Goal: Task Accomplishment & Management: Manage account settings

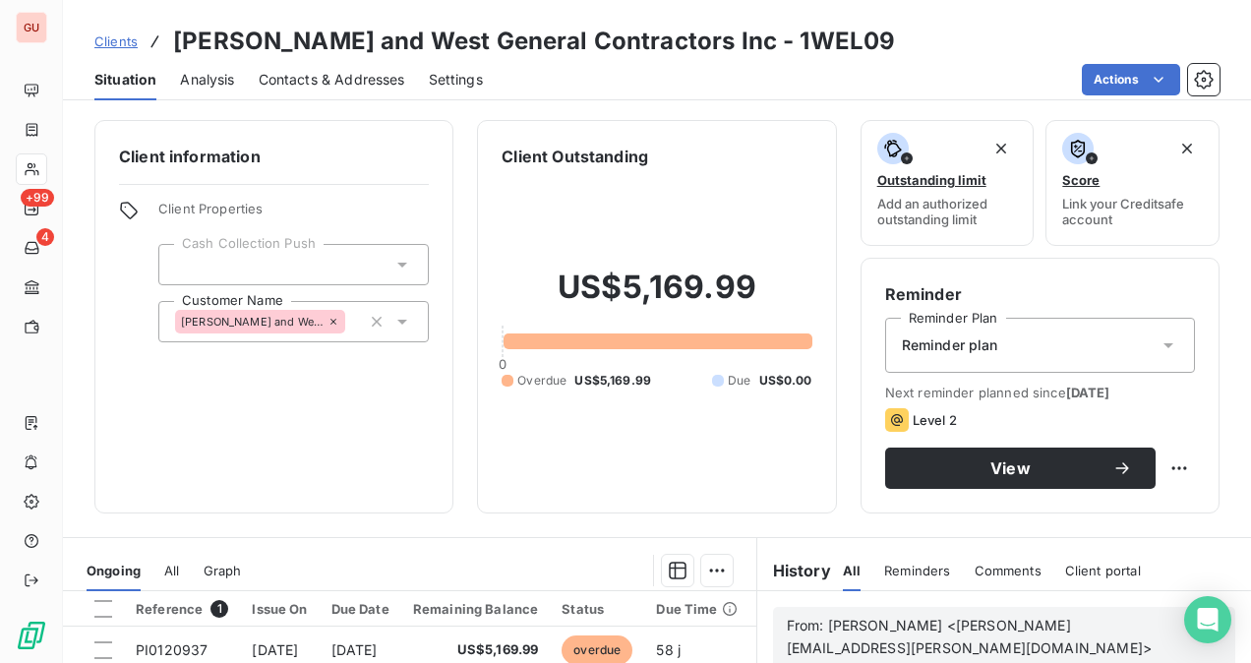
scroll to position [197, 0]
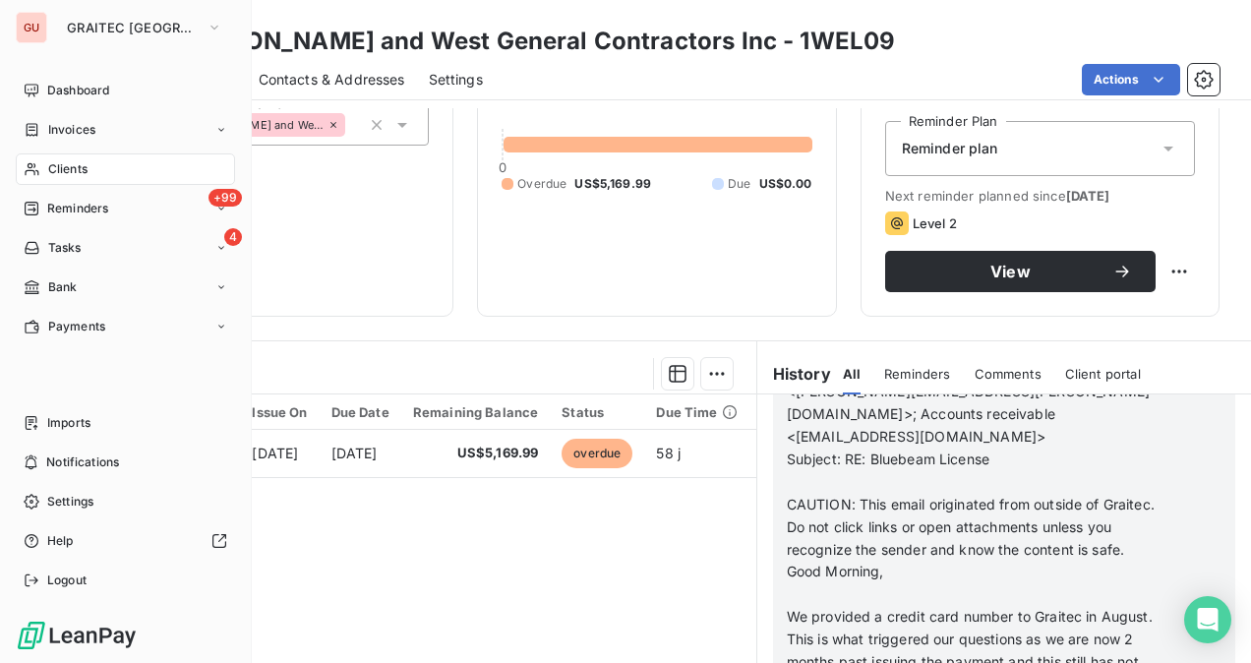
click at [100, 169] on div "Clients" at bounding box center [125, 168] width 219 height 31
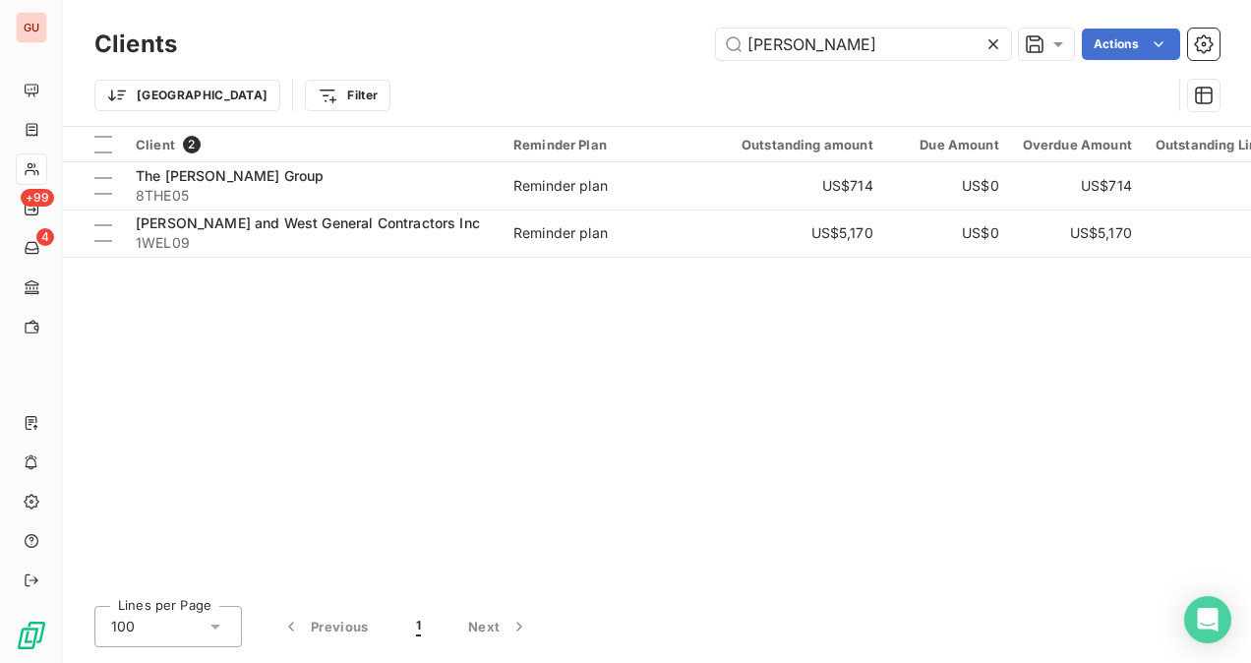
drag, startPoint x: 812, startPoint y: 42, endPoint x: 680, endPoint y: 49, distance: 133.0
click at [680, 49] on div "[PERSON_NAME] Actions" at bounding box center [710, 44] width 1019 height 31
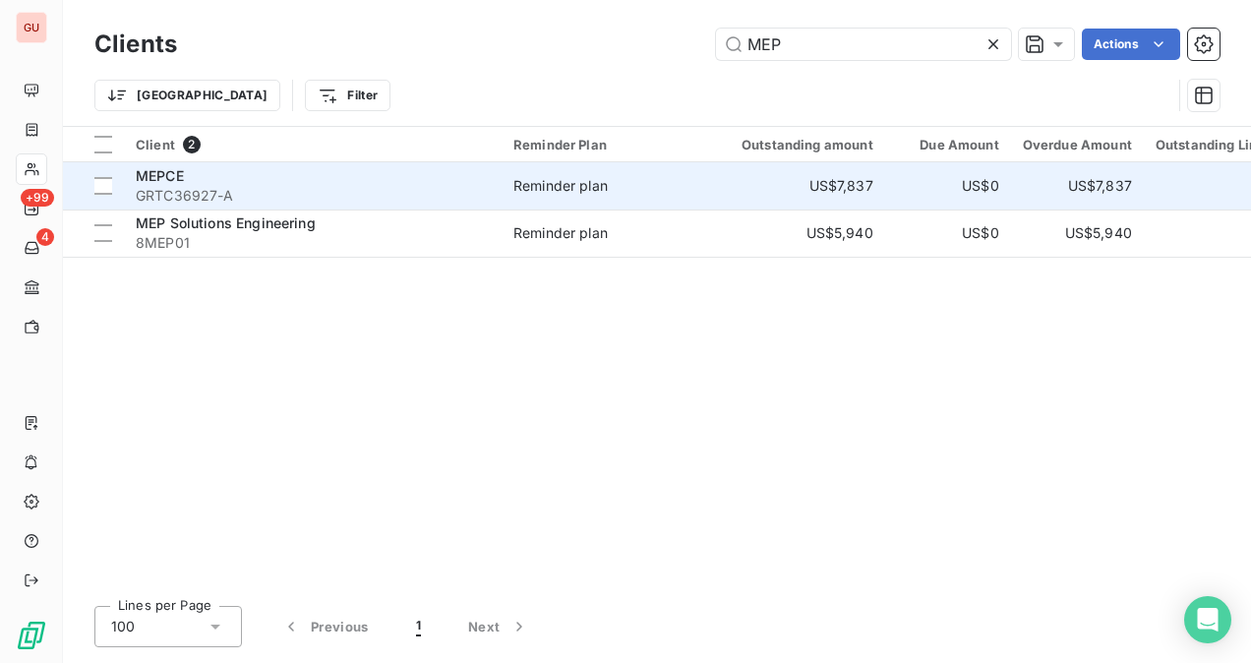
type input "MEP"
click at [154, 183] on div "MEPCE" at bounding box center [313, 176] width 354 height 20
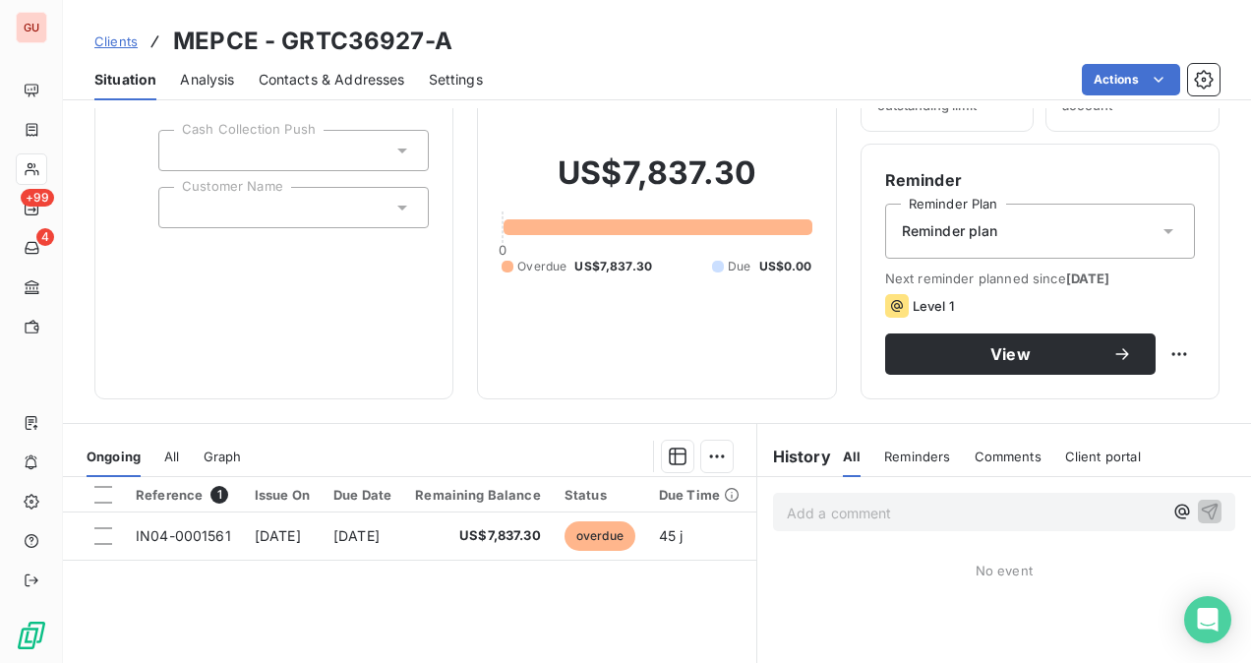
scroll to position [295, 0]
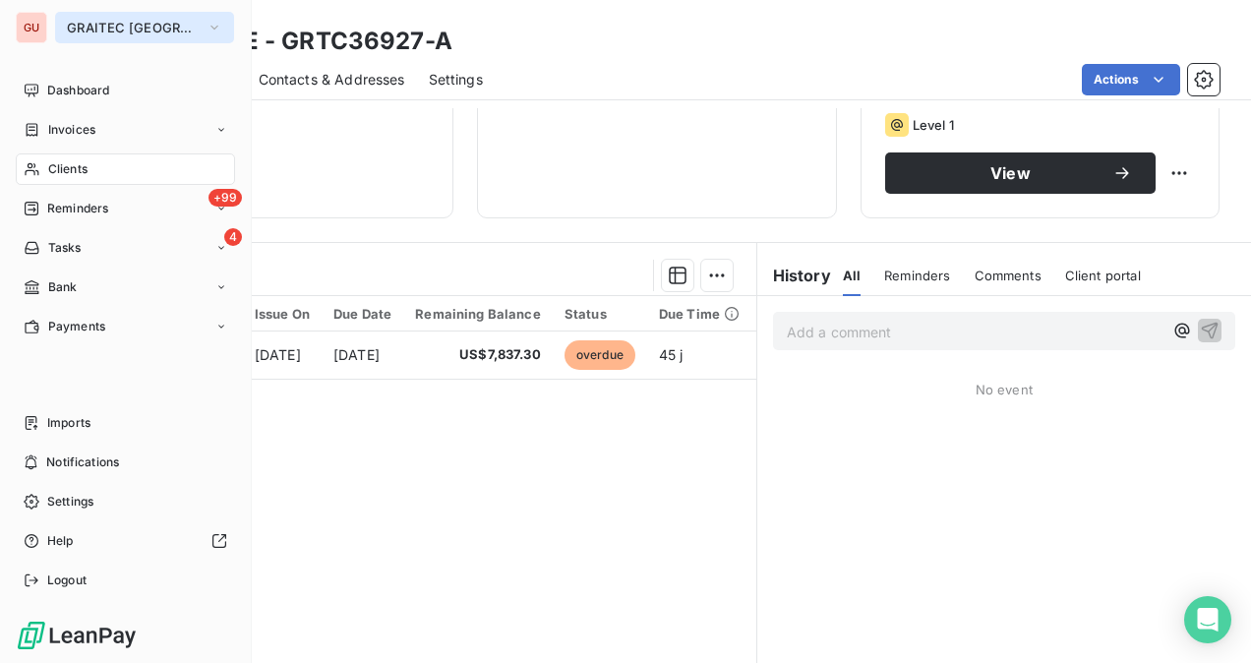
click at [74, 26] on span "GRAITEC [GEOGRAPHIC_DATA]" at bounding box center [133, 28] width 132 height 16
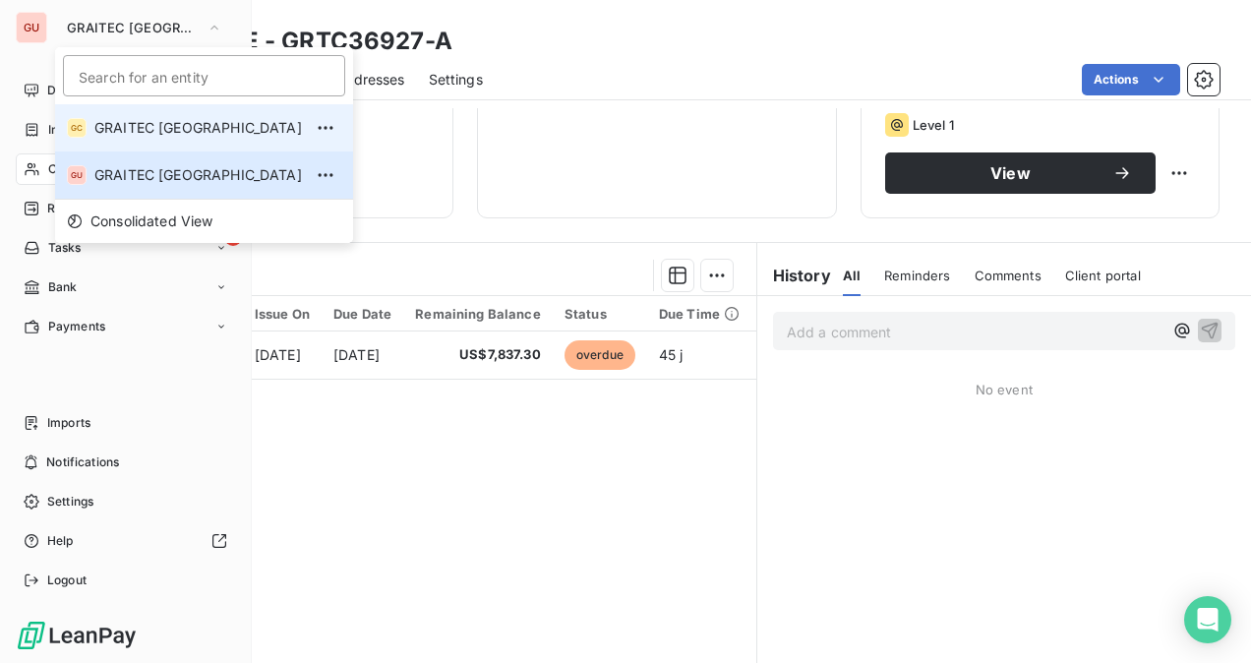
click at [139, 144] on li "GC GRAITEC [GEOGRAPHIC_DATA]" at bounding box center [204, 127] width 298 height 47
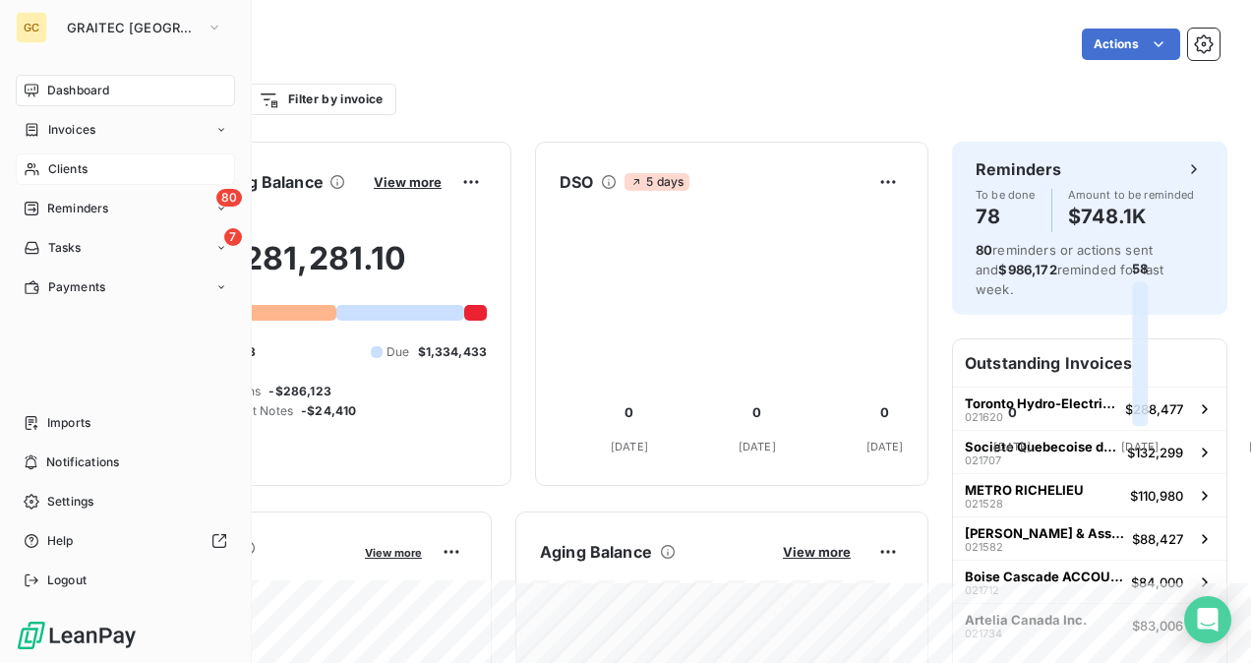
click at [75, 163] on span "Clients" at bounding box center [67, 169] width 39 height 18
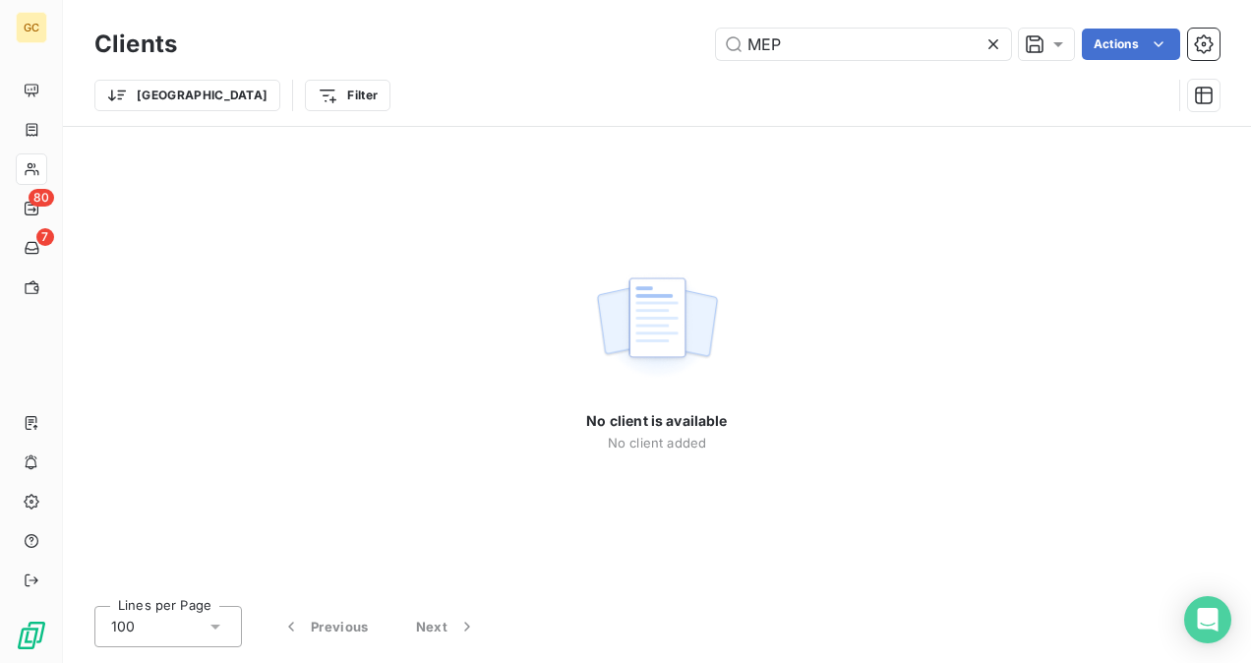
drag, startPoint x: 802, startPoint y: 46, endPoint x: 669, endPoint y: 35, distance: 133.2
click at [669, 35] on div "MEP Actions" at bounding box center [710, 44] width 1019 height 31
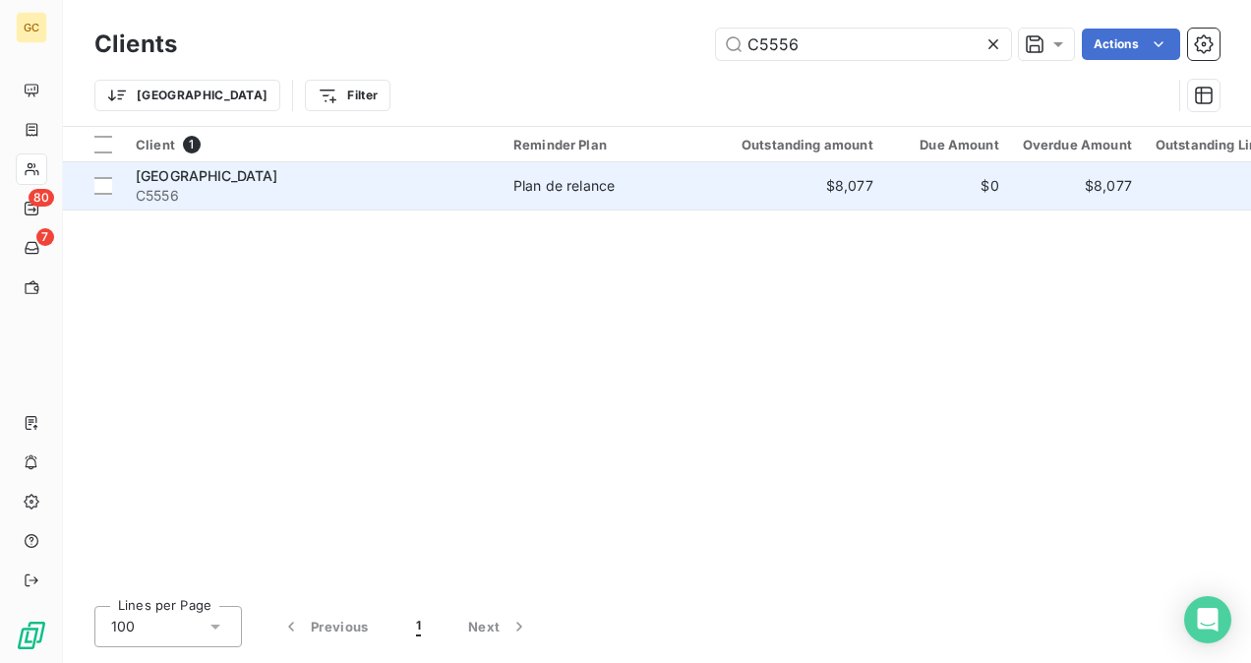
type input "C5556"
click at [435, 175] on div "[GEOGRAPHIC_DATA]" at bounding box center [313, 176] width 354 height 20
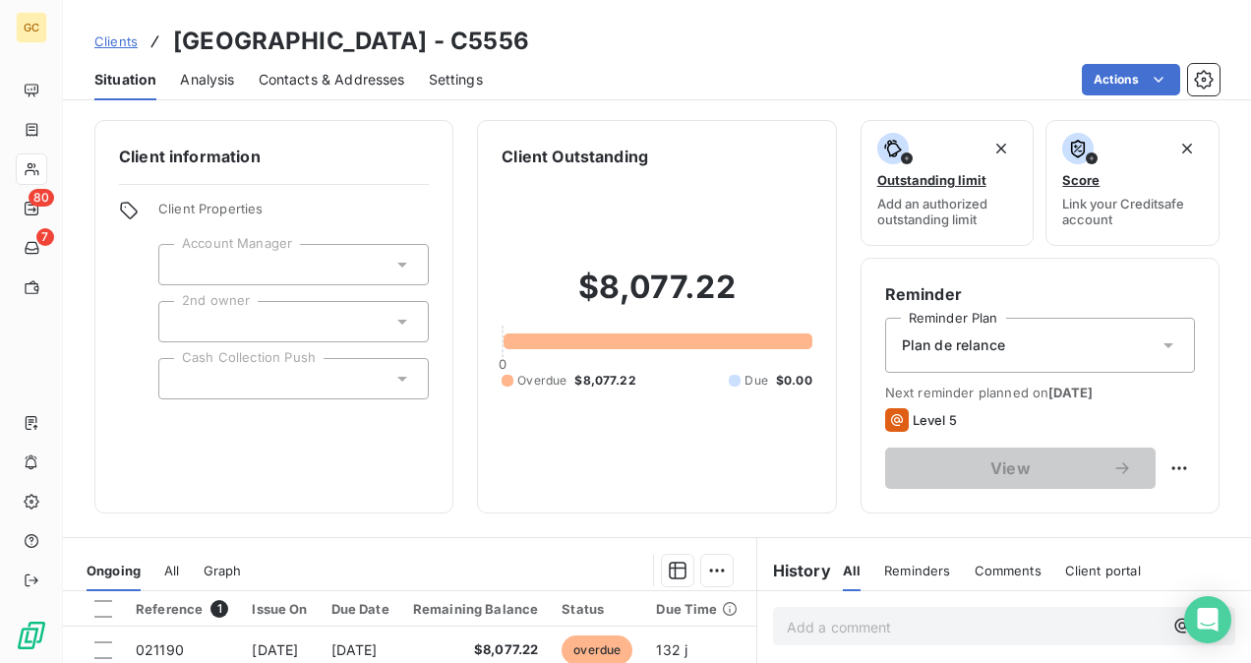
scroll to position [365, 0]
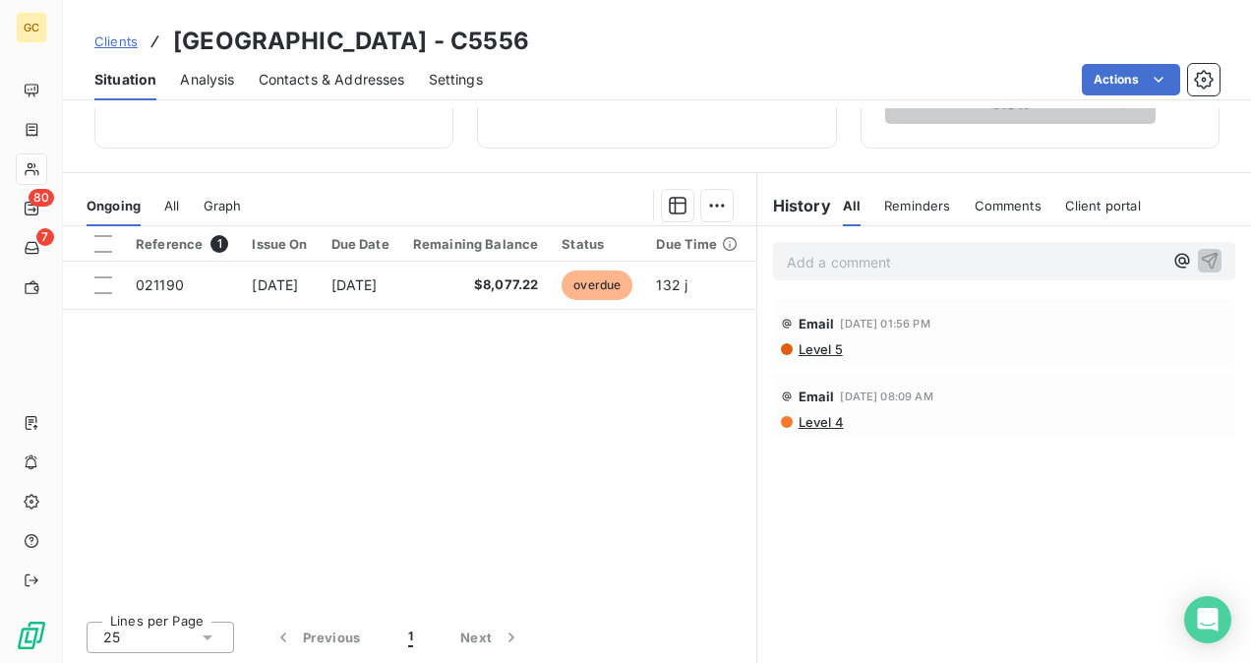
click at [939, 266] on p "Add a comment ﻿" at bounding box center [975, 262] width 376 height 25
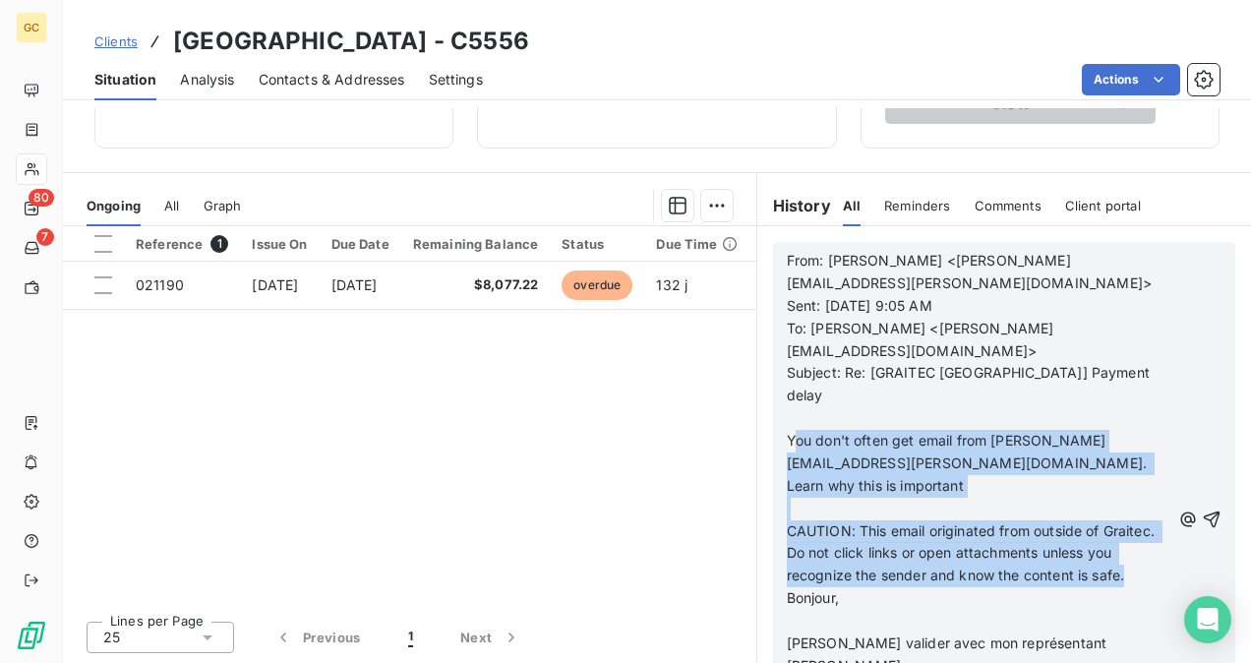
drag, startPoint x: 814, startPoint y: 399, endPoint x: 893, endPoint y: 525, distance: 148.5
click at [893, 525] on div "From: [PERSON_NAME] <[PERSON_NAME][EMAIL_ADDRESS][PERSON_NAME][DOMAIN_NAME]> Se…" at bounding box center [979, 520] width 384 height 540
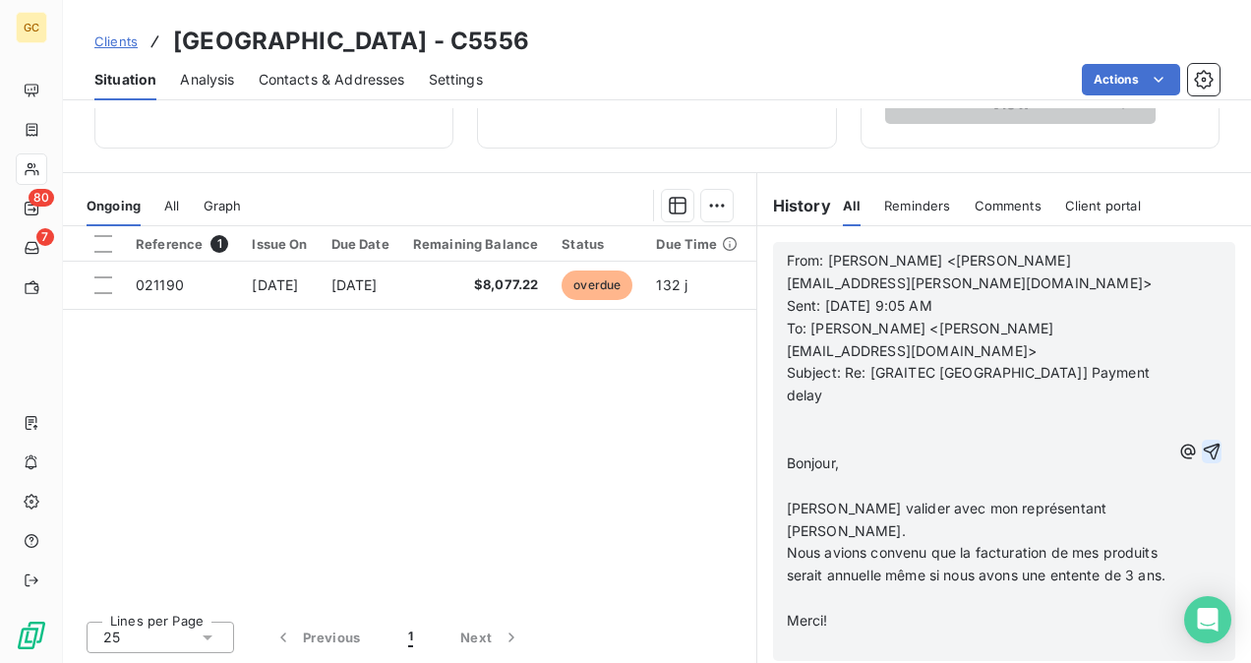
click at [1202, 442] on icon "button" at bounding box center [1212, 452] width 20 height 20
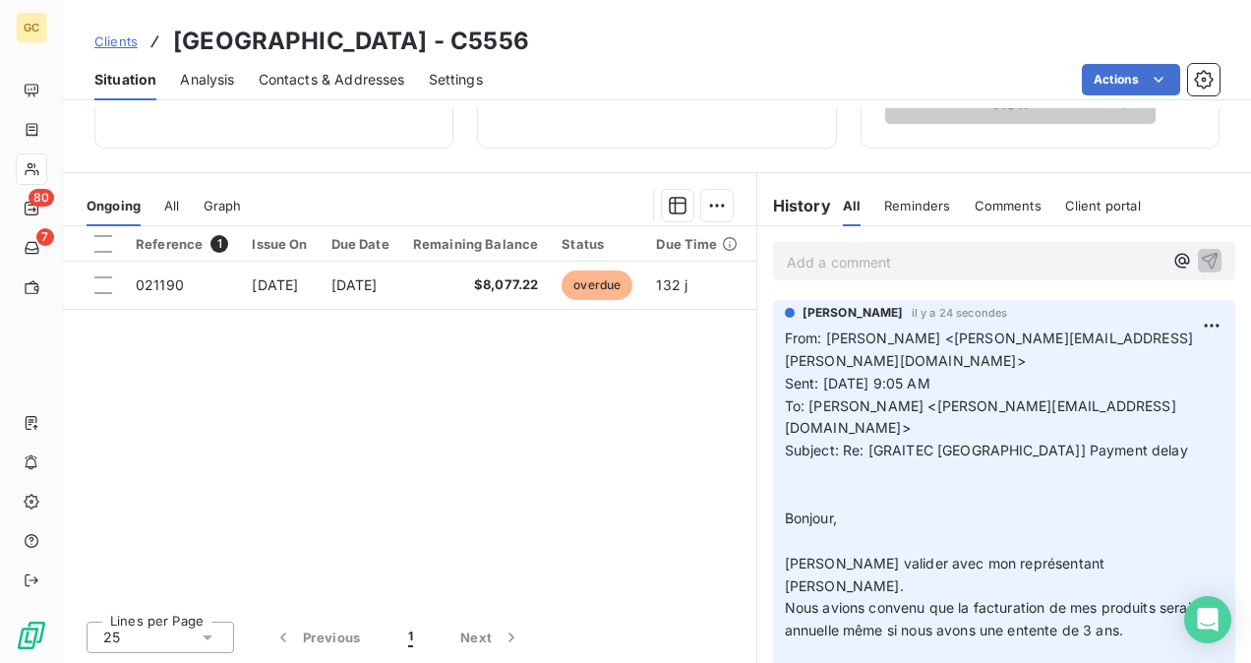
click at [848, 275] on div "Add a comment ﻿" at bounding box center [1004, 261] width 462 height 38
click at [846, 270] on p "Add a comment ﻿" at bounding box center [975, 262] width 376 height 25
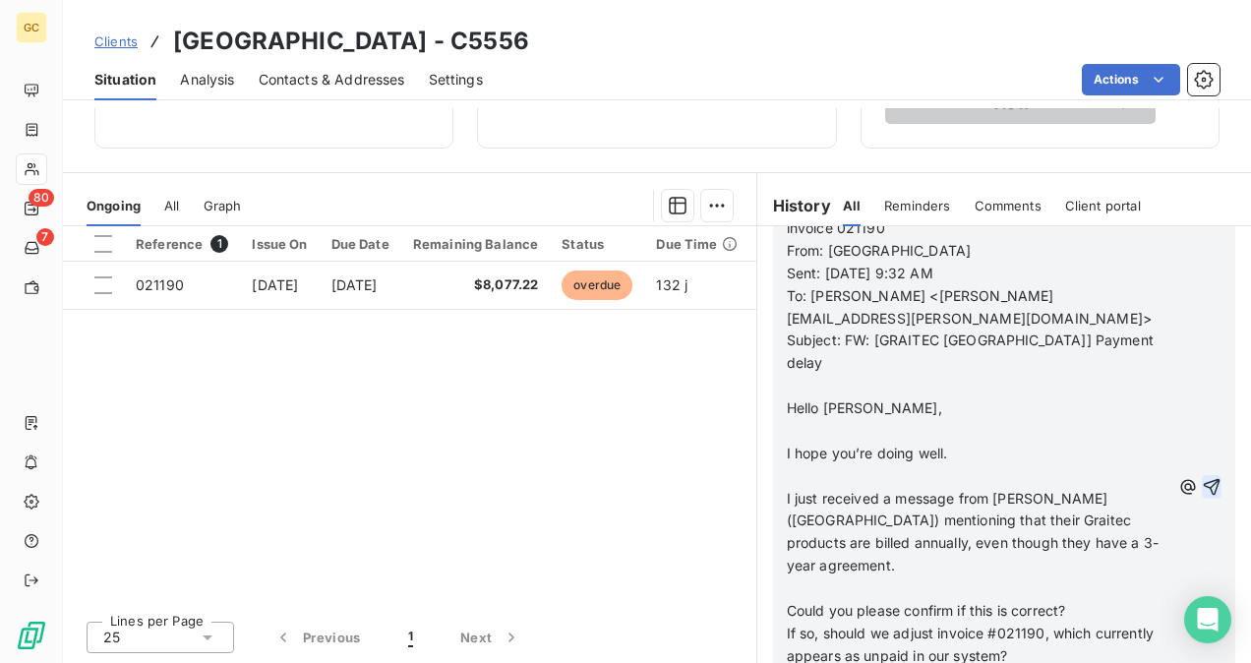
scroll to position [610, 0]
click at [1202, 474] on icon "button" at bounding box center [1212, 484] width 20 height 20
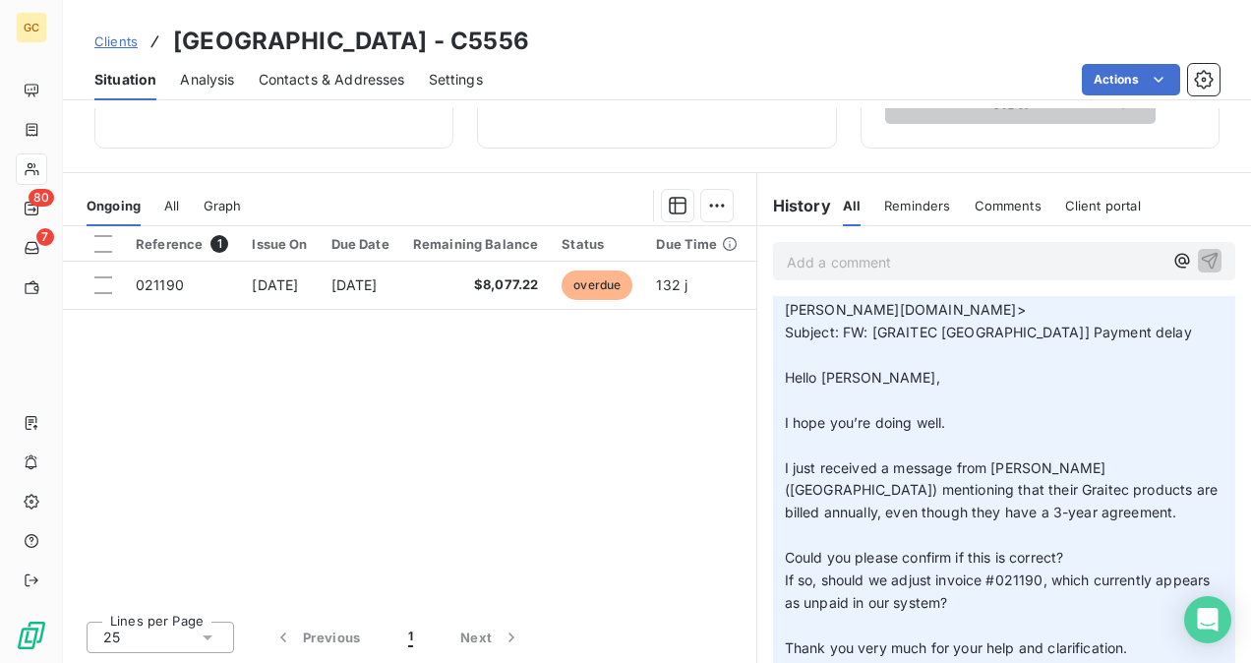
scroll to position [0, 0]
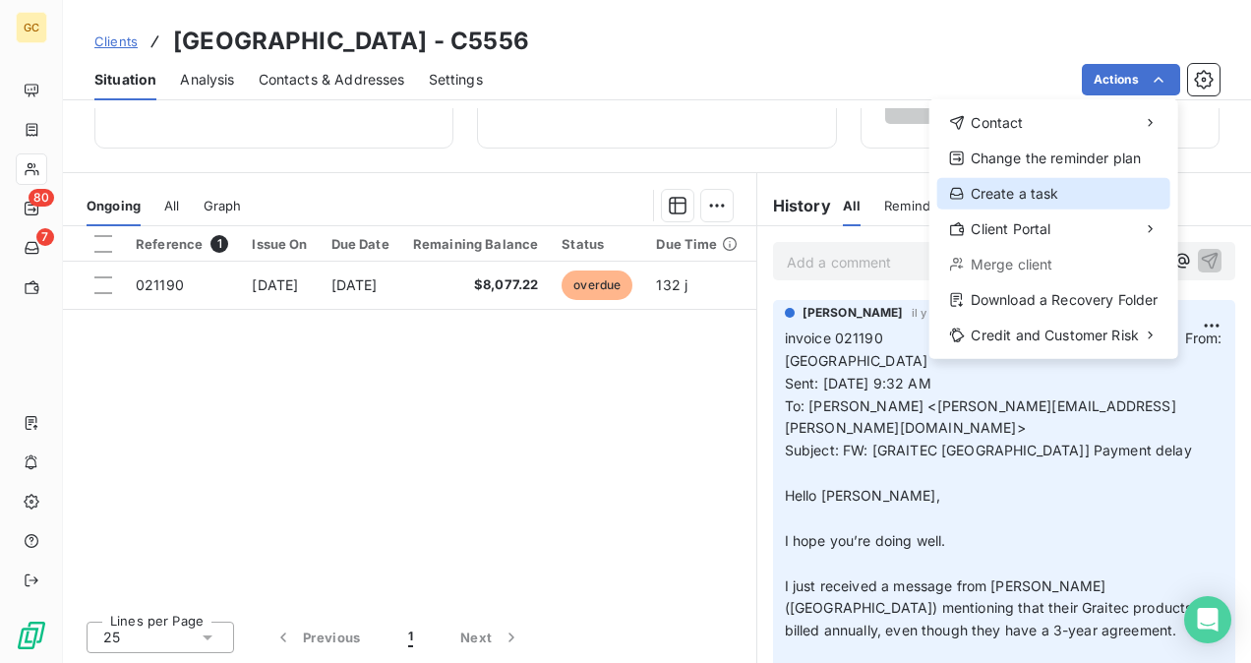
click at [1055, 195] on div "Create a task" at bounding box center [1053, 193] width 233 height 31
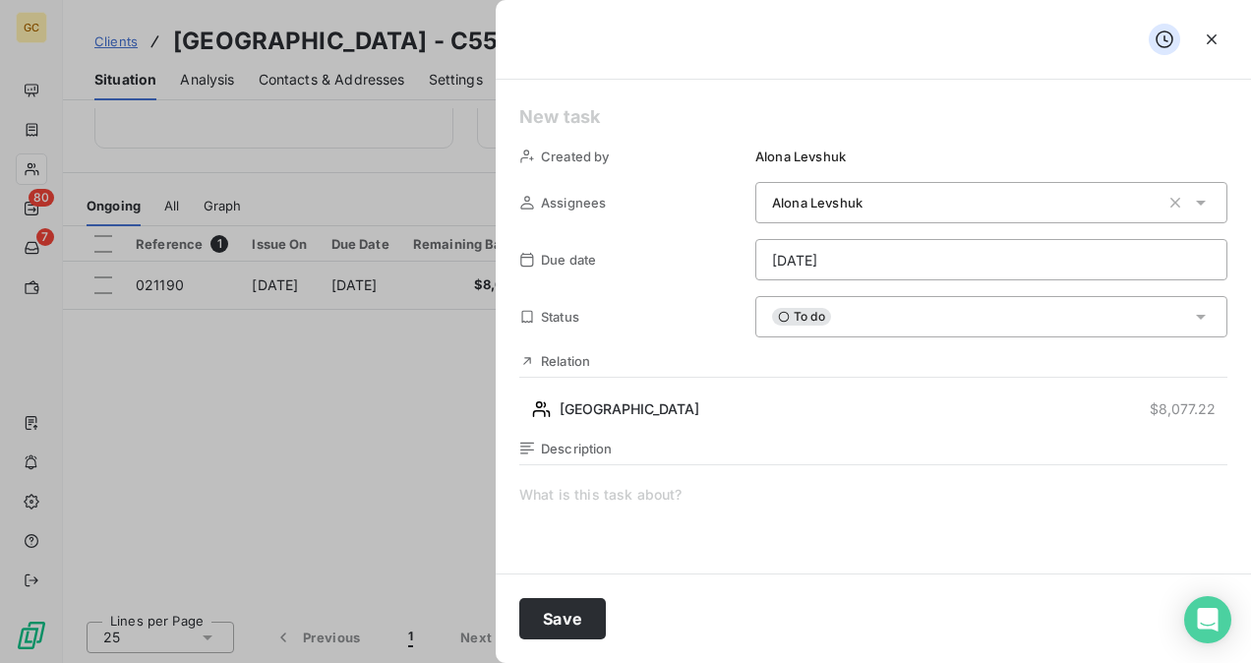
click at [925, 261] on html "GC 80 7 Clients Ville de Saint-Hyacinthe - C5556 Situation Analysis Contacts & …" at bounding box center [625, 331] width 1251 height 663
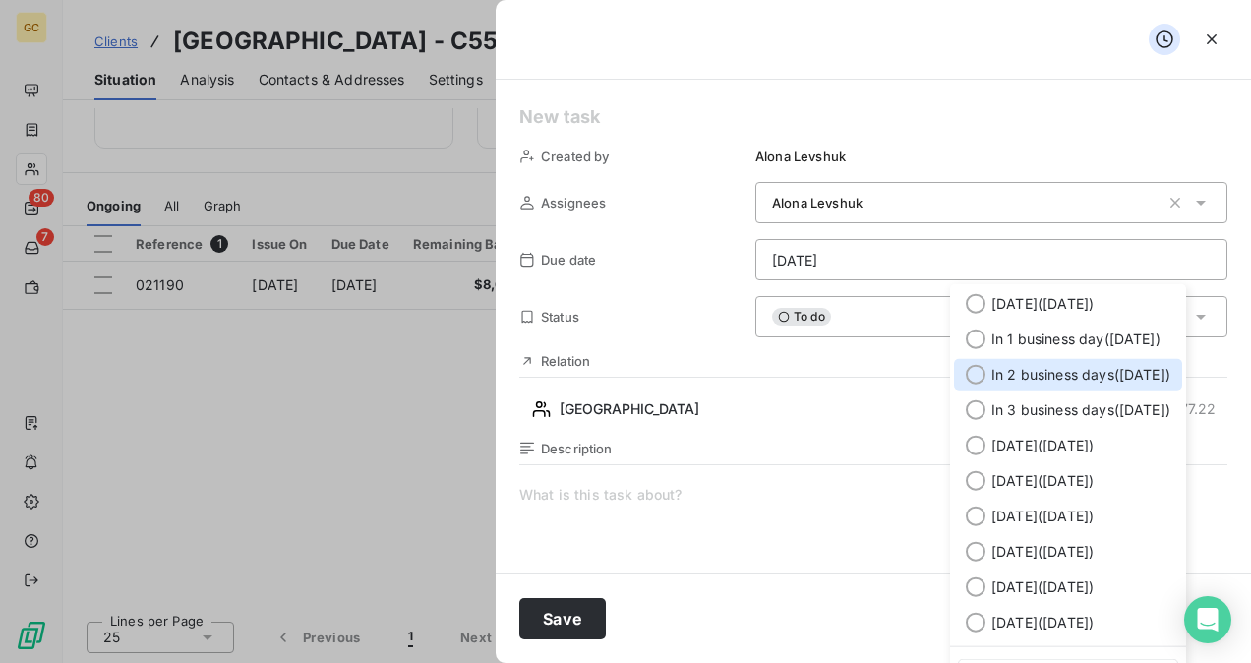
click at [976, 369] on div at bounding box center [976, 375] width 20 height 20
type input "[DATE]"
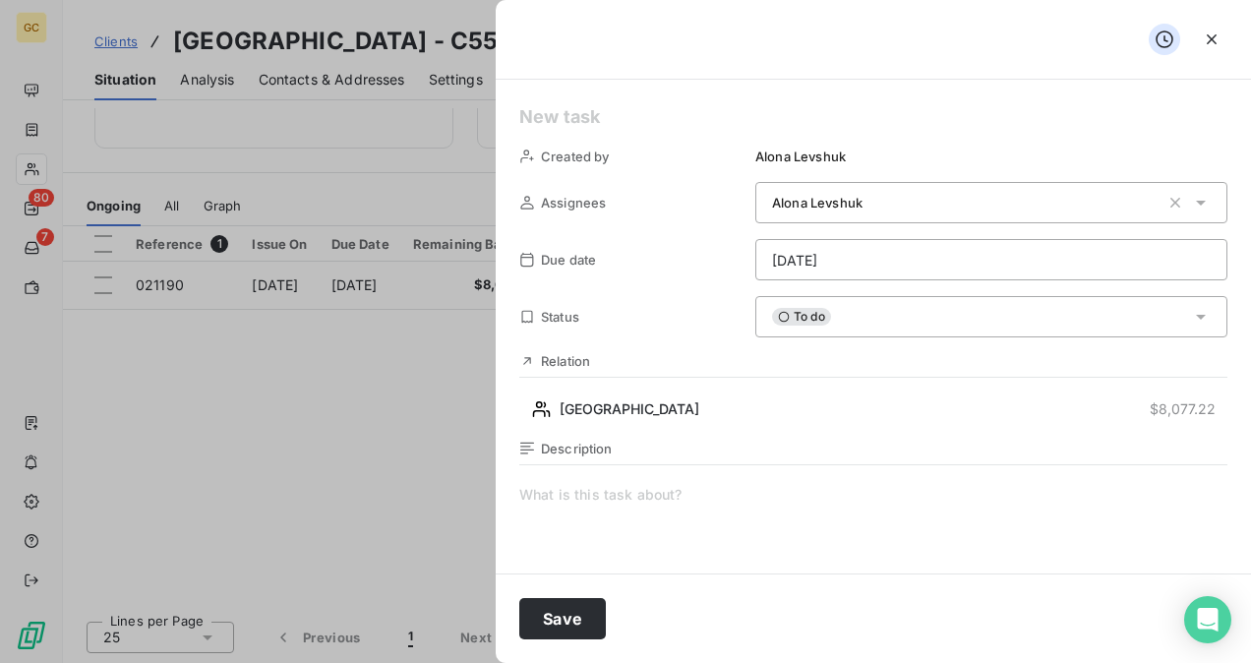
click at [889, 265] on html "GC 80 7 Clients Ville de Saint-Hyacinthe - C5556 Situation Analysis Contacts & …" at bounding box center [625, 331] width 1251 height 663
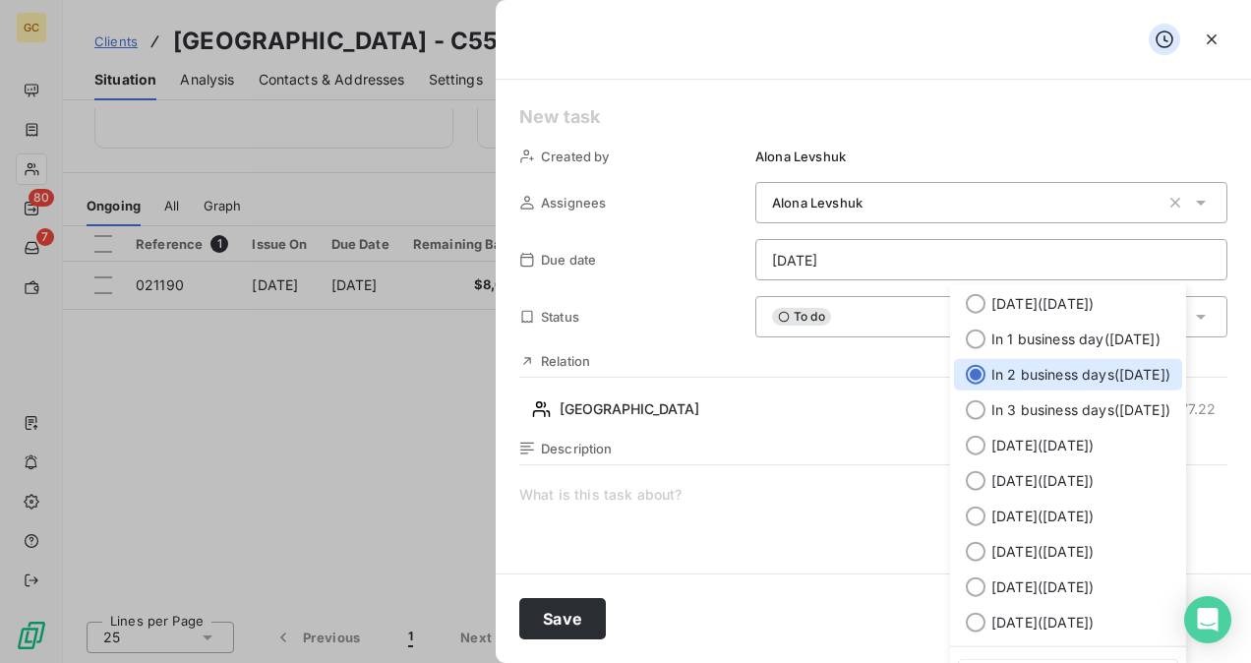
click at [974, 369] on div at bounding box center [976, 375] width 20 height 20
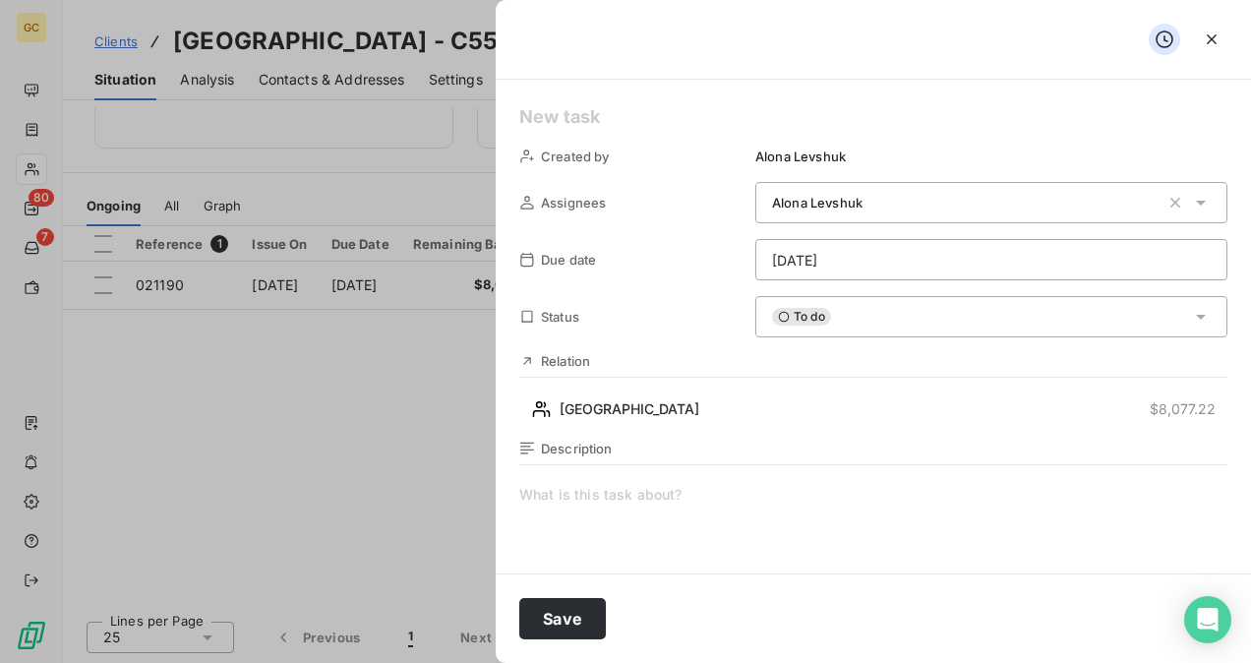
click at [578, 487] on span at bounding box center [873, 674] width 708 height 378
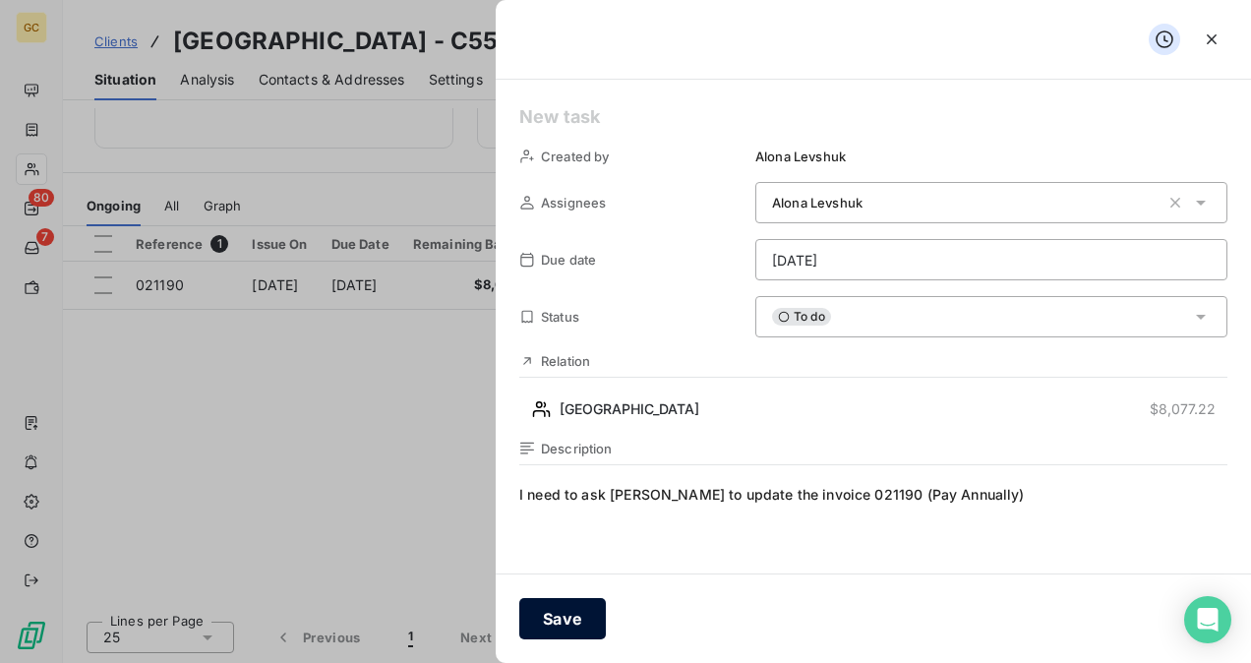
click at [554, 619] on button "Save" at bounding box center [562, 618] width 87 height 41
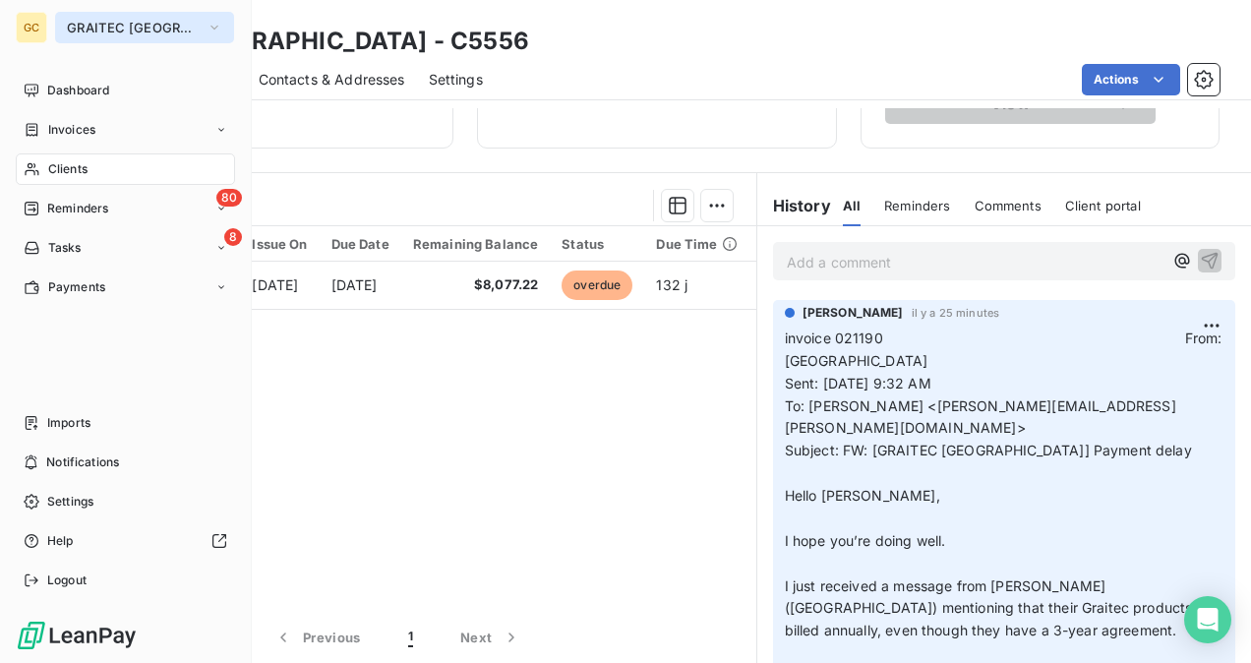
click at [108, 25] on span "GRAITEC [GEOGRAPHIC_DATA]" at bounding box center [133, 28] width 132 height 16
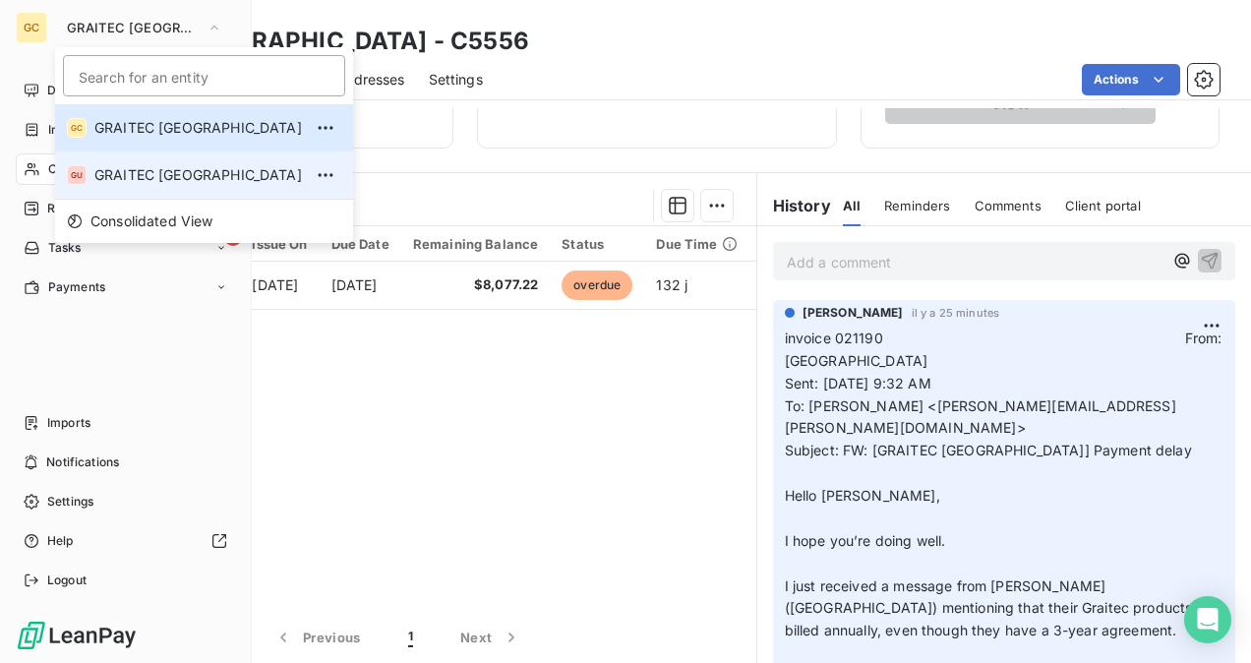
click at [116, 165] on span "GRAITEC [GEOGRAPHIC_DATA]" at bounding box center [198, 175] width 208 height 20
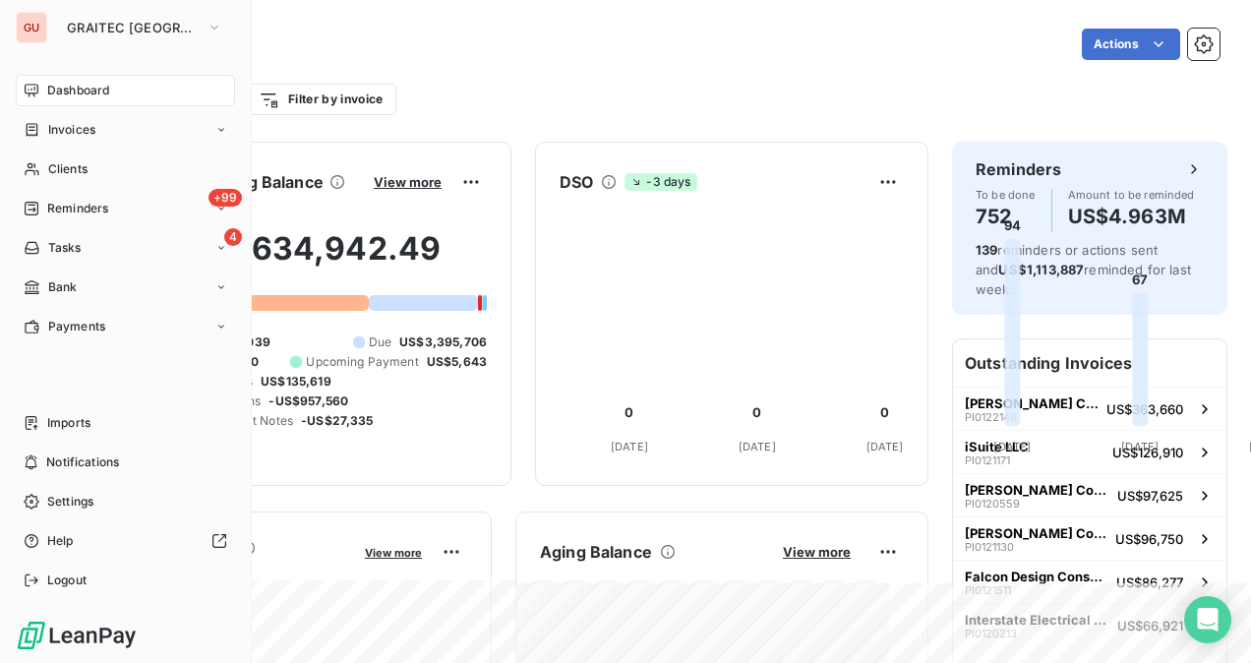
click at [91, 96] on span "Dashboard" at bounding box center [78, 91] width 62 height 18
click at [86, 178] on div "Clients" at bounding box center [125, 168] width 219 height 31
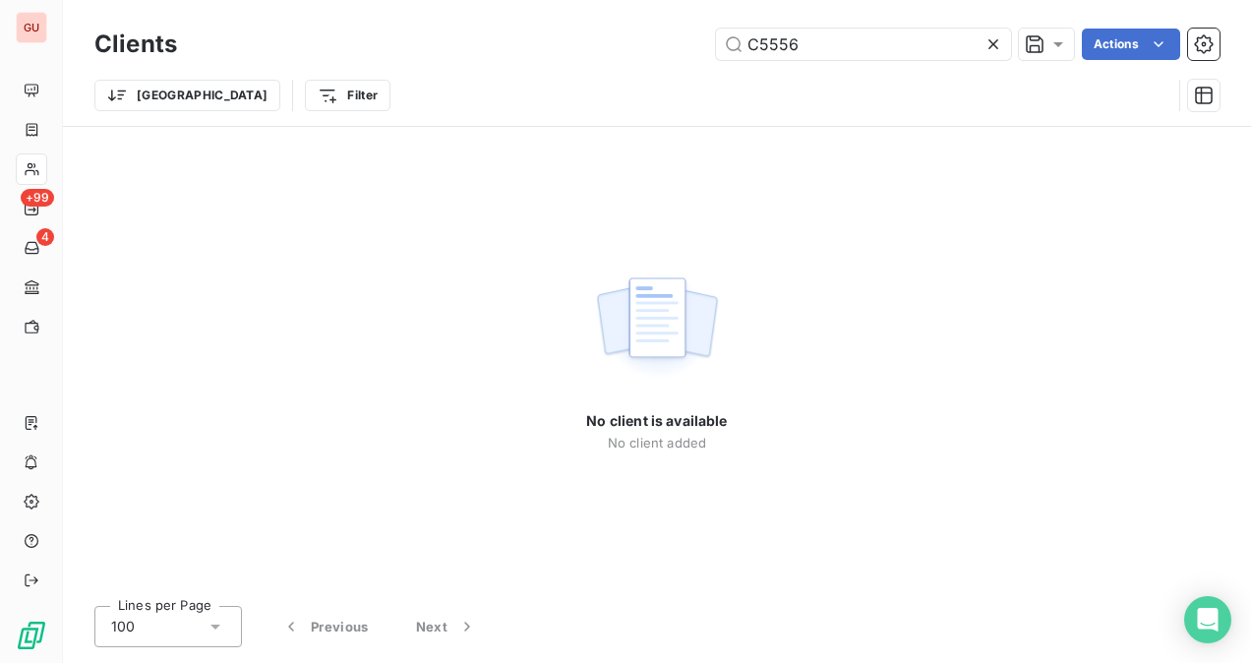
drag, startPoint x: 820, startPoint y: 45, endPoint x: 681, endPoint y: 39, distance: 139.8
click at [681, 39] on div "C5556 Actions" at bounding box center [710, 44] width 1019 height 31
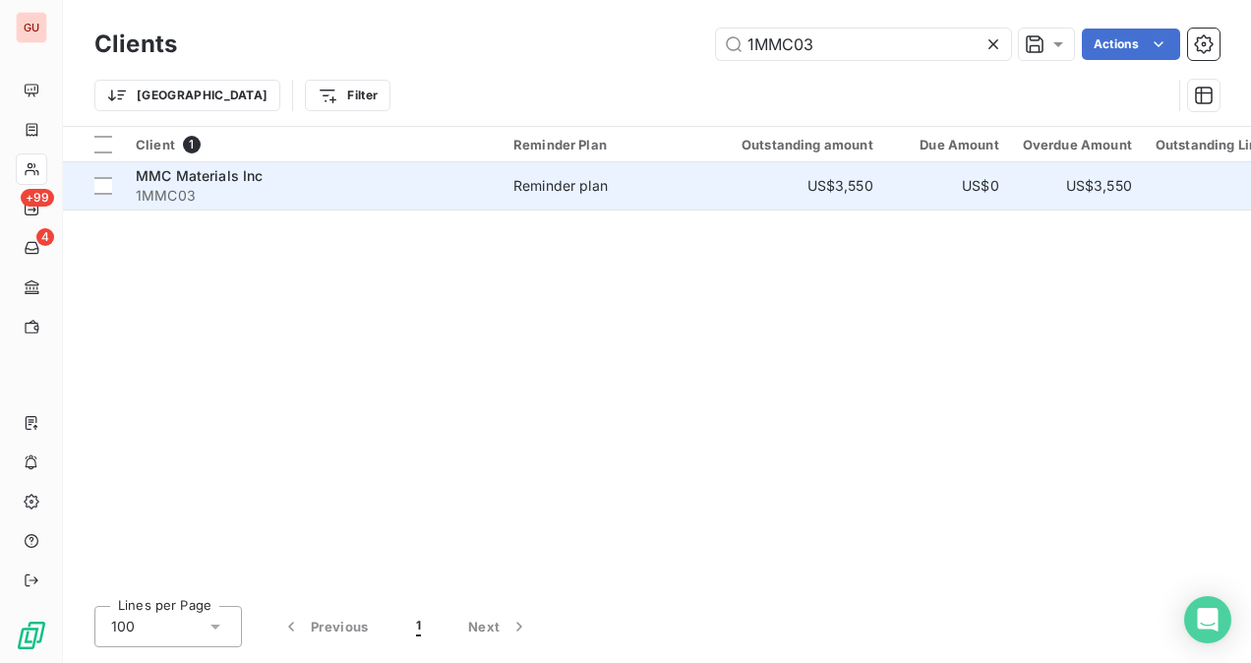
type input "1MMC03"
click at [330, 194] on span "1MMC03" at bounding box center [313, 196] width 354 height 20
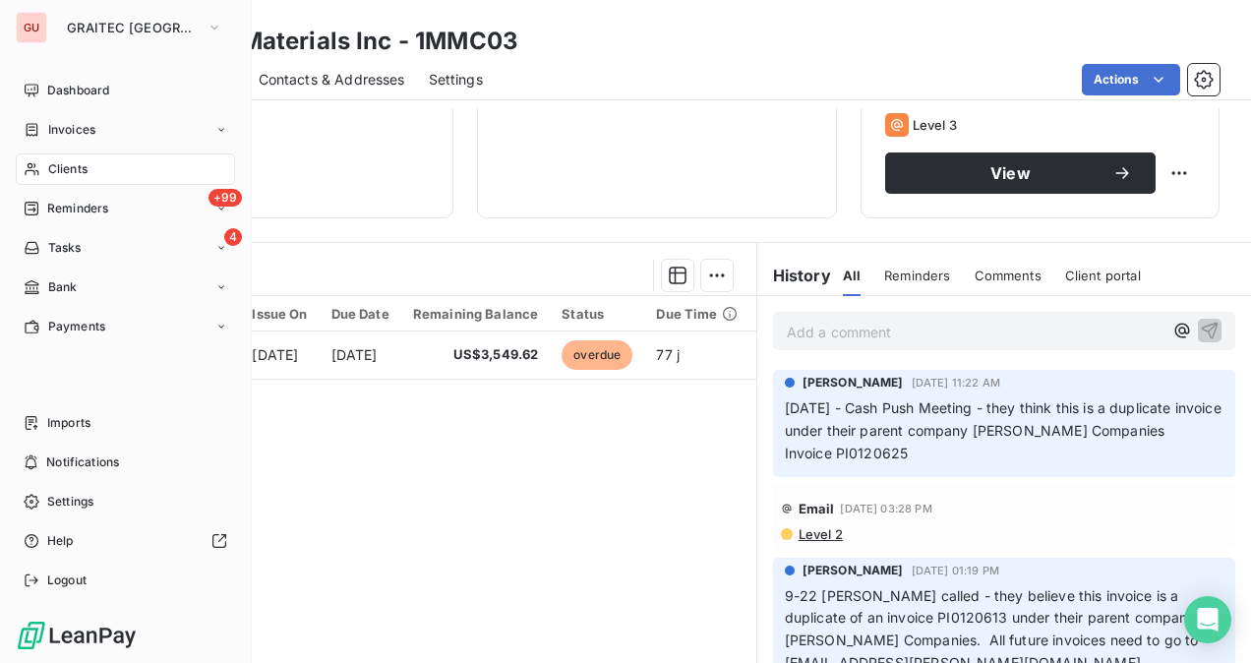
drag, startPoint x: 94, startPoint y: 170, endPoint x: 136, endPoint y: 177, distance: 41.9
click at [95, 170] on div "Clients" at bounding box center [125, 168] width 219 height 31
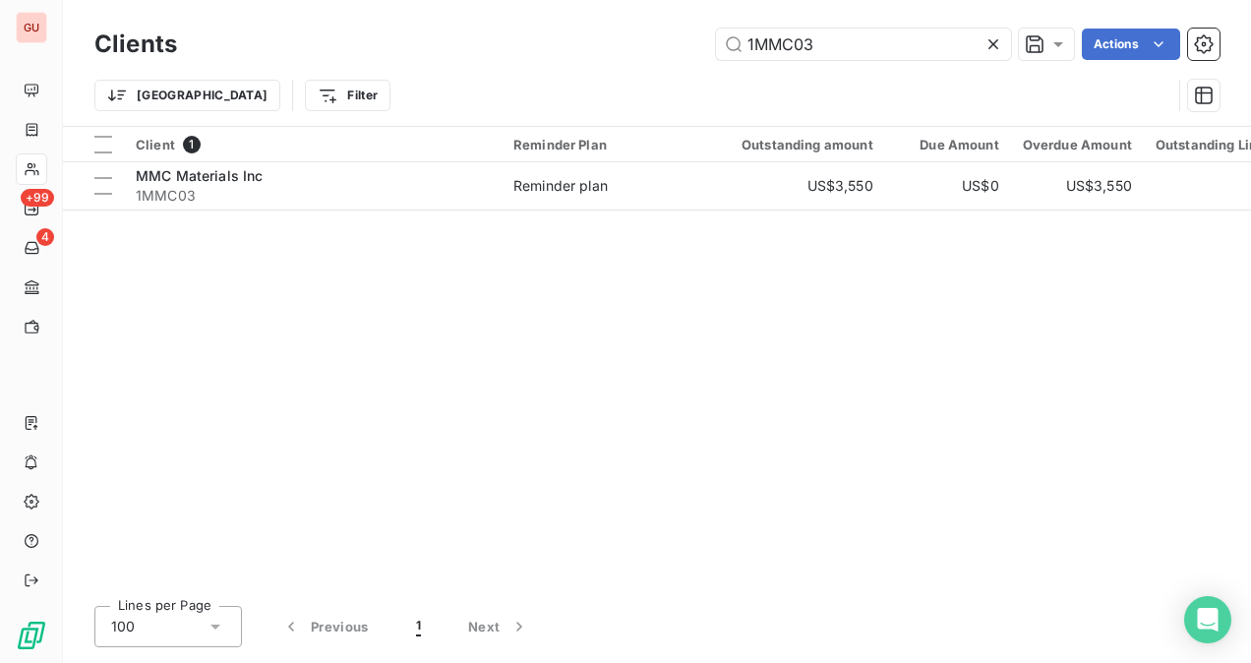
click at [988, 58] on div at bounding box center [998, 44] width 28 height 31
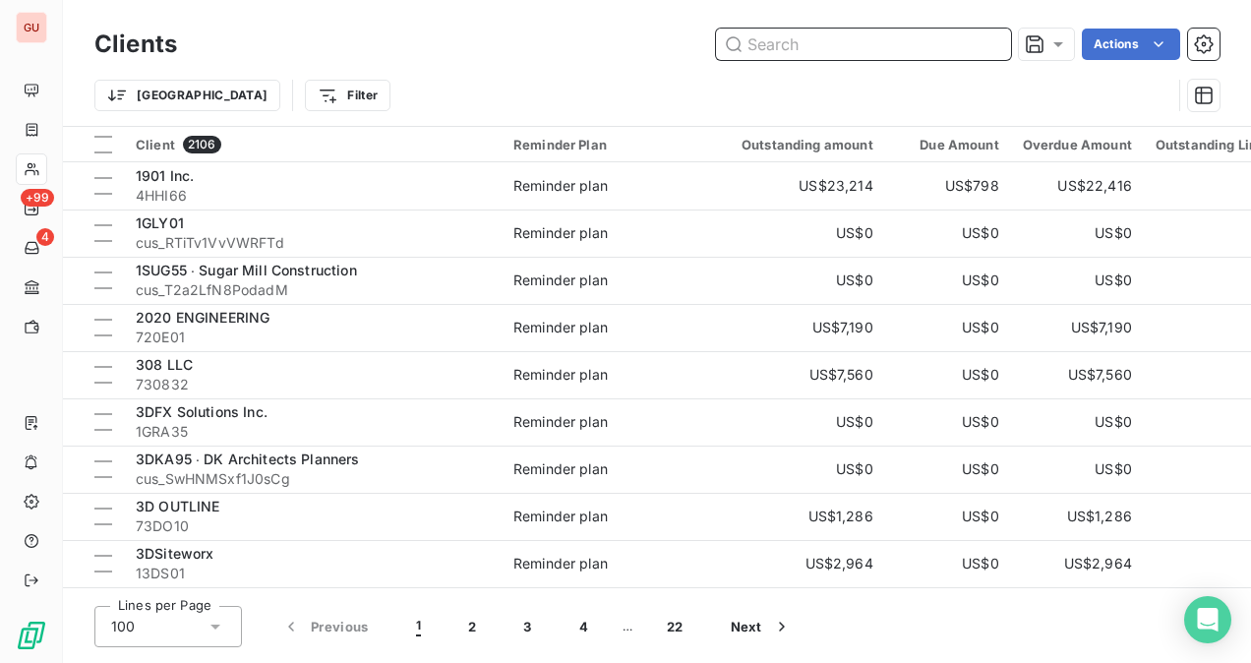
click at [919, 55] on input "text" at bounding box center [863, 44] width 295 height 31
paste input "ECOSTEEL FRAMING"
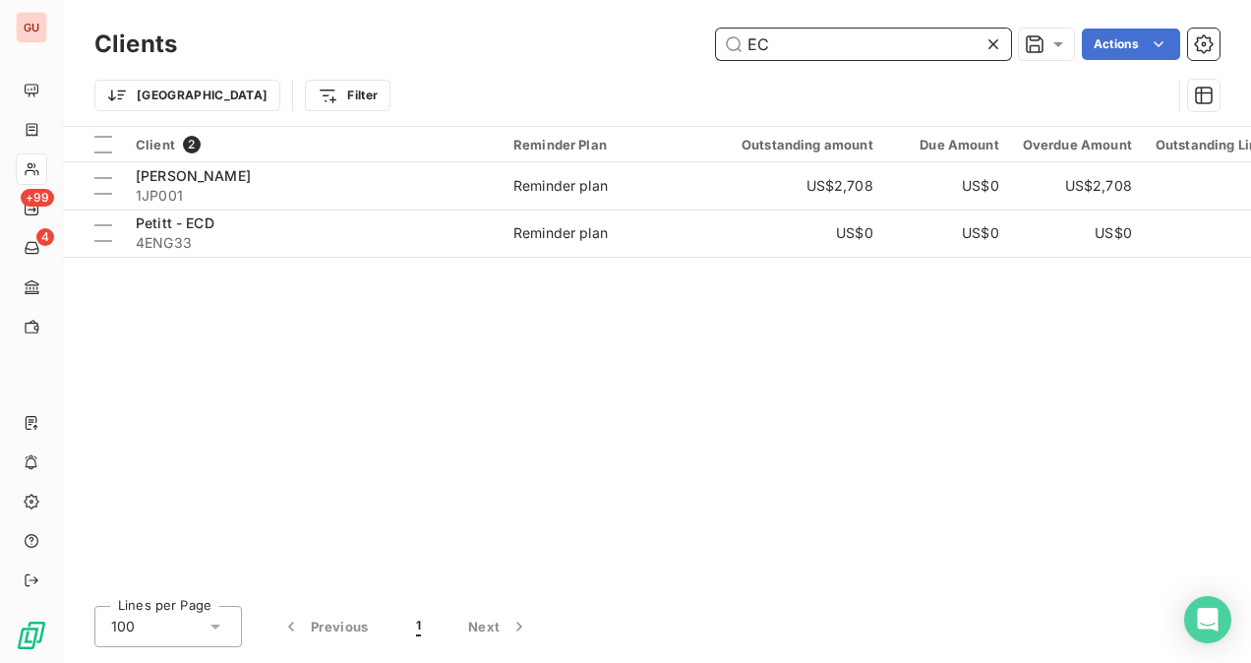
type input "E"
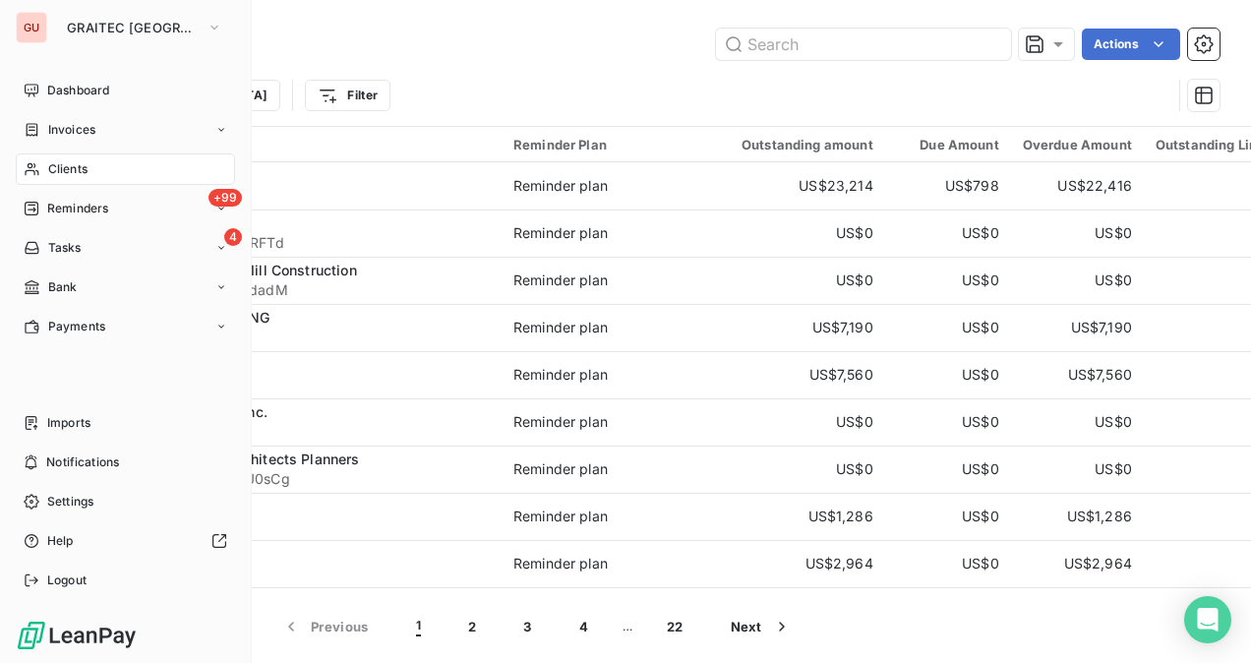
click at [102, 171] on div "Clients" at bounding box center [125, 168] width 219 height 31
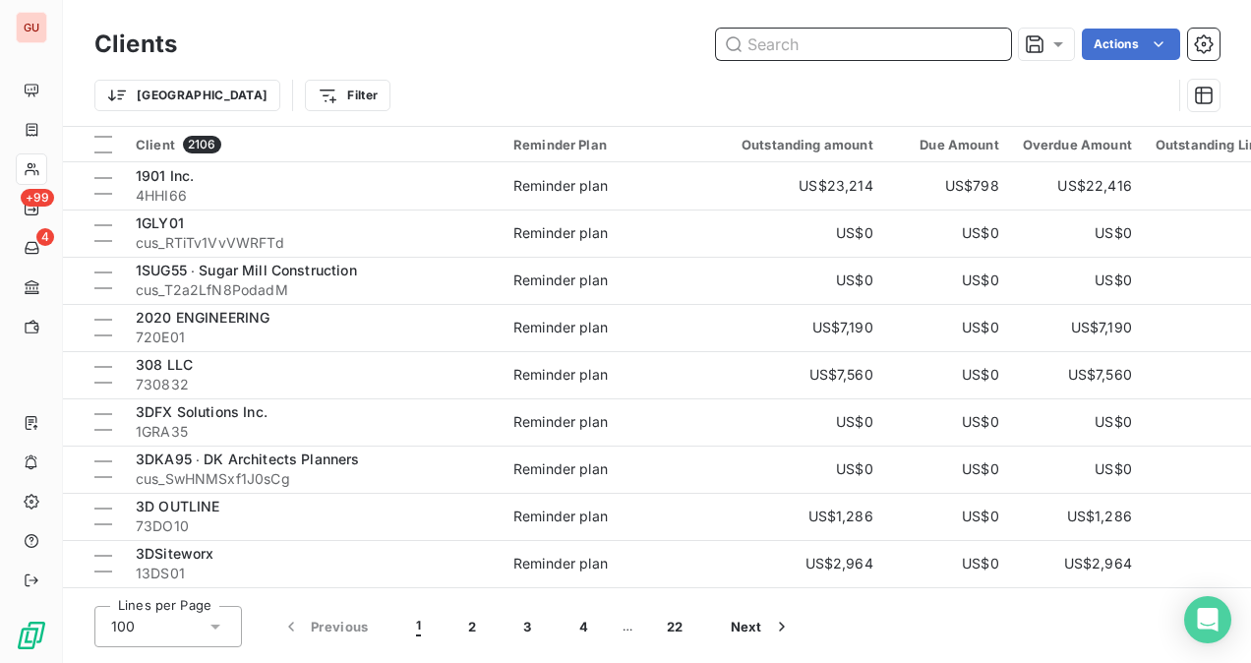
click at [750, 44] on input "text" at bounding box center [863, 44] width 295 height 31
paste input "GRTC12750"
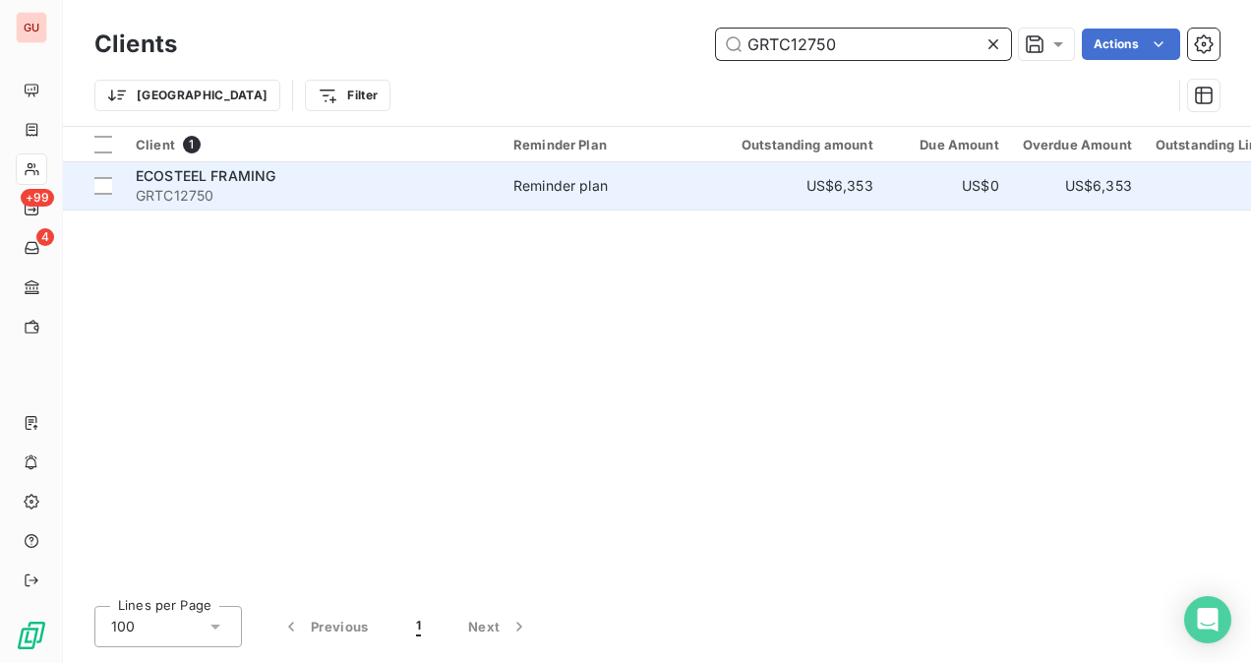
type input "GRTC12750"
click at [441, 176] on div "ECOSTEEL FRAMING" at bounding box center [313, 176] width 354 height 20
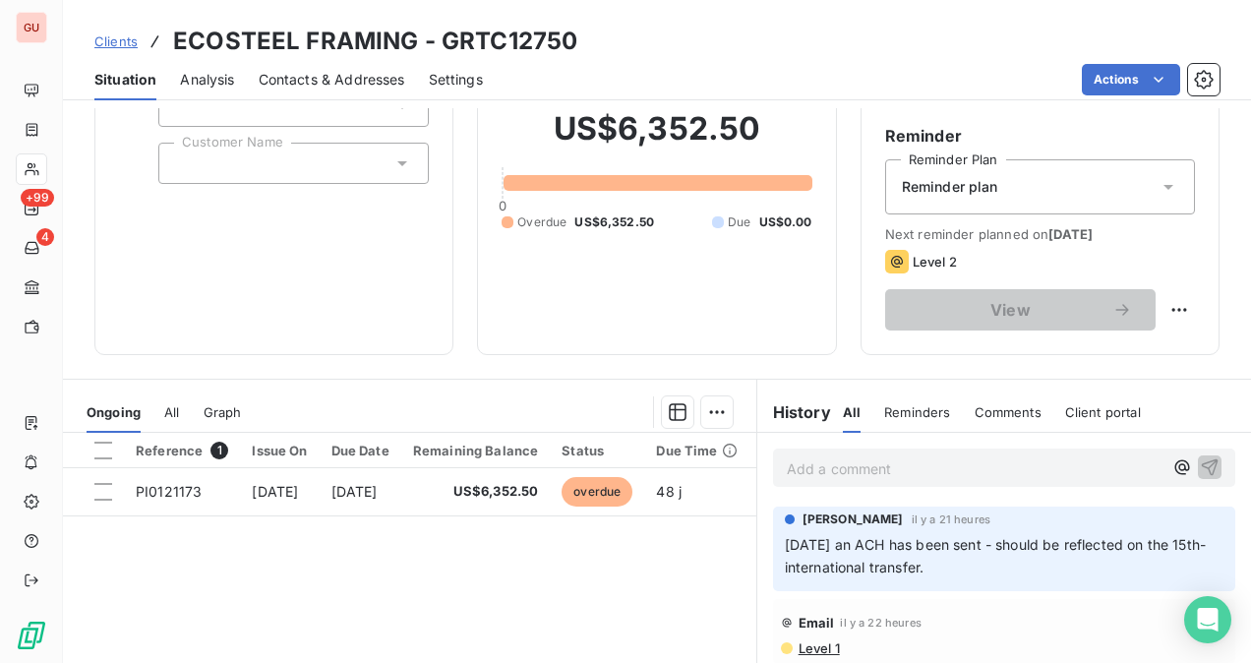
scroll to position [197, 0]
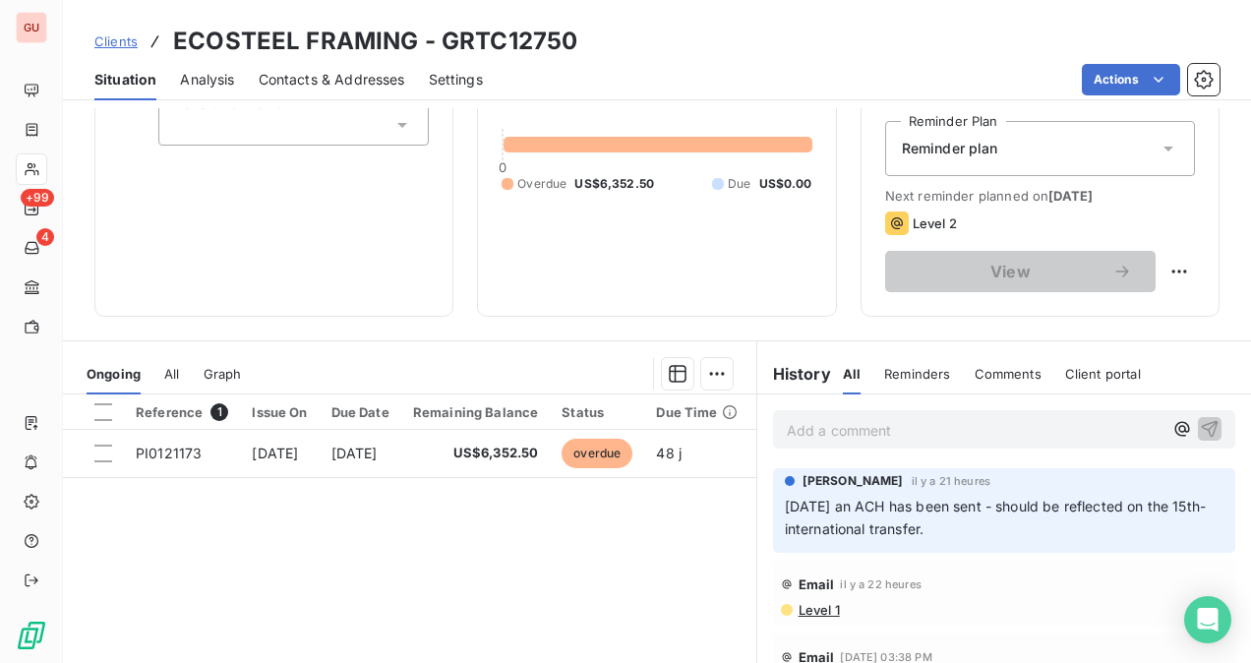
click at [804, 424] on p "Add a comment ﻿" at bounding box center [975, 430] width 376 height 25
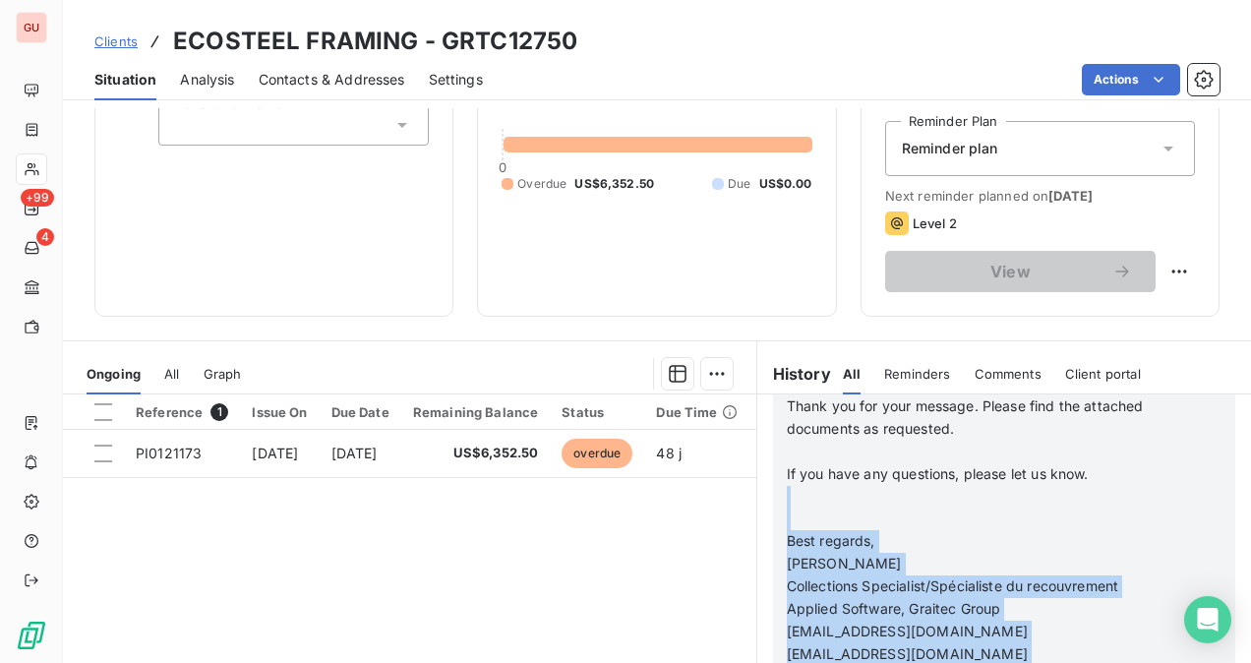
scroll to position [901, 0]
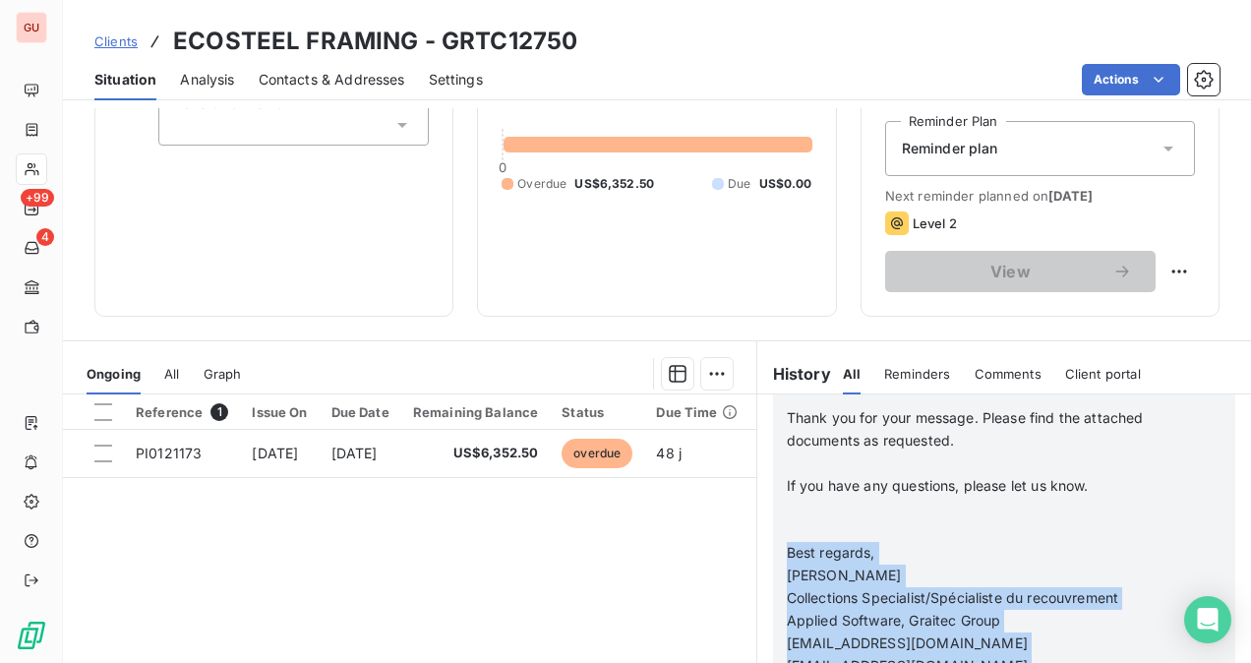
drag, startPoint x: 928, startPoint y: 475, endPoint x: 771, endPoint y: 508, distance: 159.7
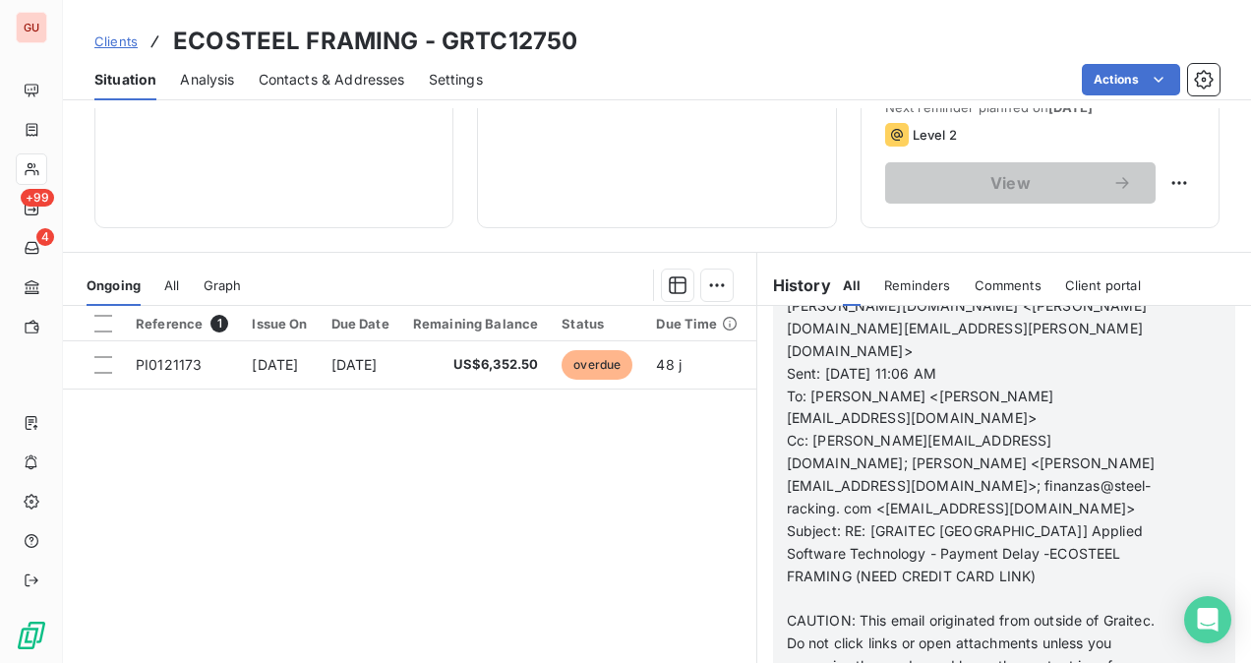
scroll to position [365, 0]
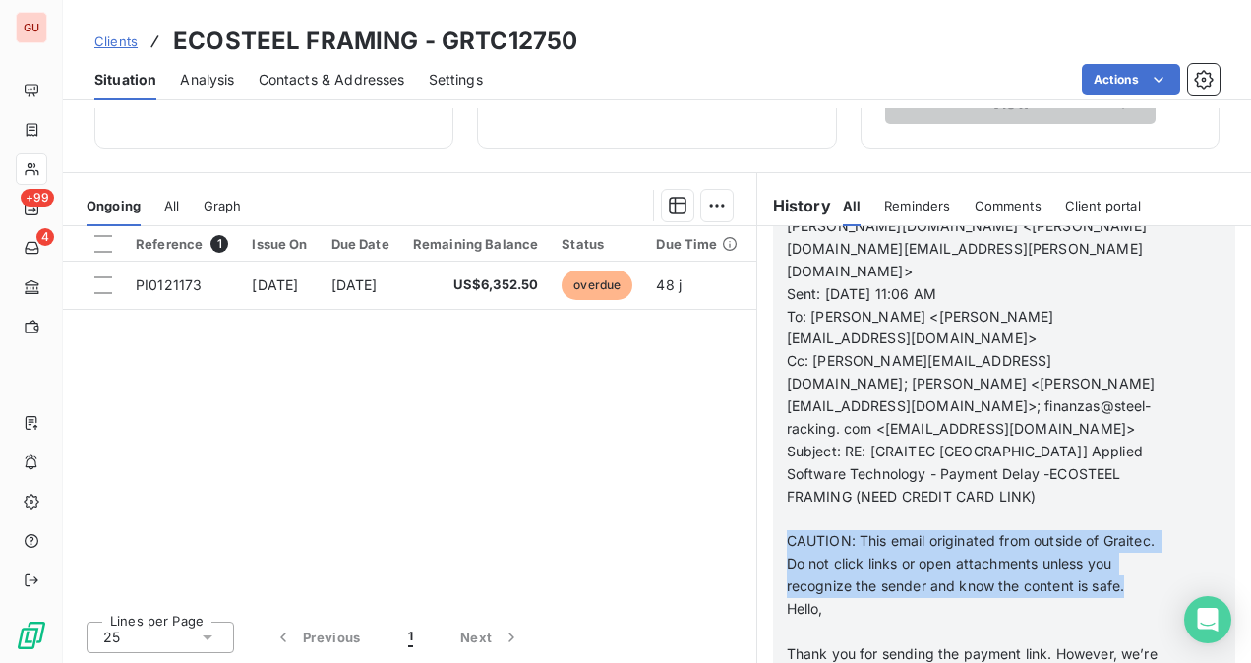
drag, startPoint x: 781, startPoint y: 401, endPoint x: 830, endPoint y: 429, distance: 56.4
click at [835, 532] on span "CAUTION: This email originated from outside of Graitec. Do not click links or o…" at bounding box center [973, 563] width 372 height 62
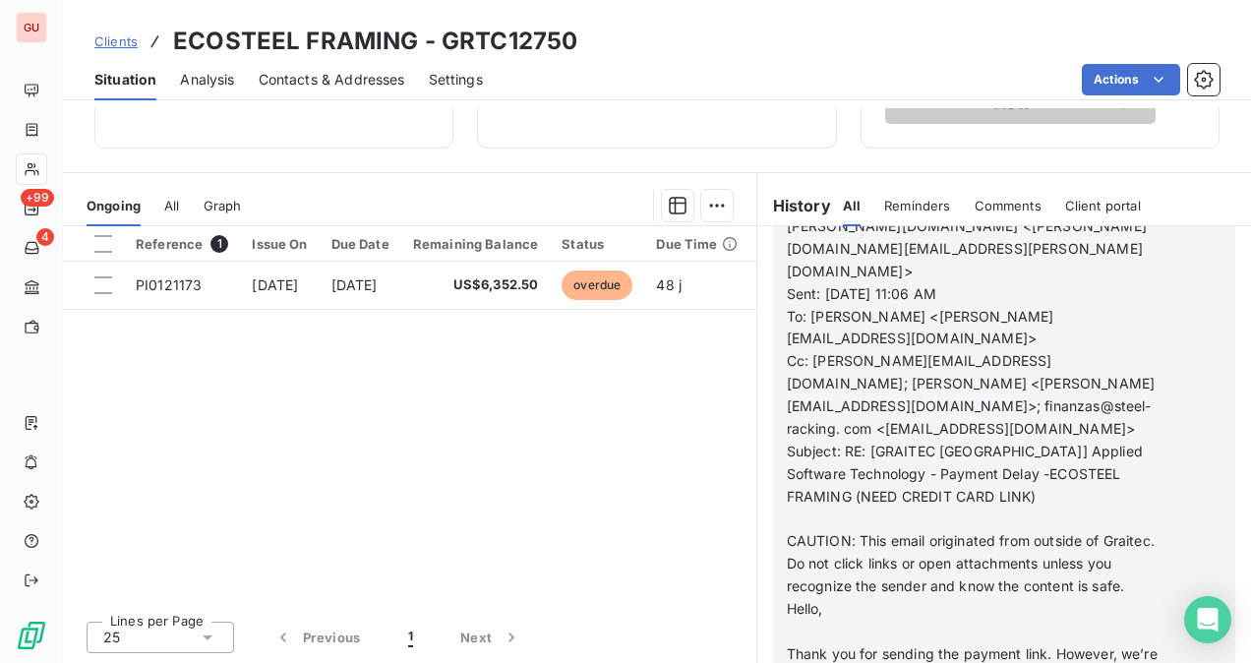
scroll to position [1059, 0]
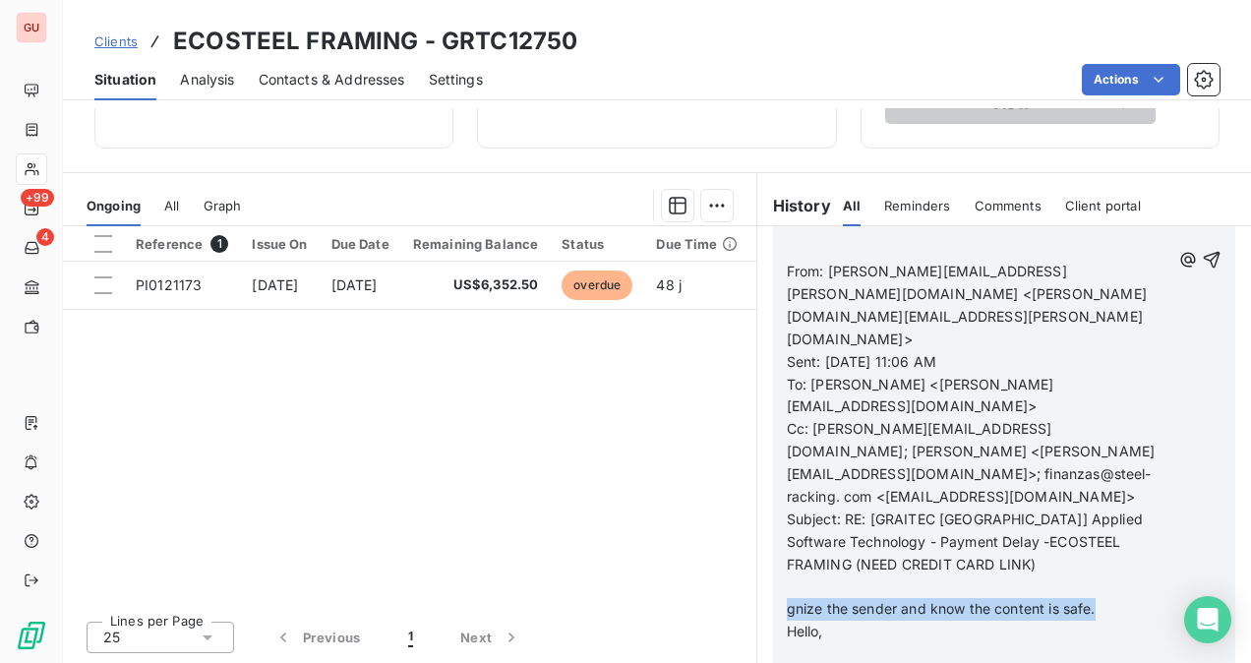
drag, startPoint x: 1096, startPoint y: 470, endPoint x: 757, endPoint y: 488, distance: 338.8
click at [757, 478] on div "From: [PERSON_NAME] Sent: [DATE] 11:14 AM To: [EMAIL_ADDRESS][PERSON_NAME][PERS…" at bounding box center [1004, 260] width 494 height 1080
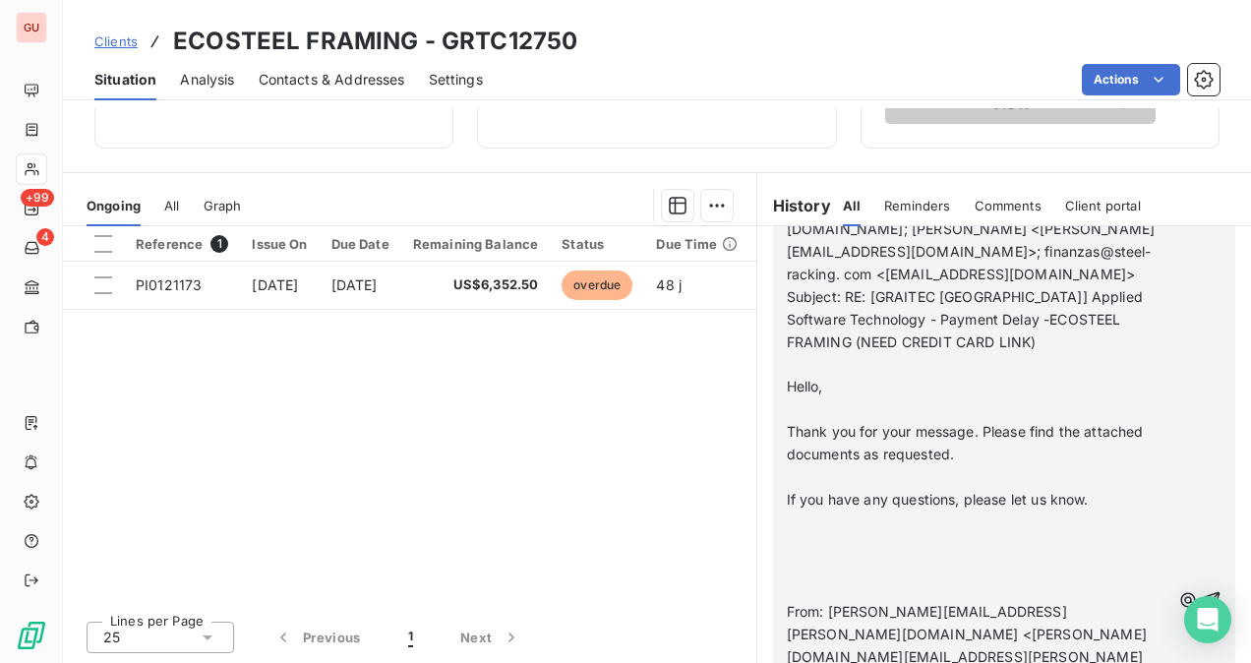
scroll to position [764, 0]
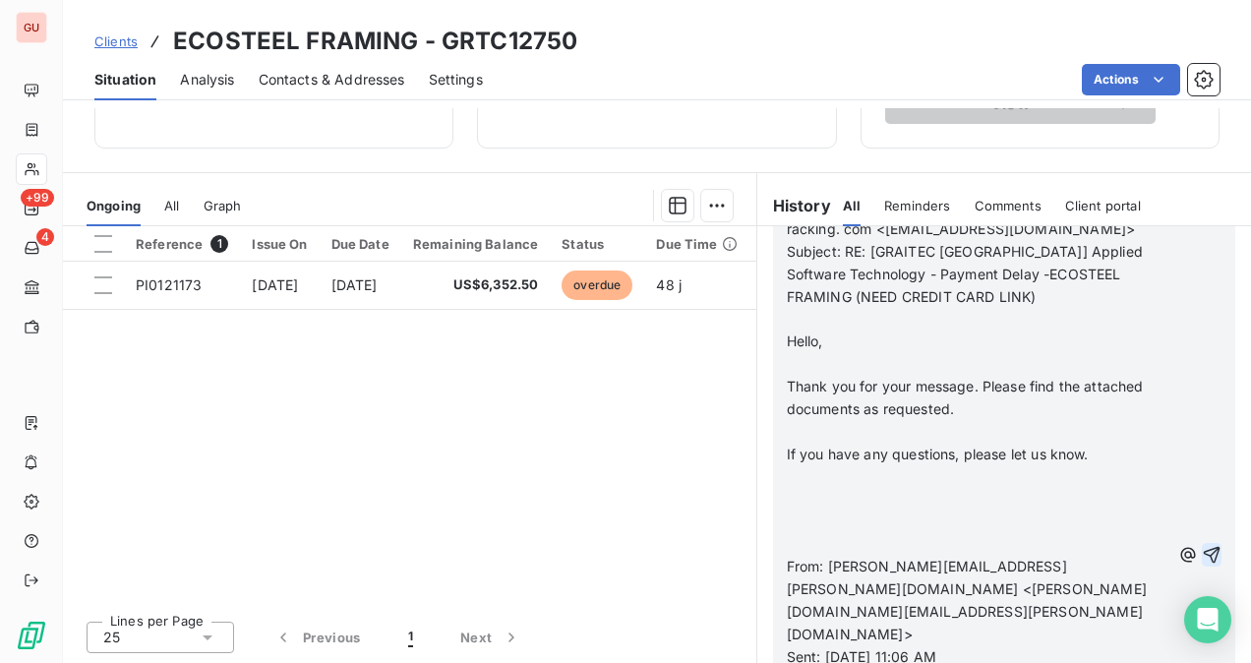
click at [1204, 547] on icon "button" at bounding box center [1212, 555] width 17 height 17
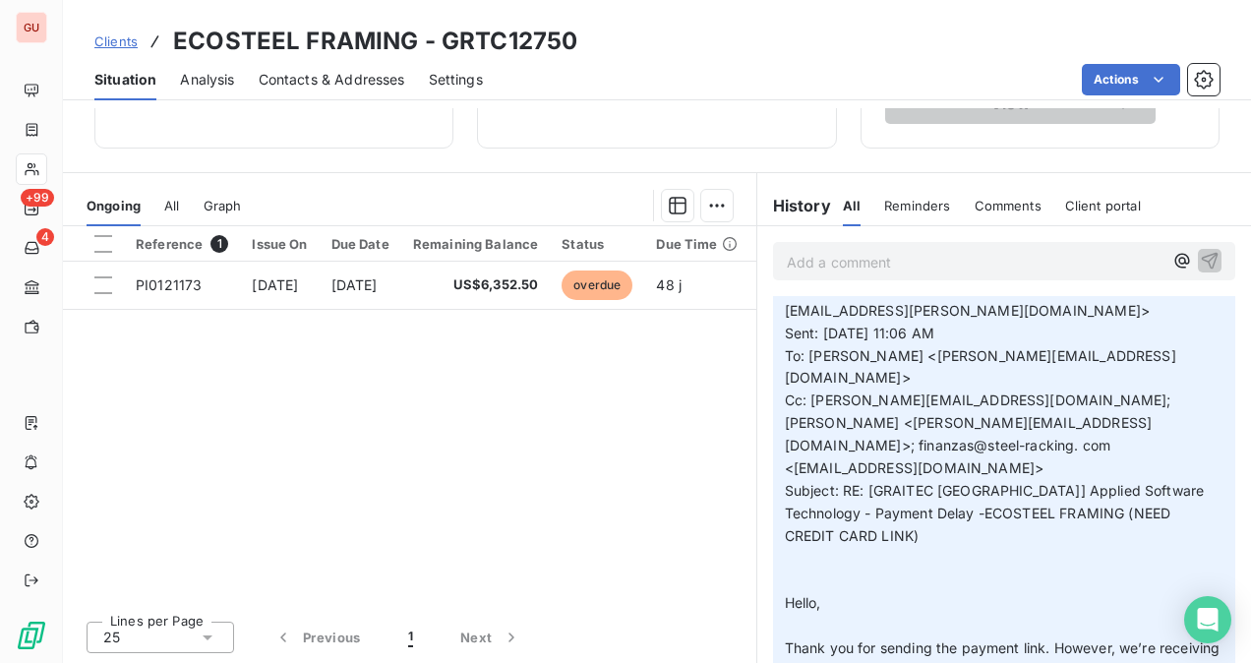
scroll to position [0, 0]
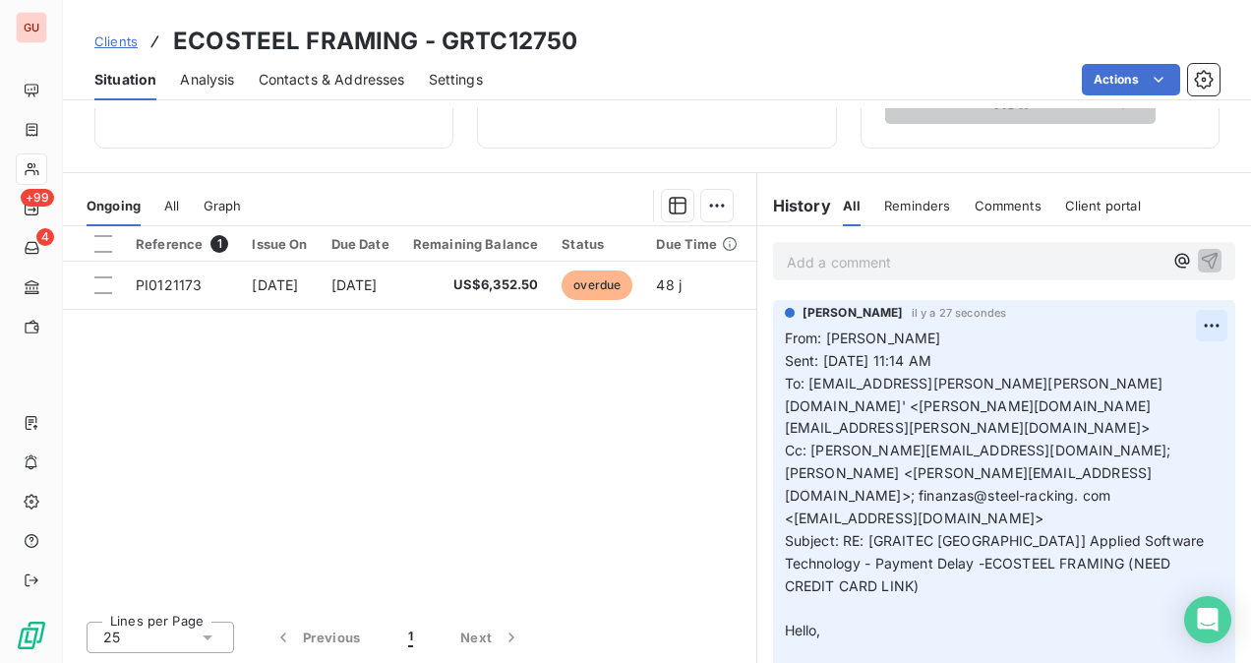
click at [1191, 321] on html "GU +99 4 Clients ECOSTEEL FRAMING - GRTC12750 Situation Analysis Contacts & Add…" at bounding box center [625, 331] width 1251 height 663
drag, startPoint x: 1096, startPoint y: 361, endPoint x: 1083, endPoint y: 382, distance: 24.3
click at [1096, 362] on div "Edit" at bounding box center [1134, 367] width 110 height 31
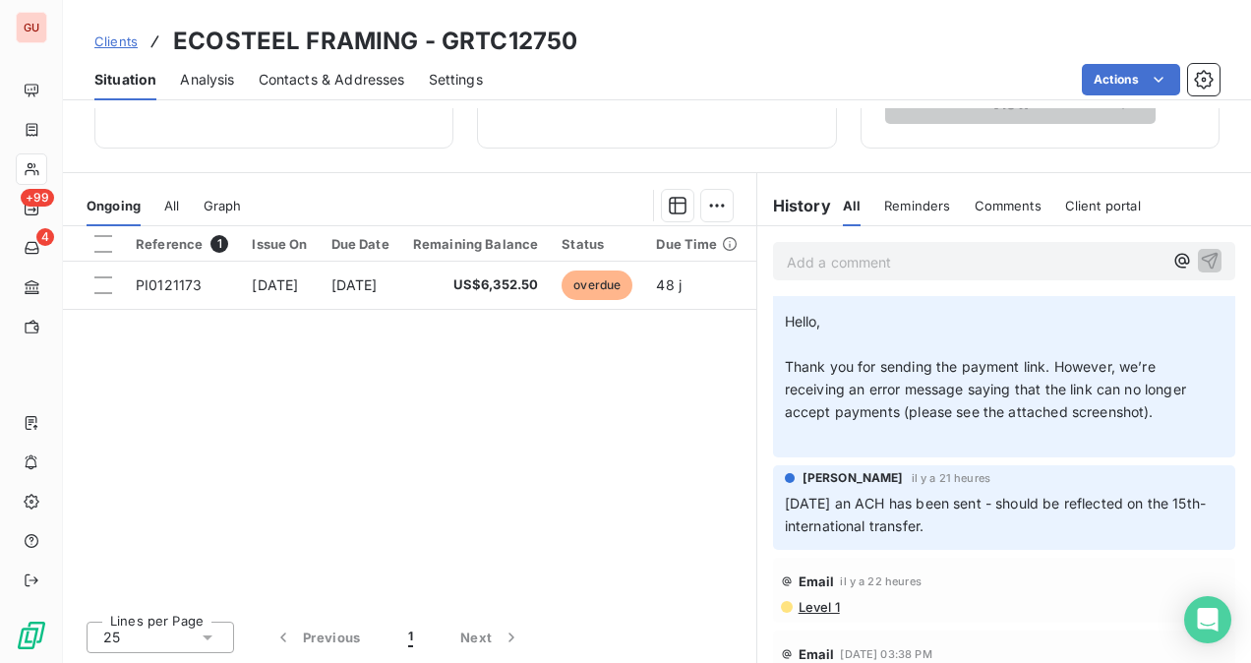
scroll to position [787, 0]
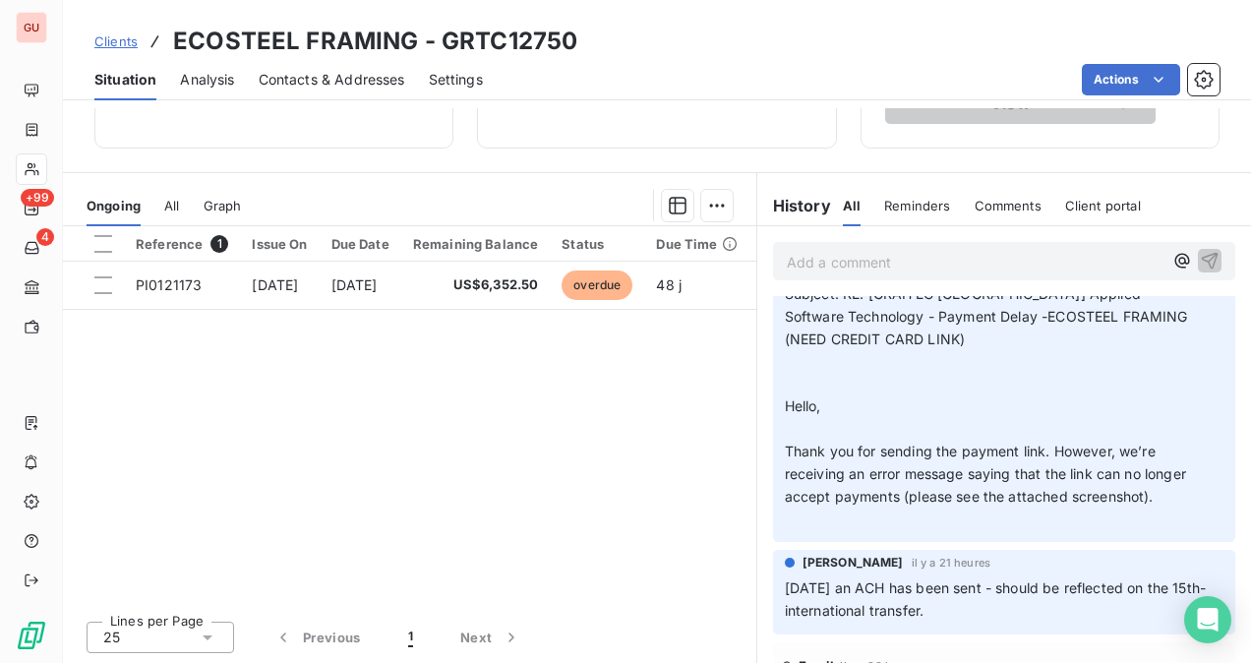
click at [797, 430] on p "From: [PERSON_NAME] Sent: [DATE] 11:14 AM To: [EMAIL_ADDRESS][PERSON_NAME][PERS…" at bounding box center [992, 36] width 415 height 991
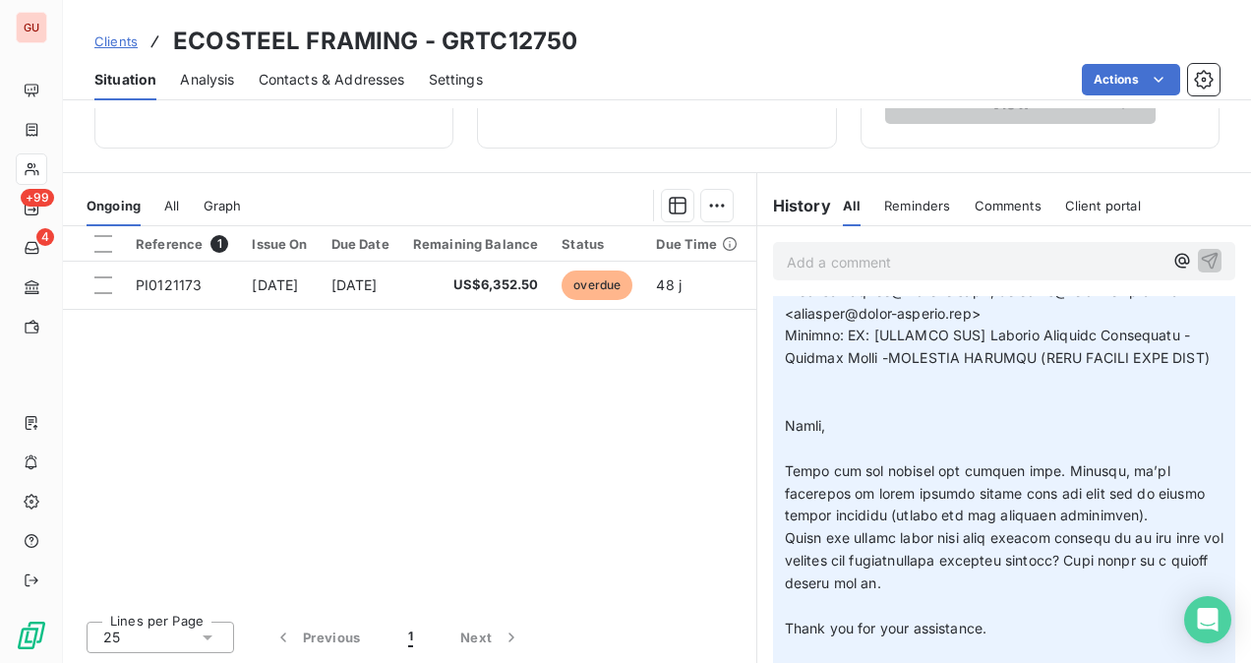
scroll to position [295, 0]
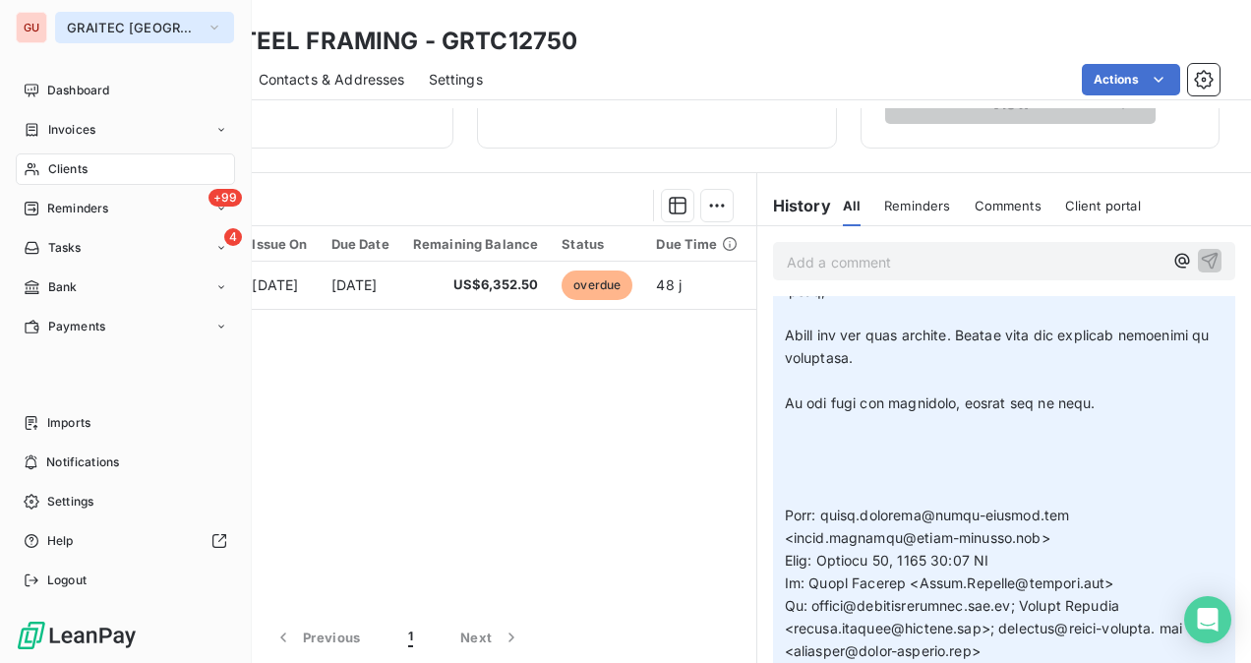
click at [77, 28] on span "GRAITEC [GEOGRAPHIC_DATA]" at bounding box center [133, 28] width 132 height 16
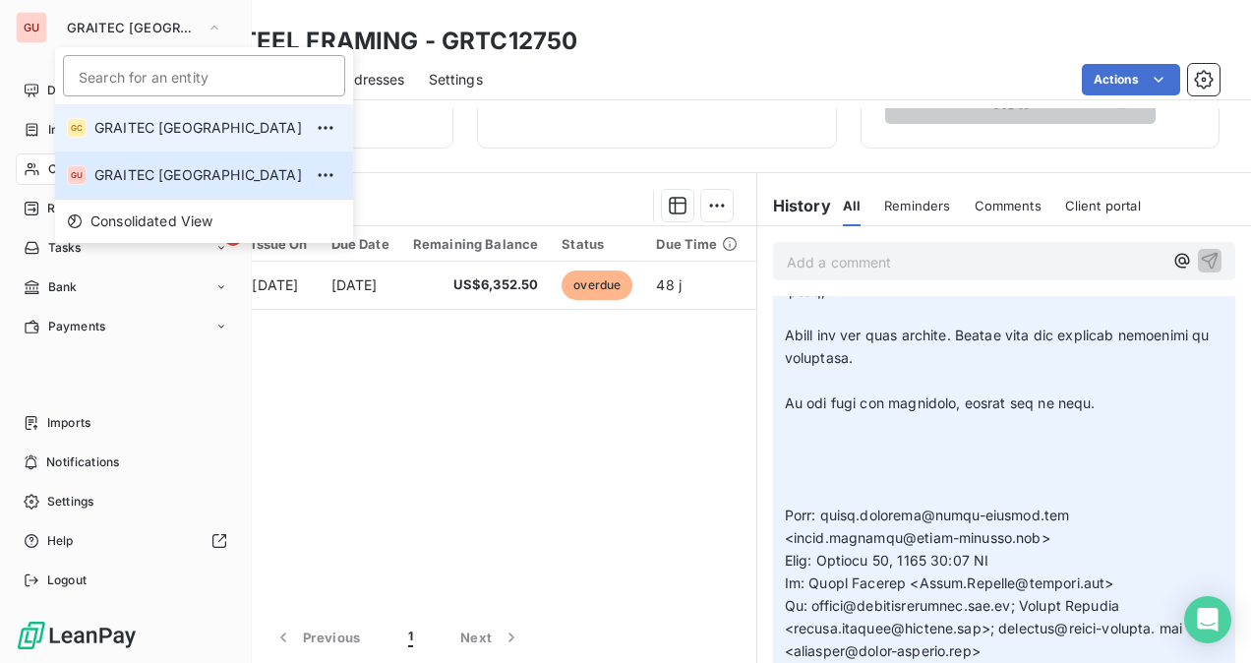
click at [144, 139] on li "GC GRAITEC [GEOGRAPHIC_DATA]" at bounding box center [204, 127] width 298 height 47
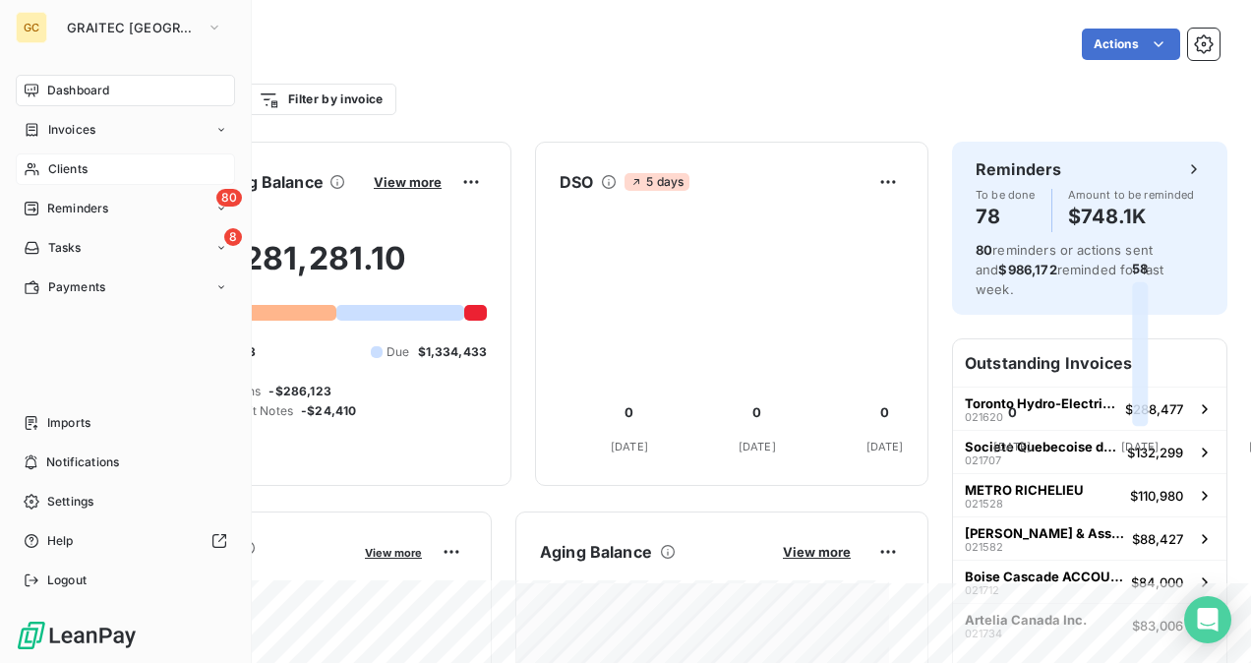
click at [75, 163] on span "Clients" at bounding box center [67, 169] width 39 height 18
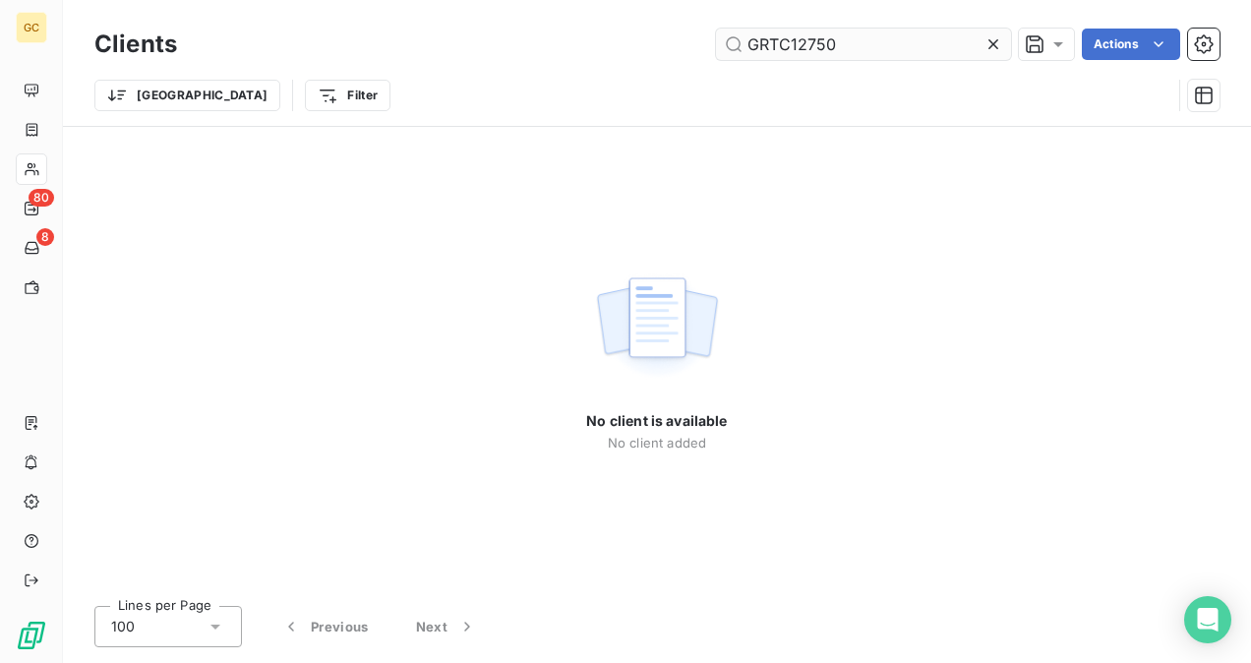
drag, startPoint x: 840, startPoint y: 54, endPoint x: 727, endPoint y: 52, distance: 113.1
click at [727, 52] on input "GRTC12750" at bounding box center [863, 44] width 295 height 31
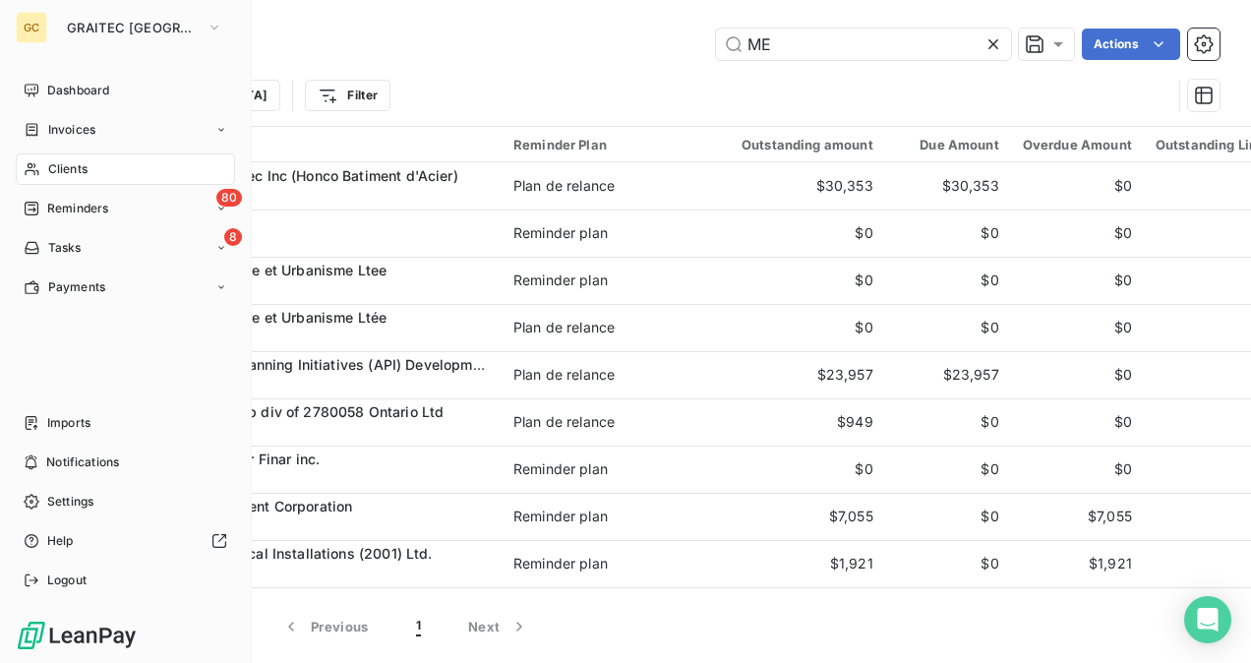
click at [71, 168] on span "Clients" at bounding box center [67, 169] width 39 height 18
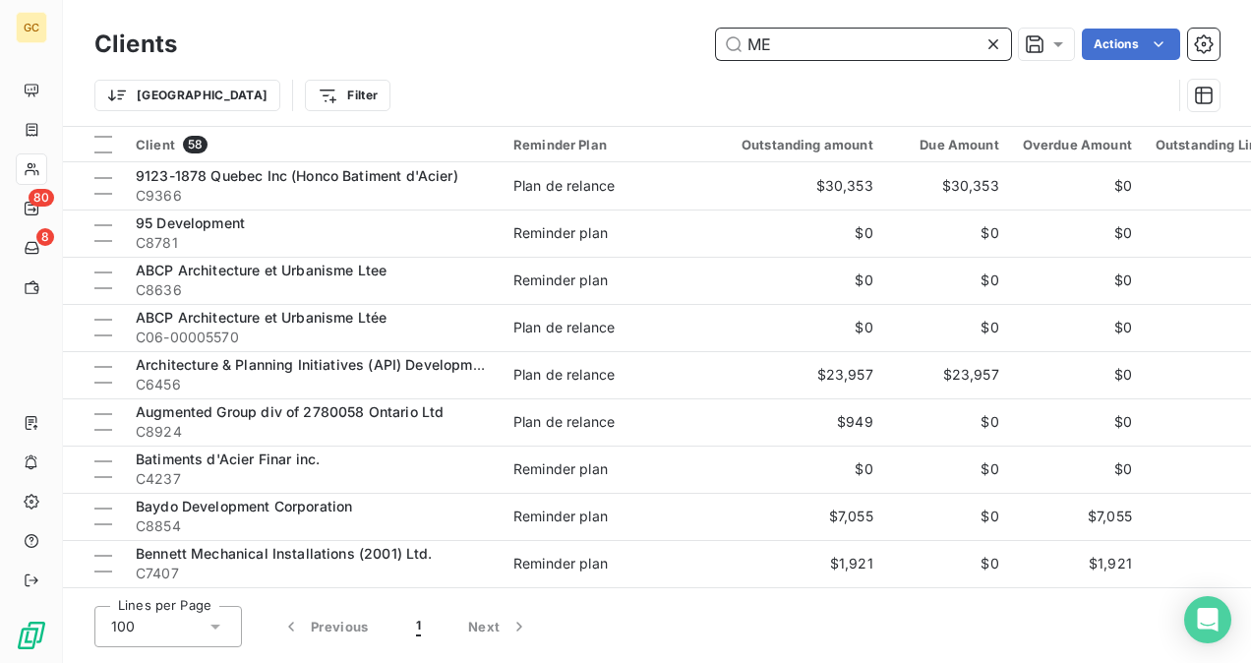
click at [796, 50] on input "ME" at bounding box center [863, 44] width 295 height 31
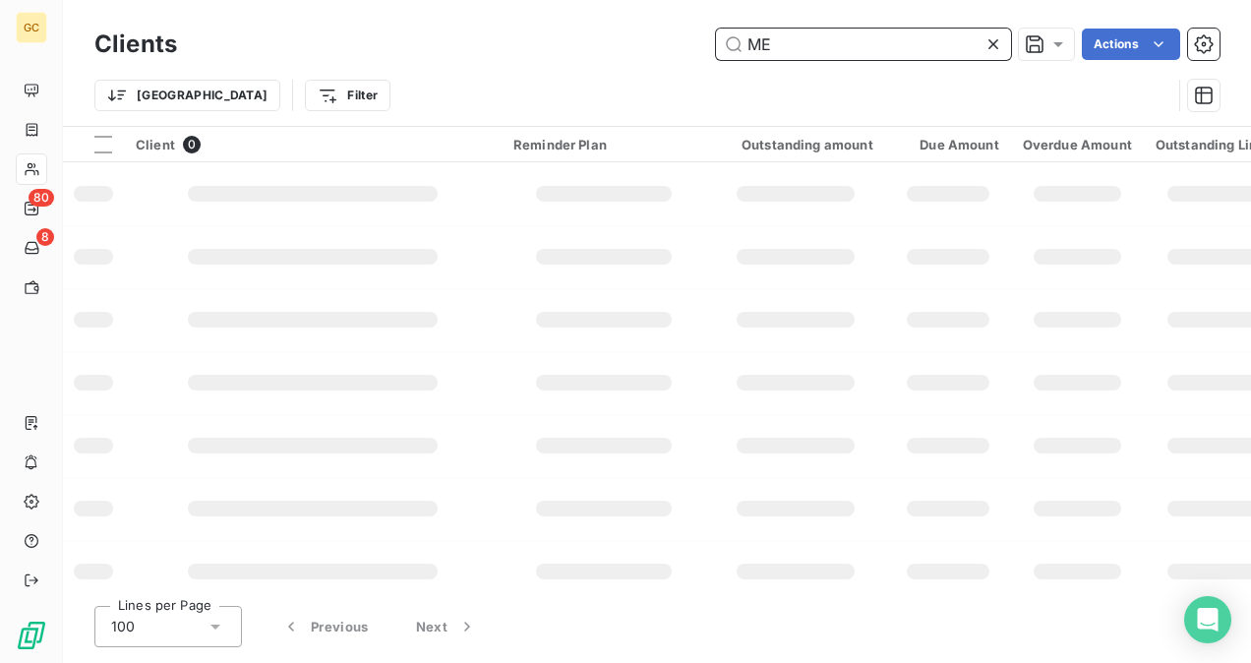
type input "M"
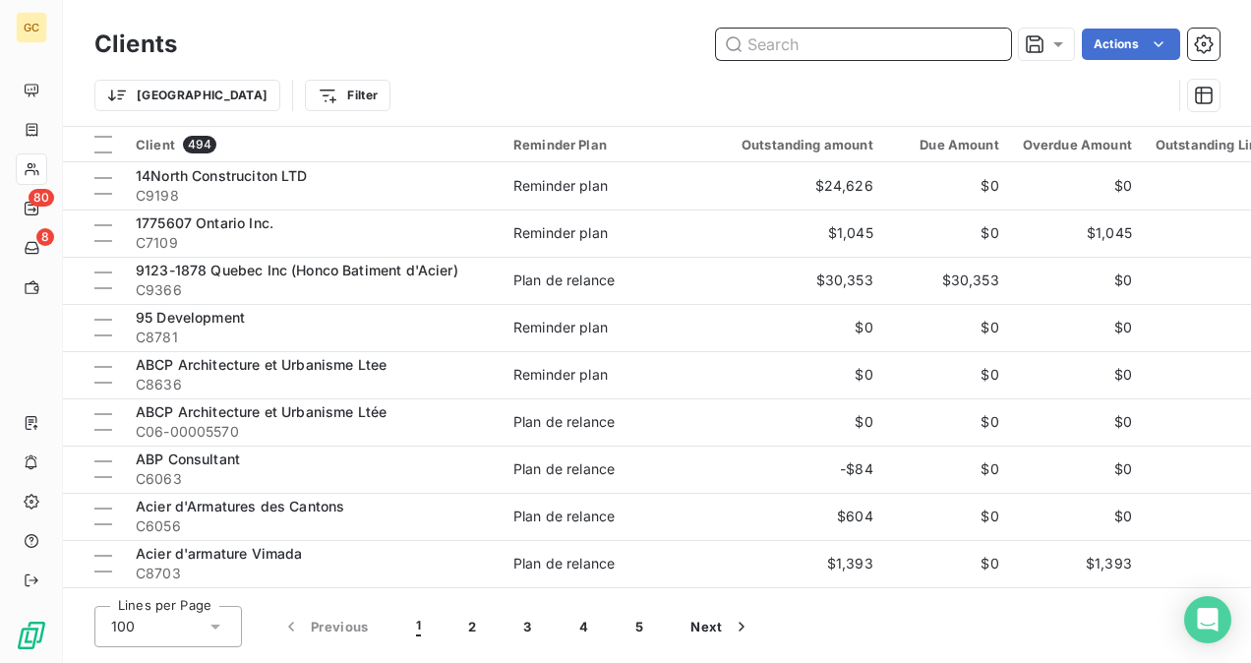
click at [759, 44] on input "text" at bounding box center [863, 44] width 295 height 31
paste input "GRTC36927"
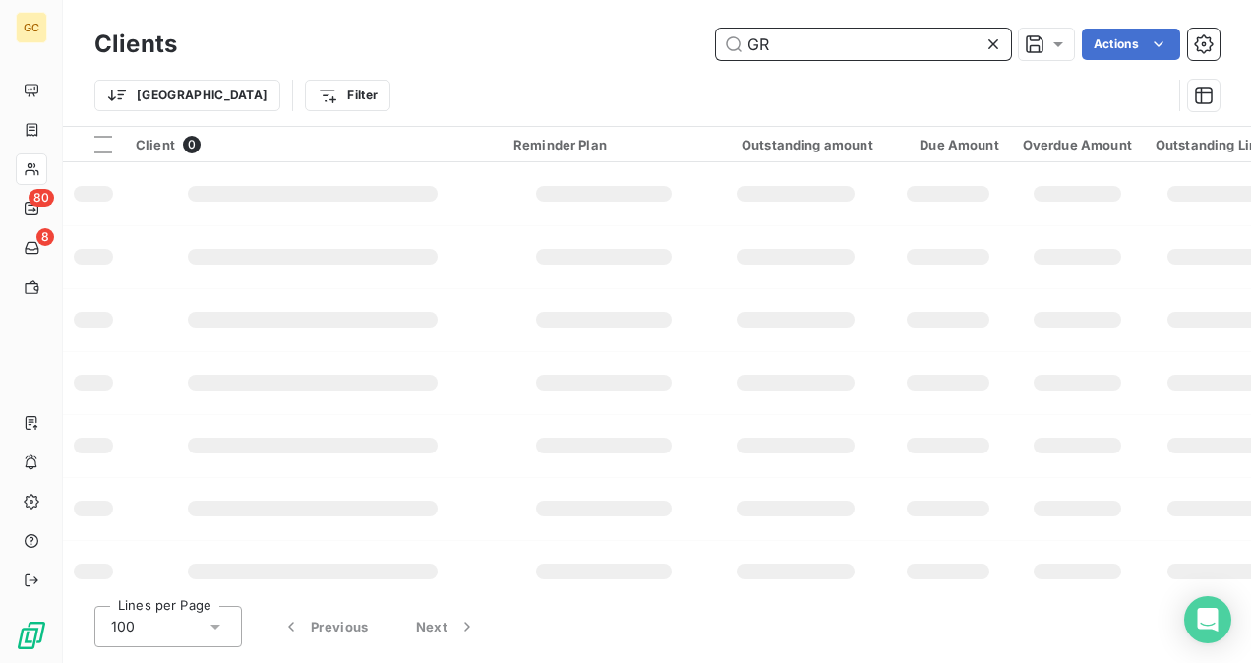
type input "G"
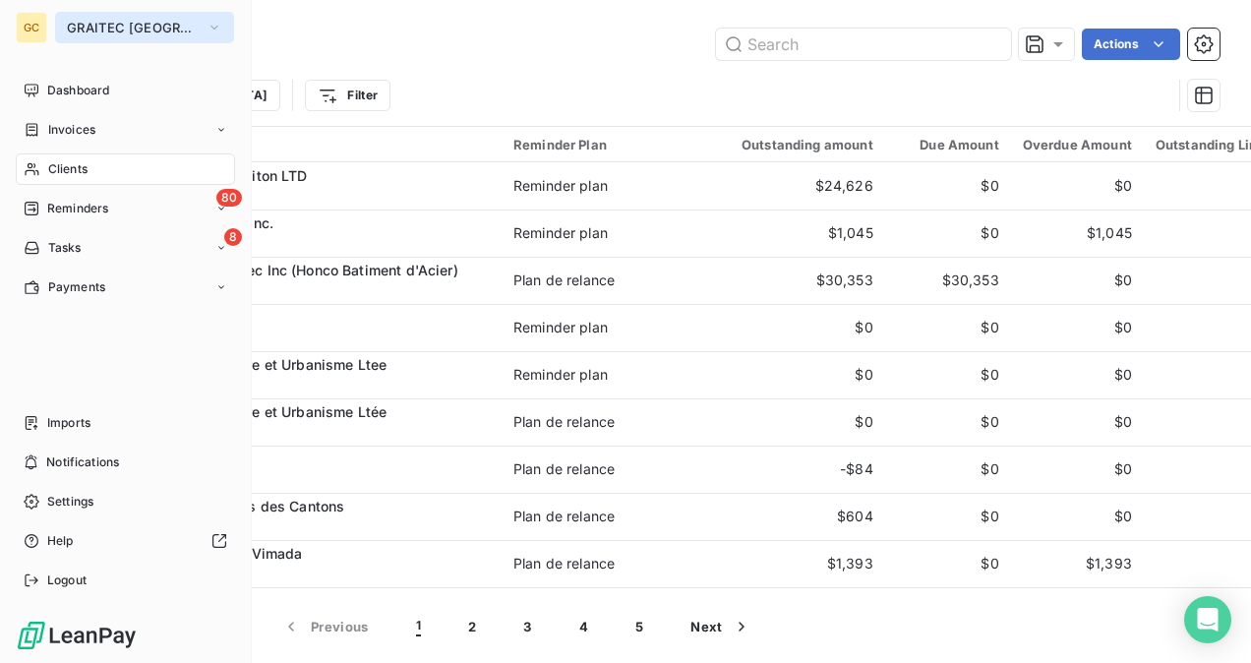
click at [100, 25] on span "GRAITEC [GEOGRAPHIC_DATA]" at bounding box center [133, 28] width 132 height 16
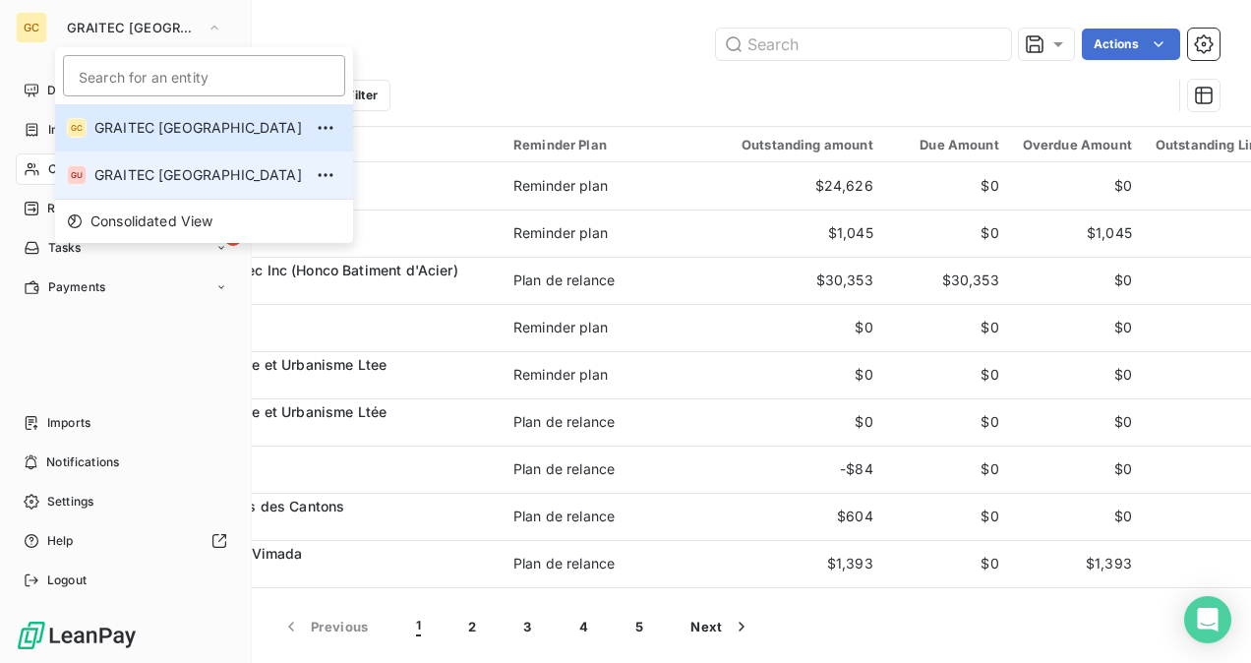
click at [114, 163] on li "GU GRAITEC [GEOGRAPHIC_DATA]" at bounding box center [204, 174] width 298 height 47
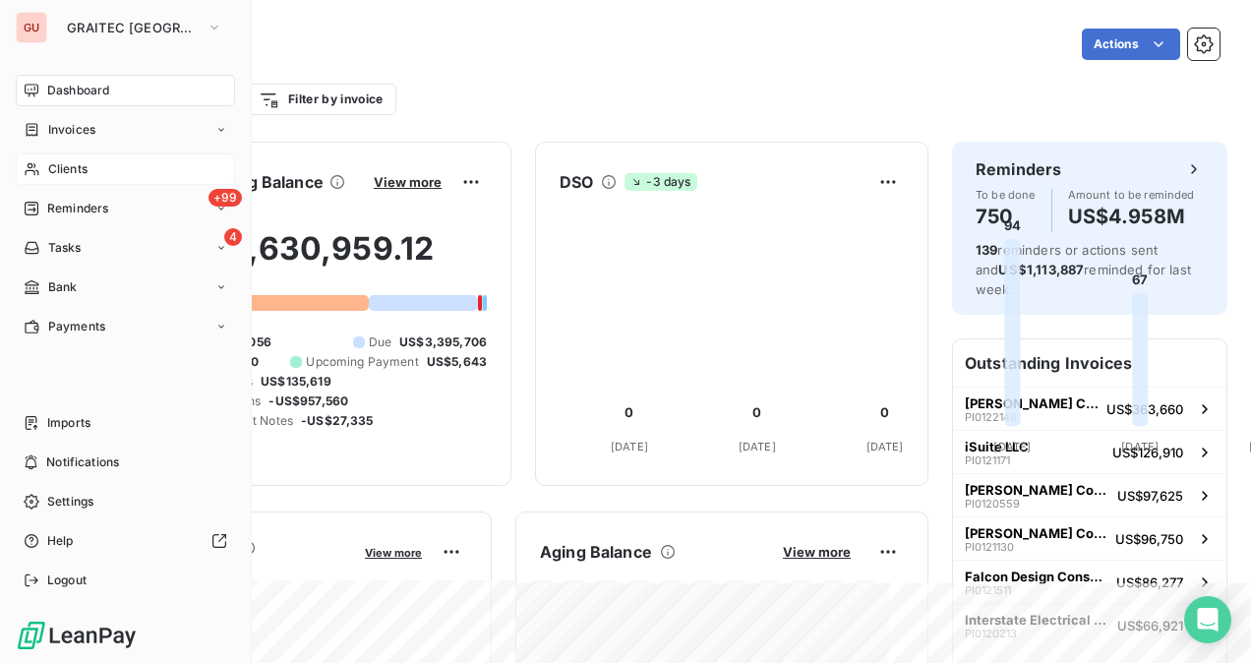
click at [110, 164] on div "Clients" at bounding box center [125, 168] width 219 height 31
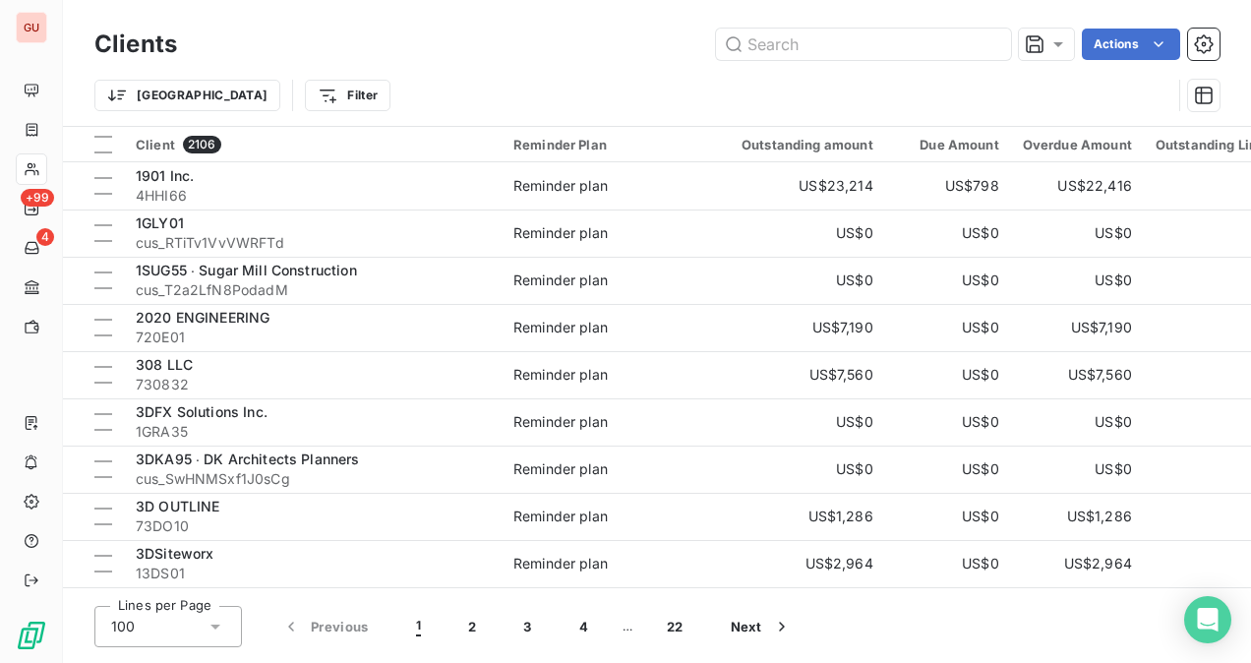
click at [803, 61] on div "Clients Actions" at bounding box center [656, 44] width 1125 height 41
click at [802, 45] on input "text" at bounding box center [863, 44] width 295 height 31
paste input "GRTC36927"
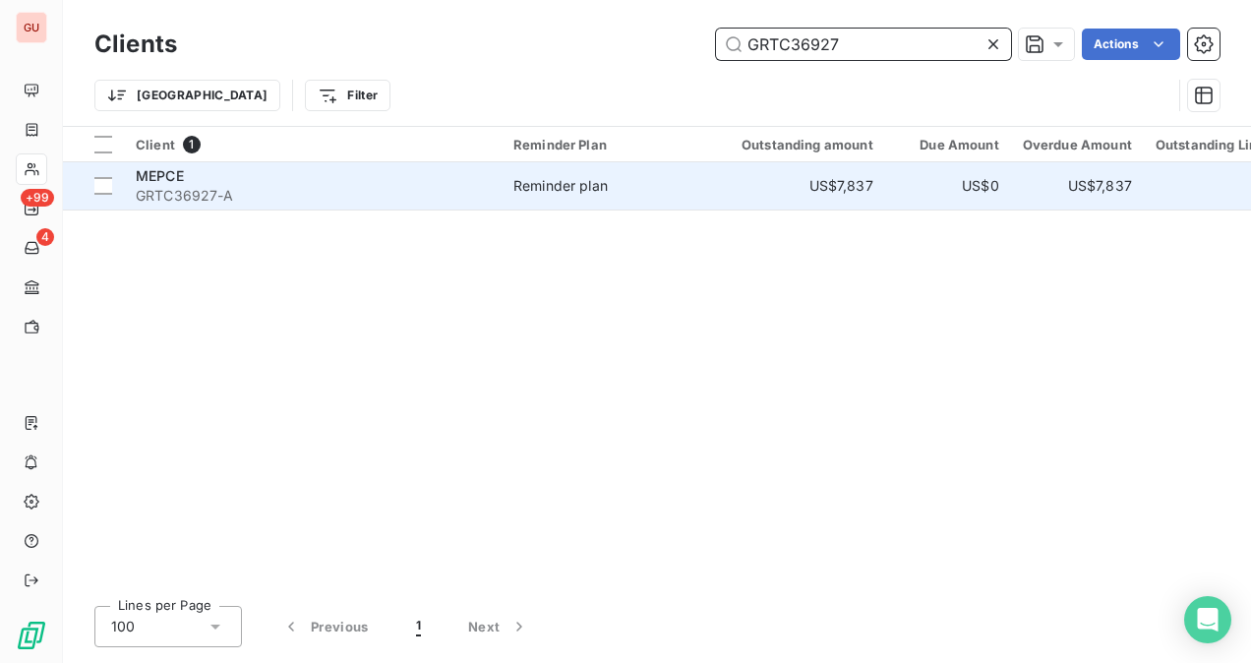
type input "GRTC36927"
click at [484, 193] on span "GRTC36927-A" at bounding box center [313, 196] width 354 height 20
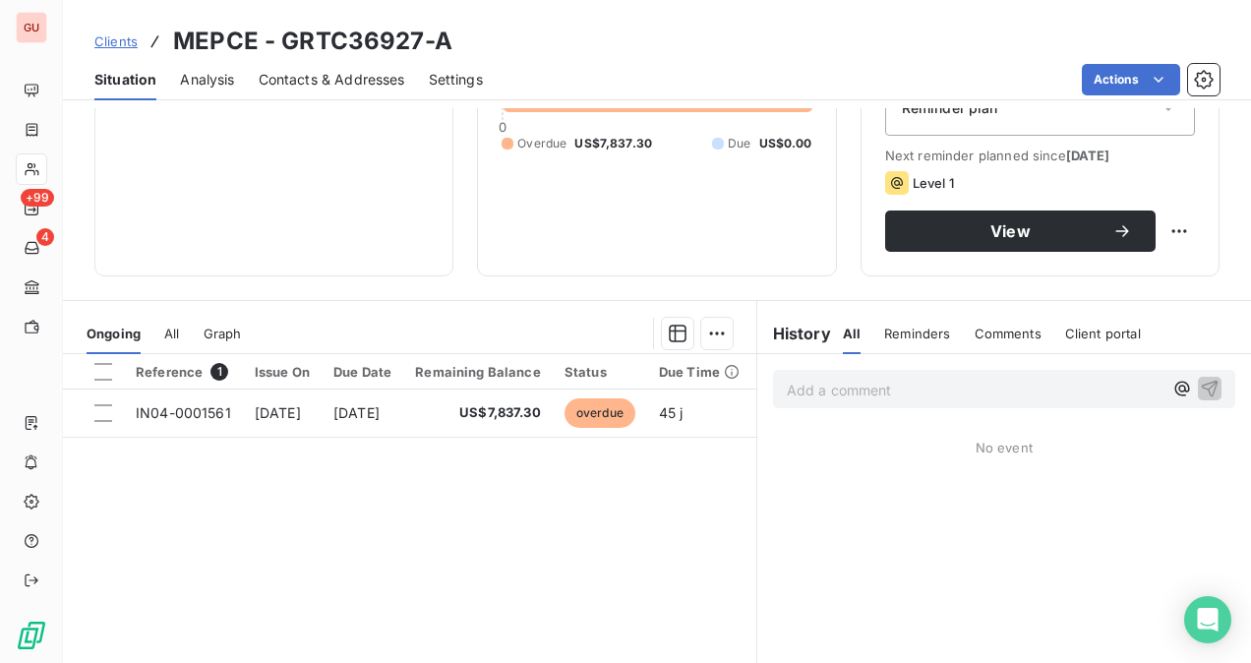
scroll to position [365, 0]
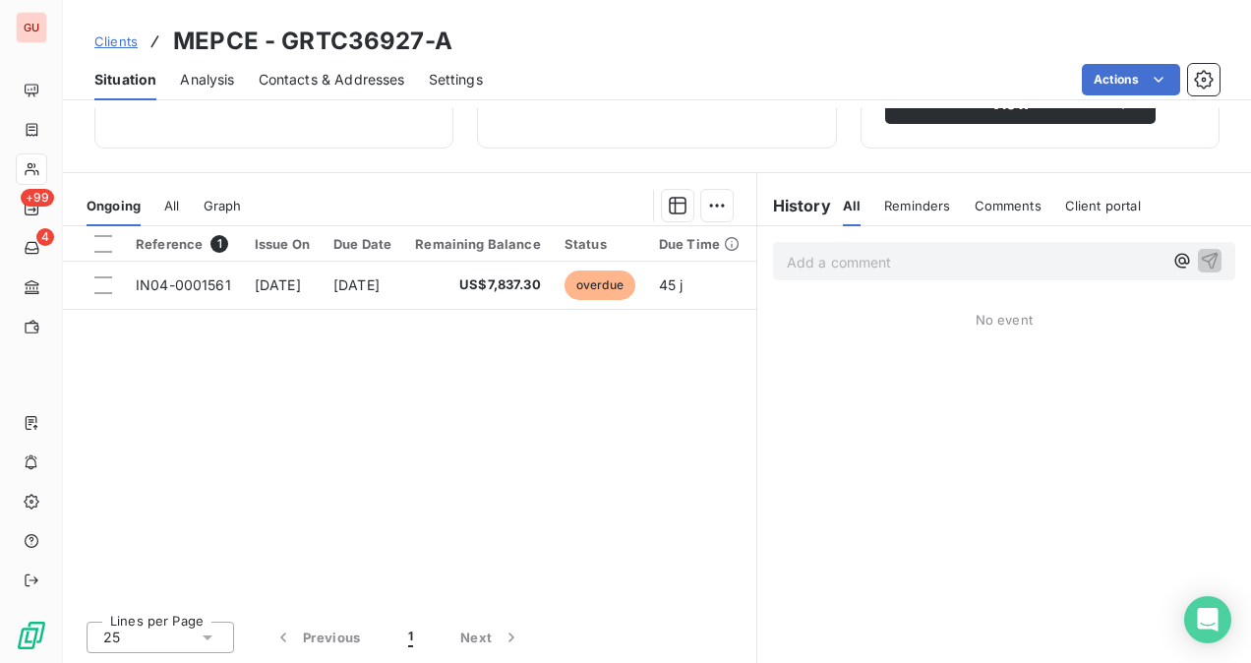
click at [838, 271] on p "Add a comment ﻿" at bounding box center [975, 262] width 376 height 25
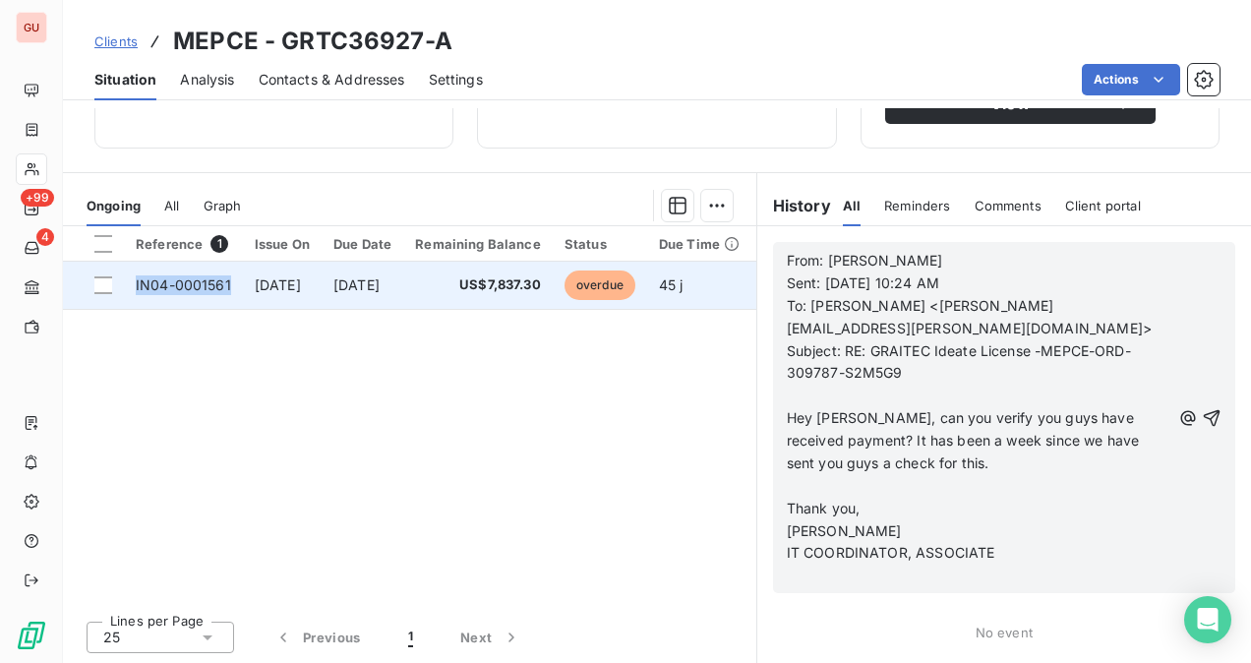
drag, startPoint x: 233, startPoint y: 277, endPoint x: 136, endPoint y: 279, distance: 97.4
click at [136, 279] on td "IN04-0001561" at bounding box center [183, 285] width 119 height 47
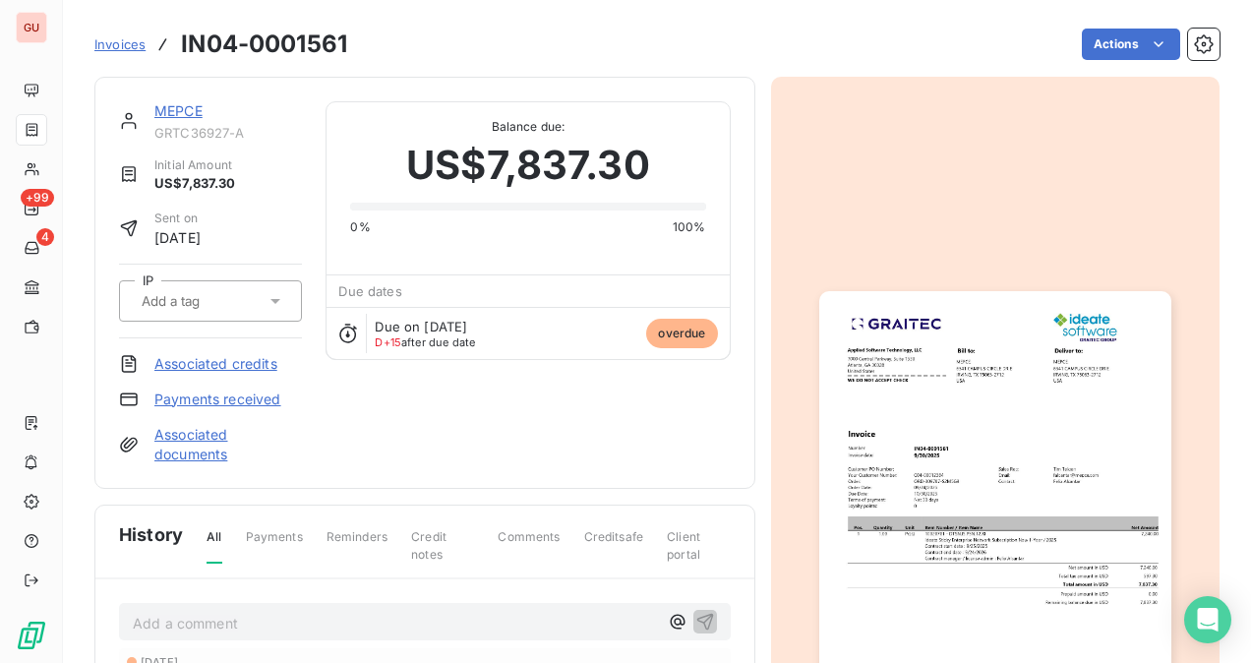
click at [185, 110] on link "MEPCE" at bounding box center [178, 110] width 48 height 17
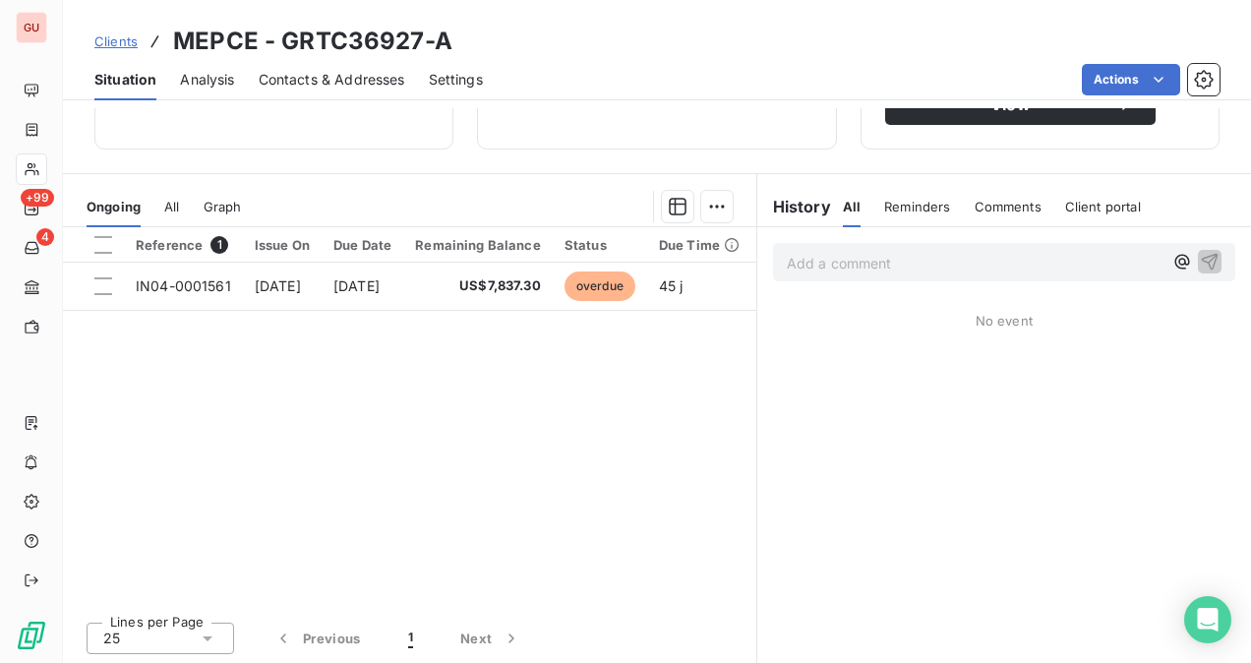
scroll to position [365, 0]
click at [773, 251] on div "Add a comment ﻿" at bounding box center [1004, 261] width 462 height 38
click at [787, 266] on p "Add a comment ﻿" at bounding box center [975, 262] width 376 height 25
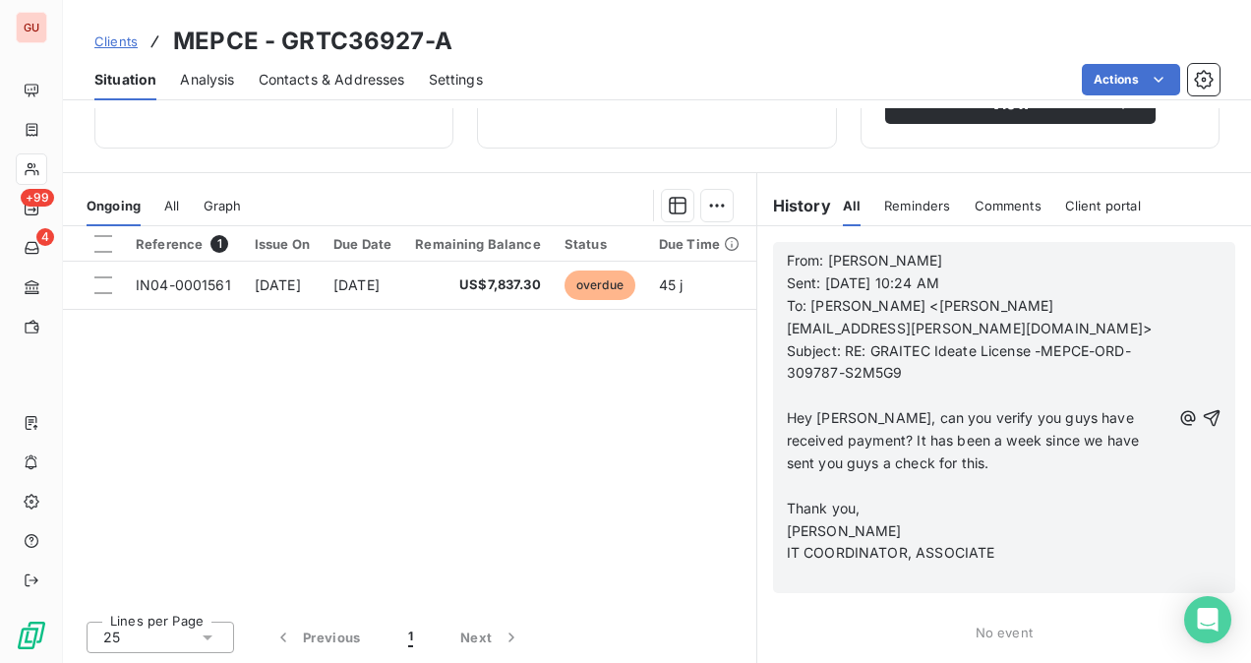
click at [787, 254] on span "From: [PERSON_NAME]" at bounding box center [865, 260] width 156 height 17
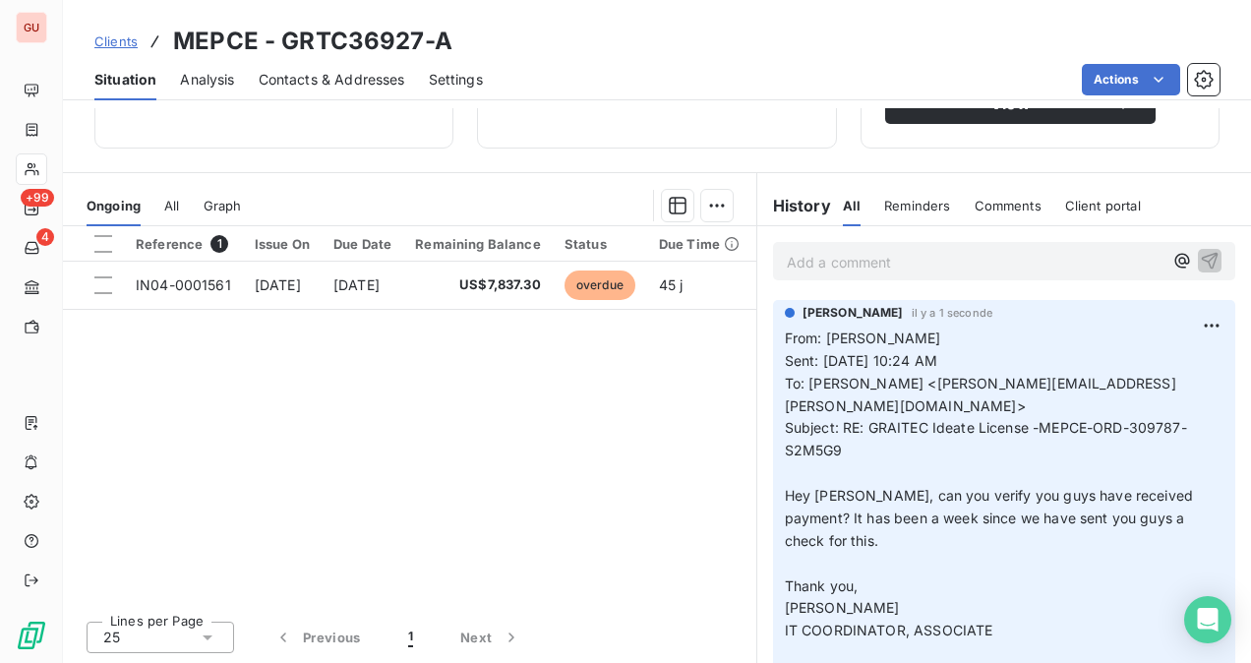
click at [870, 253] on p "Add a comment ﻿" at bounding box center [975, 262] width 376 height 25
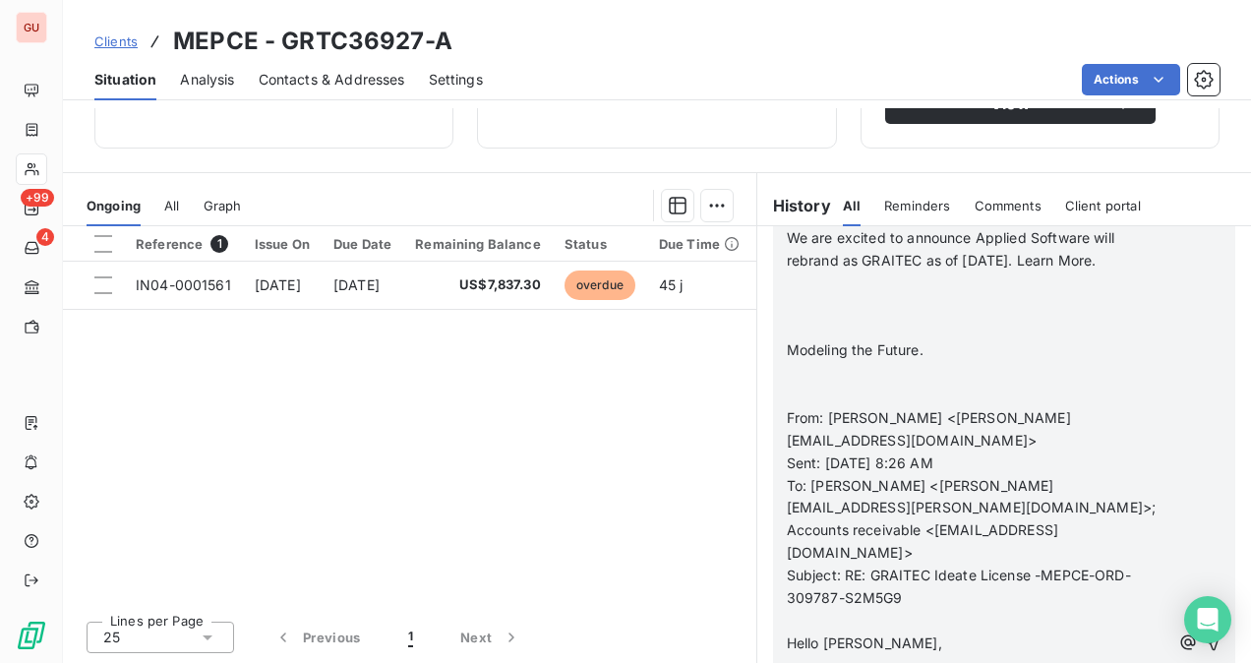
scroll to position [1202, 0]
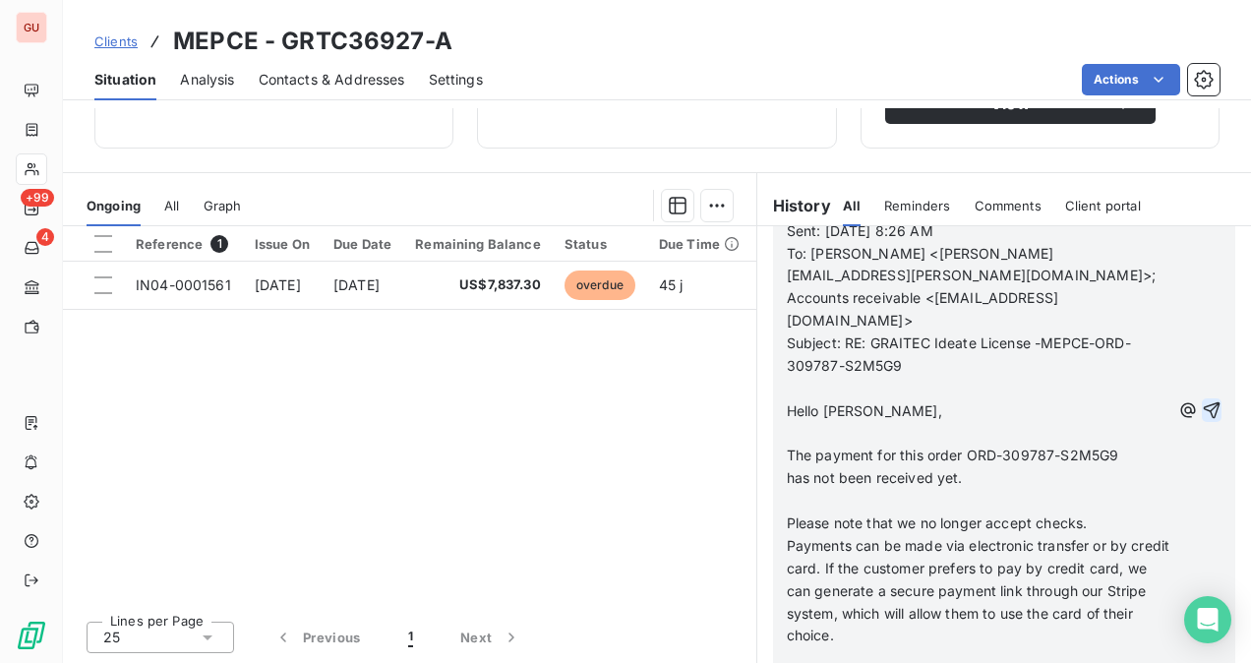
click at [1204, 402] on icon "button" at bounding box center [1212, 410] width 17 height 17
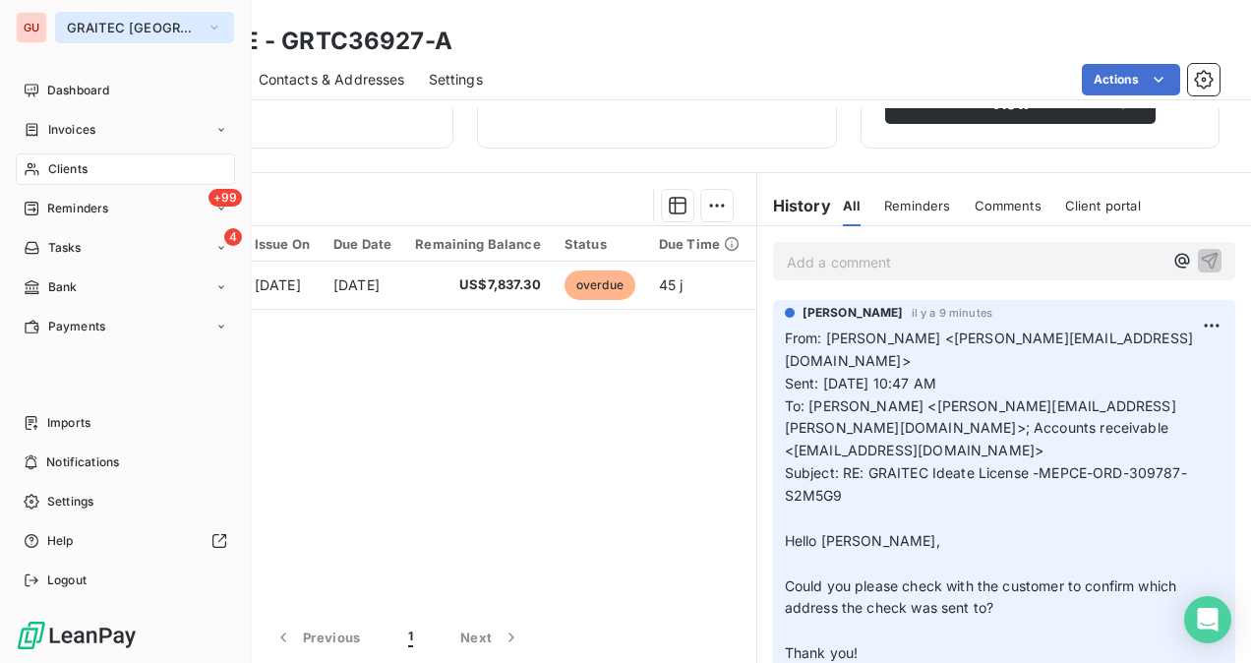
click at [76, 30] on span "GRAITEC [GEOGRAPHIC_DATA]" at bounding box center [133, 28] width 132 height 16
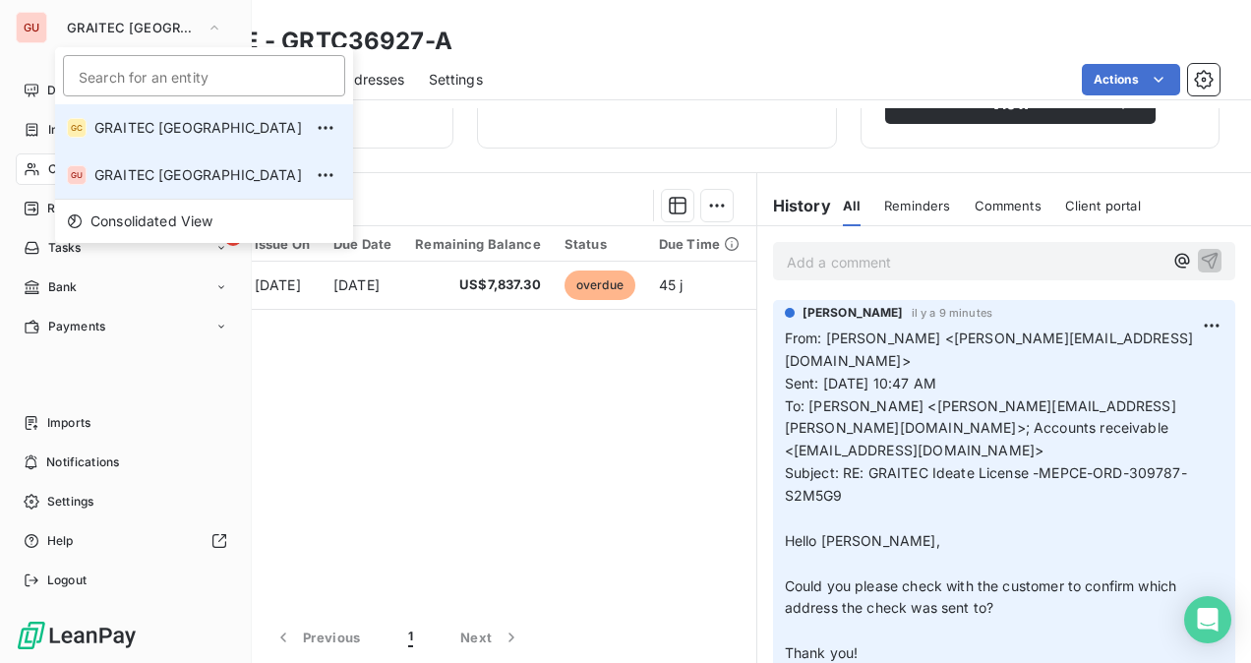
click at [144, 123] on span "GRAITEC [GEOGRAPHIC_DATA]" at bounding box center [198, 128] width 208 height 20
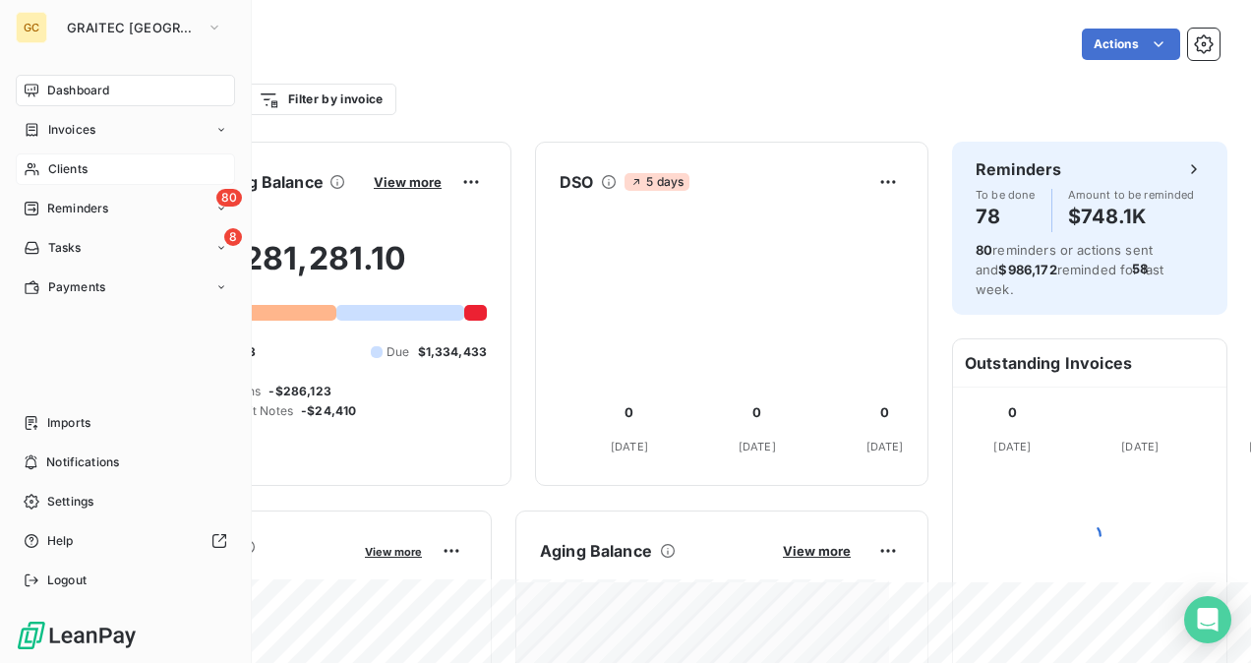
click at [102, 171] on div "Clients" at bounding box center [125, 168] width 219 height 31
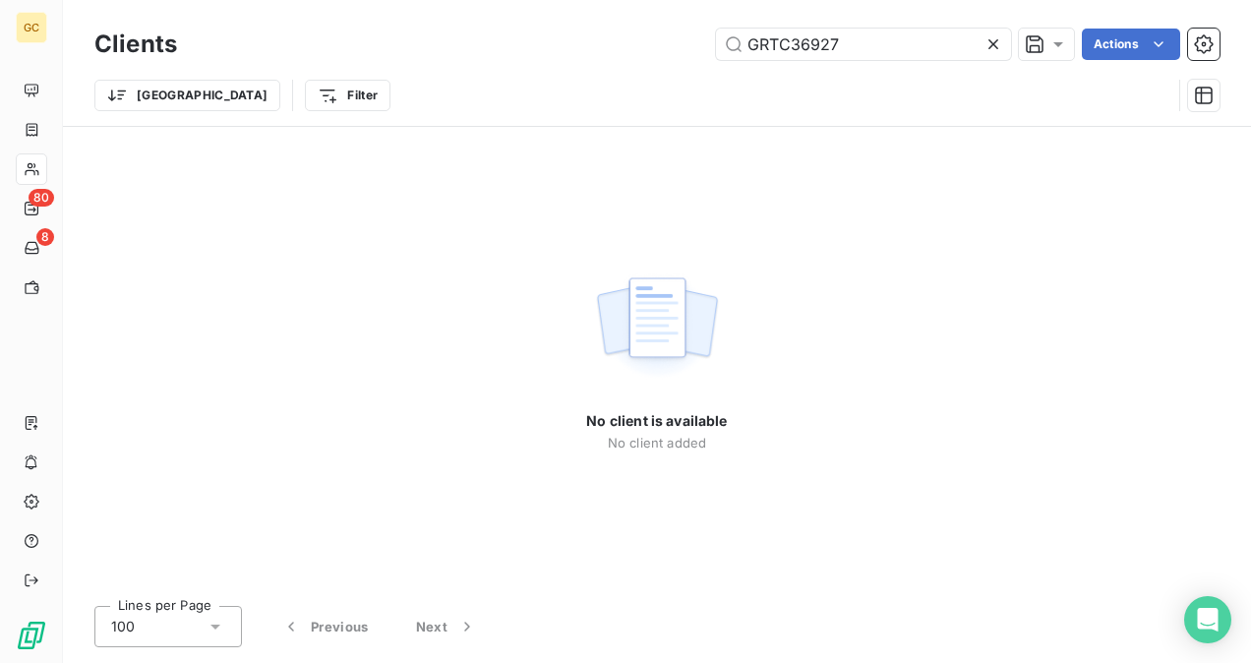
drag, startPoint x: 915, startPoint y: 47, endPoint x: 640, endPoint y: 65, distance: 275.0
click at [643, 42] on div "GRTC36927 Actions" at bounding box center [710, 44] width 1019 height 31
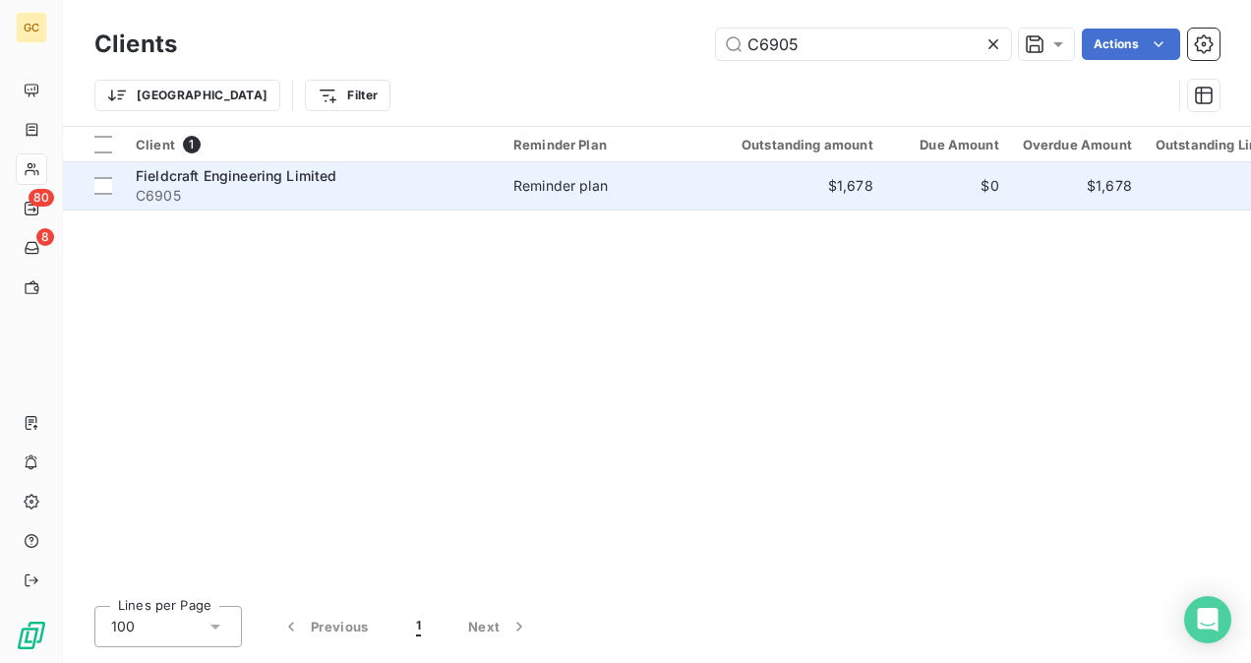
type input "C6905"
click at [376, 194] on span "C6905" at bounding box center [313, 196] width 354 height 20
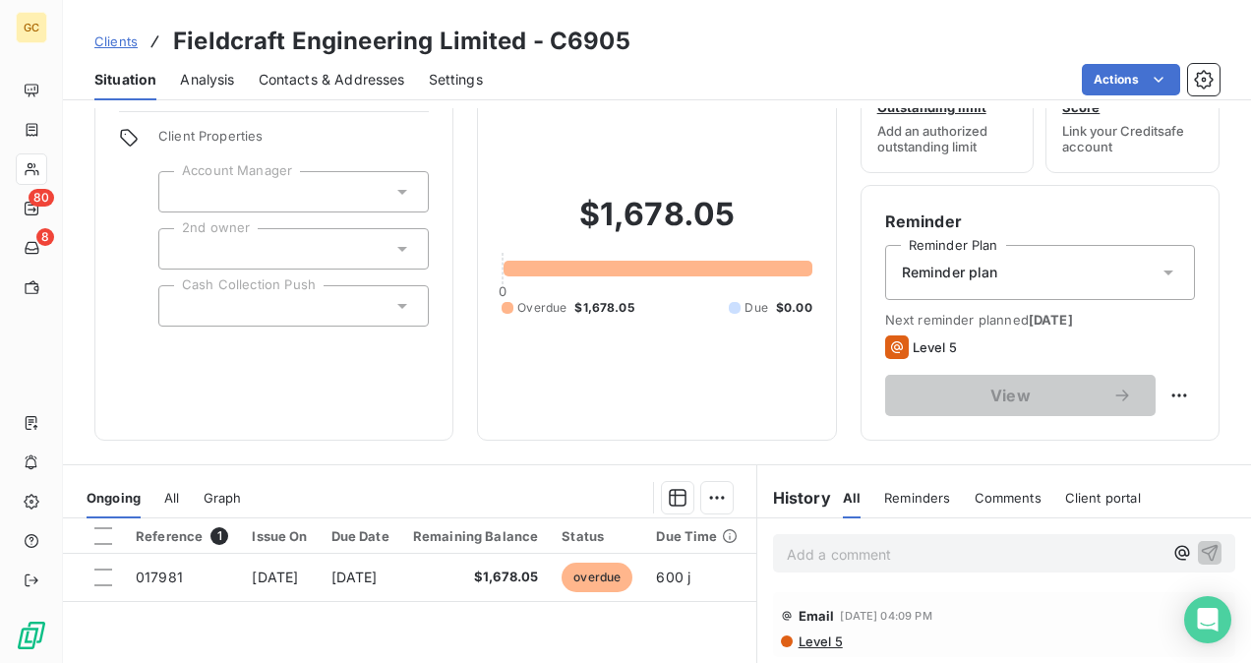
scroll to position [98, 0]
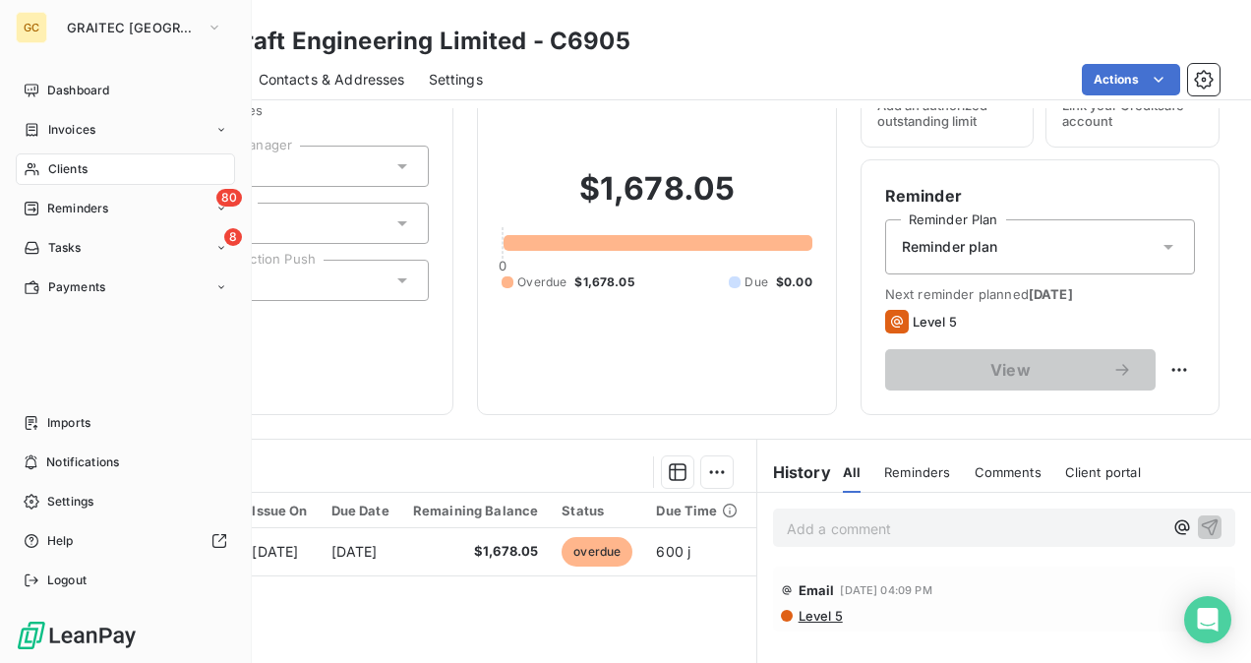
click at [83, 161] on span "Clients" at bounding box center [67, 169] width 39 height 18
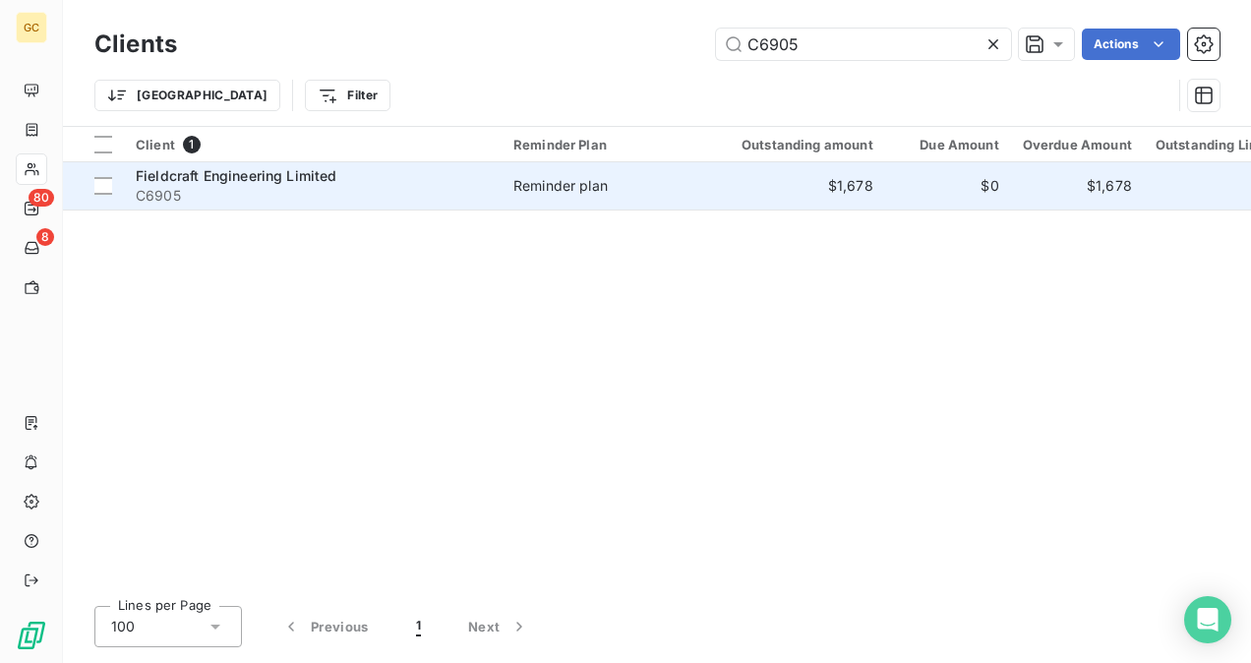
click at [439, 189] on span "C6905" at bounding box center [313, 196] width 354 height 20
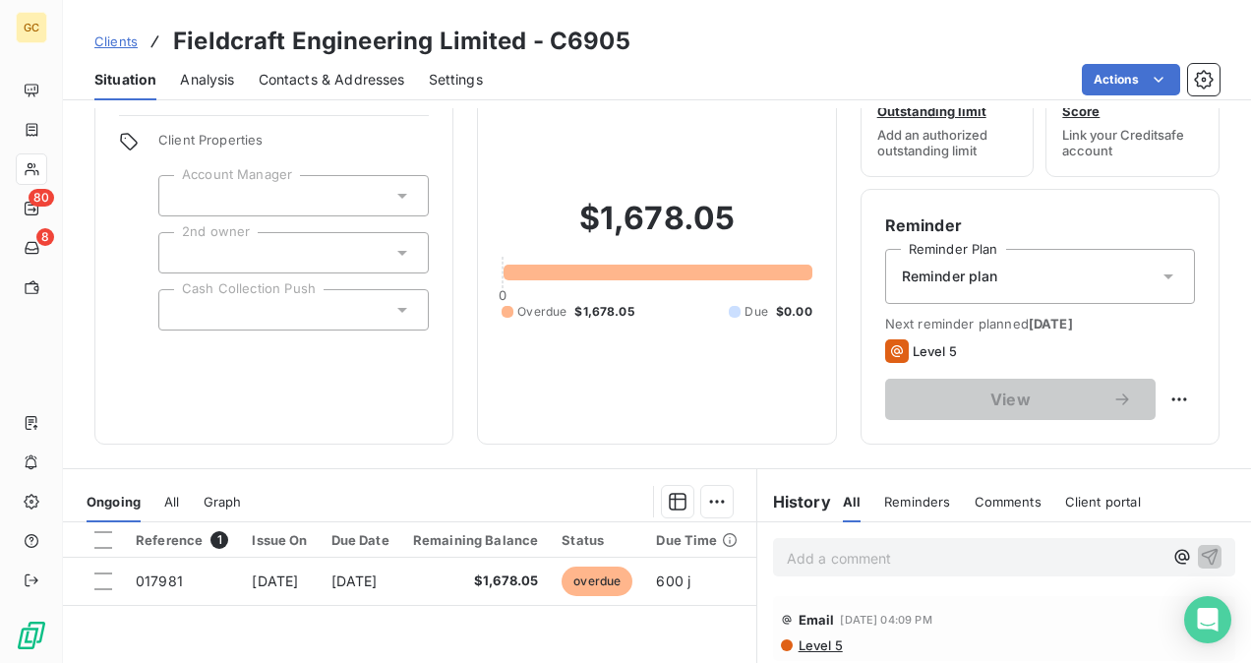
scroll to position [295, 0]
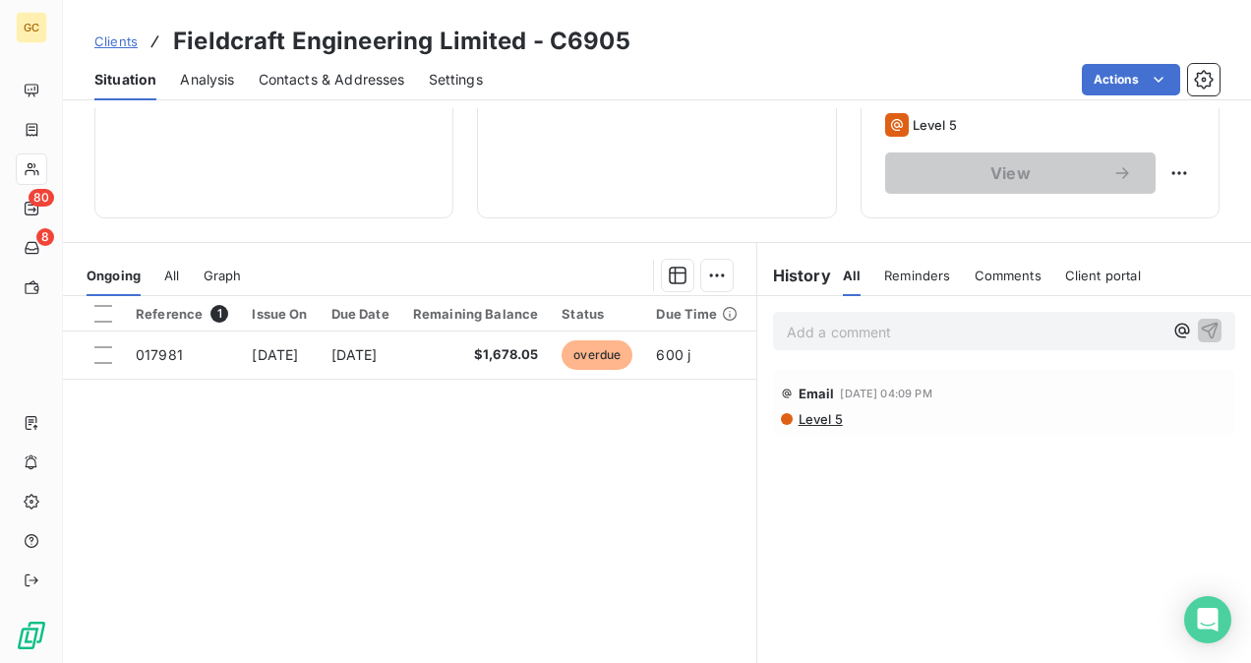
click at [842, 334] on p "Add a comment ﻿" at bounding box center [975, 332] width 376 height 25
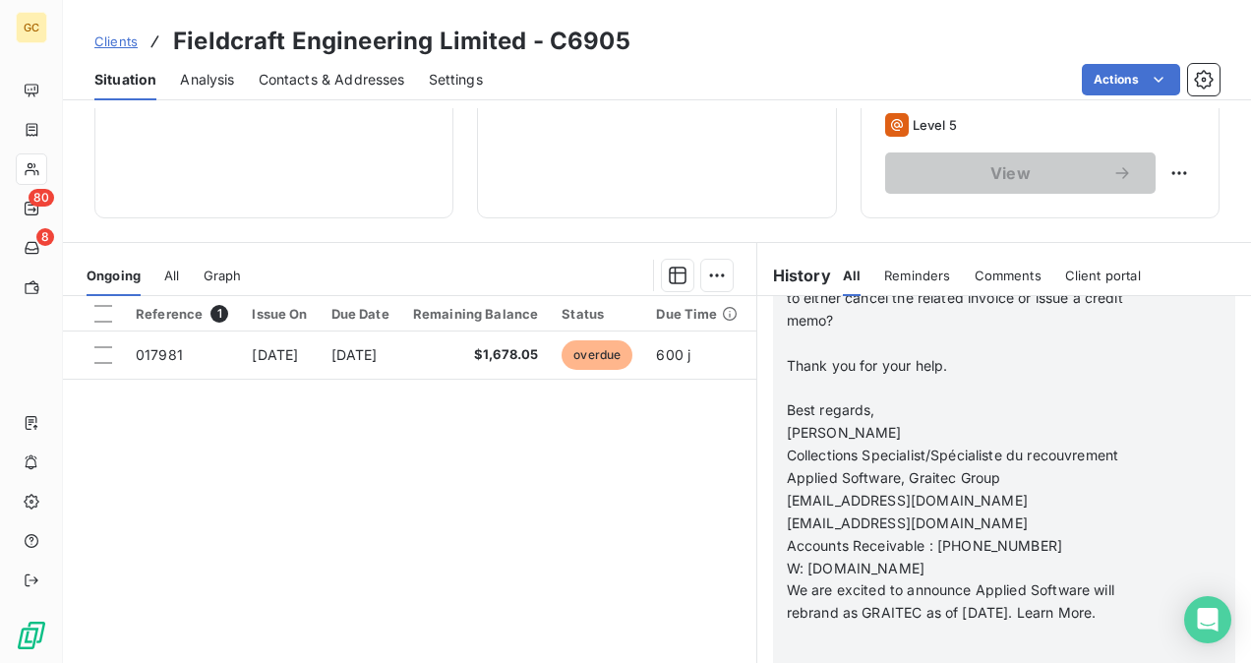
scroll to position [492, 0]
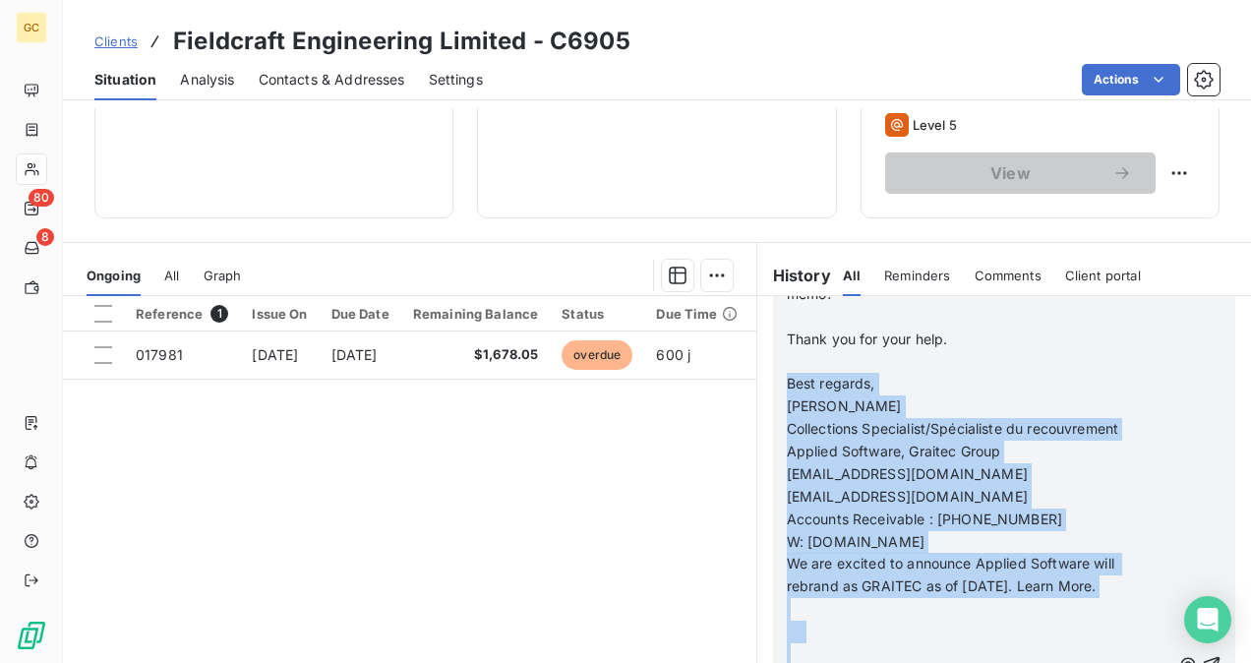
drag, startPoint x: 781, startPoint y: 318, endPoint x: 946, endPoint y: 632, distance: 355.5
click at [944, 635] on div "From: [PERSON_NAME] Sent: [DATE] 11:59 AM To: [PERSON_NAME] <[PERSON_NAME][EMAI…" at bounding box center [979, 666] width 384 height 1531
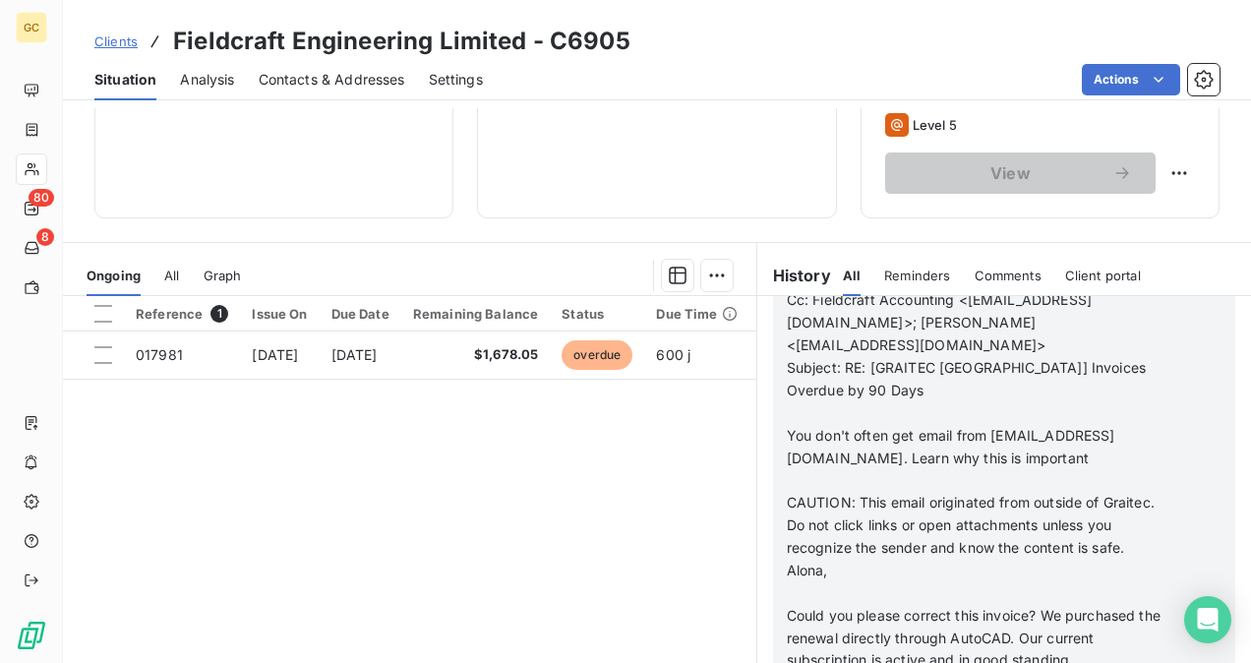
scroll to position [755, 0]
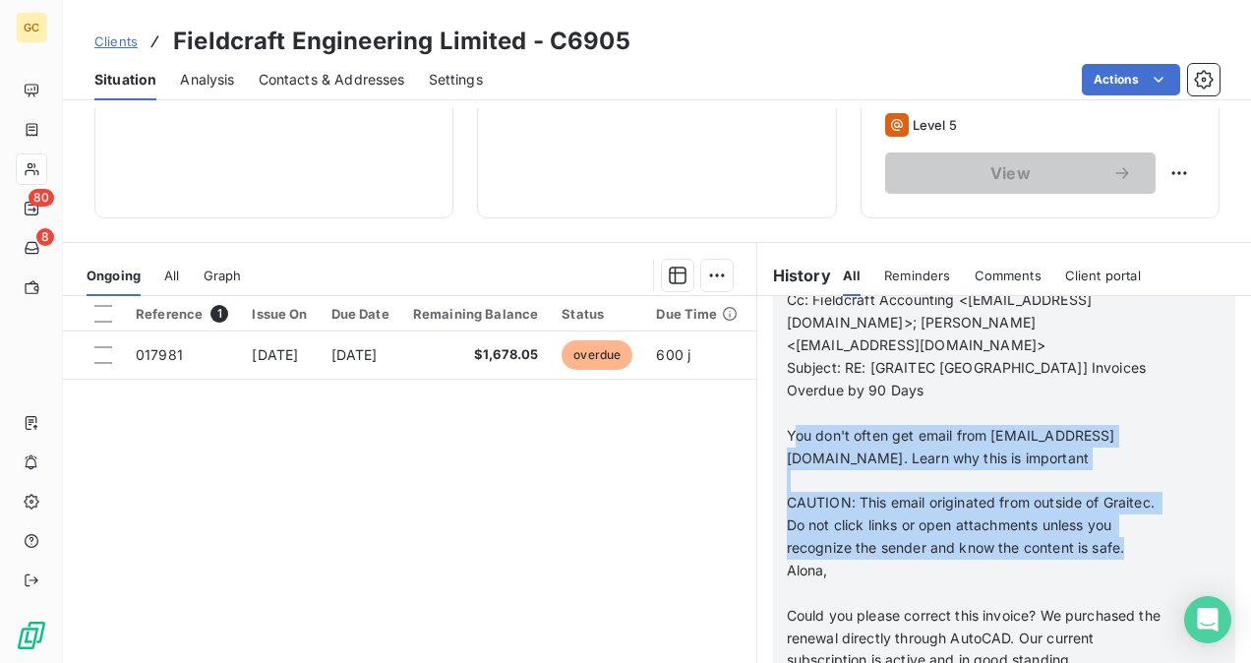
drag, startPoint x: 811, startPoint y: 348, endPoint x: 857, endPoint y: 497, distance: 155.6
click at [857, 496] on div "From: [PERSON_NAME] Sent: [DATE] 11:59 AM To: [PERSON_NAME] <[PERSON_NAME][EMAI…" at bounding box center [979, 255] width 384 height 1237
click at [857, 497] on p "CAUTION: This email originated from outside of Graitec. Do not click links or o…" at bounding box center [979, 526] width 384 height 68
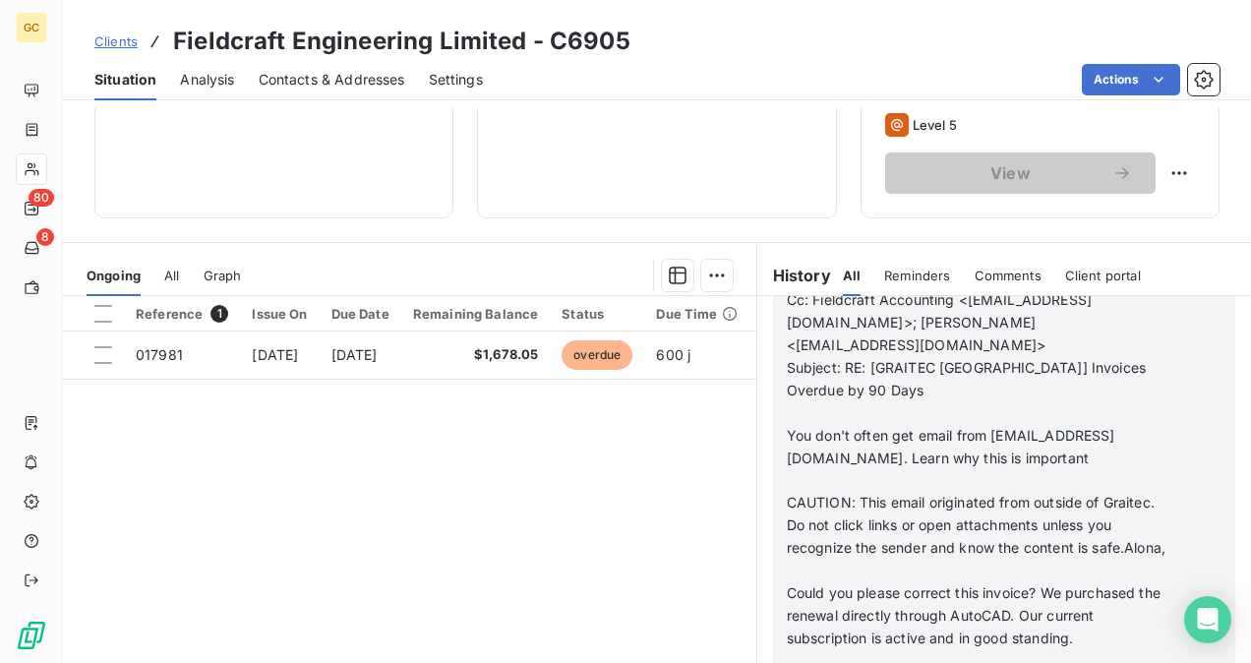
scroll to position [801, 0]
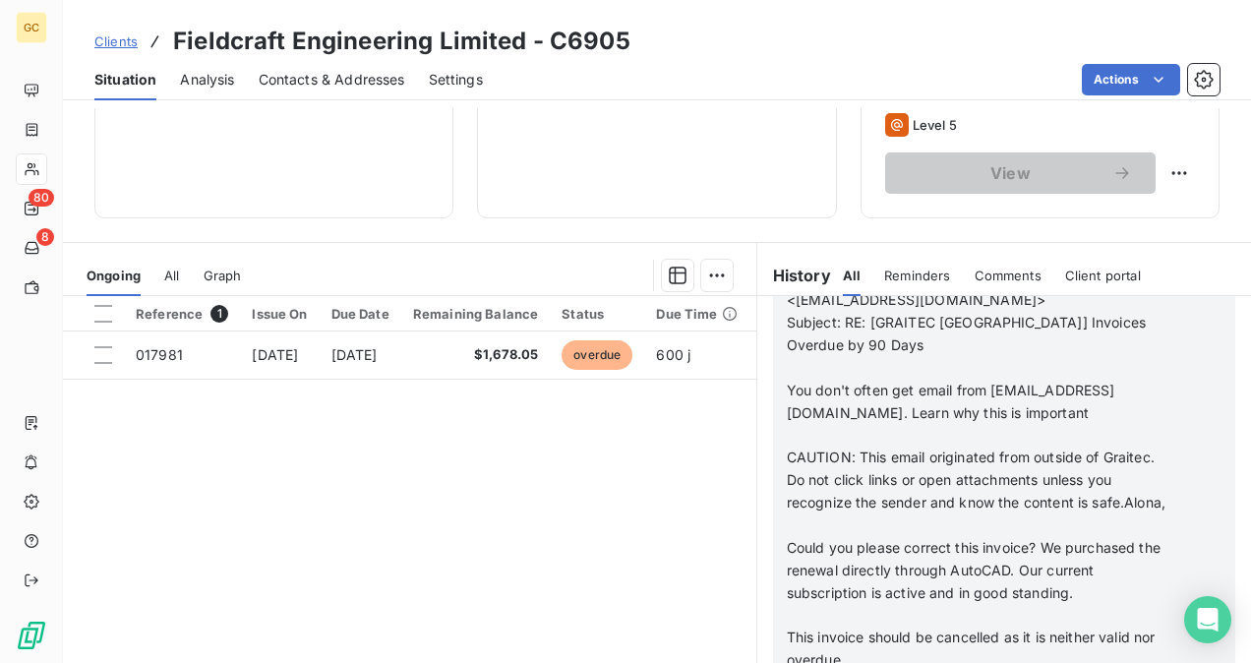
click at [787, 449] on span "CAUTION: This email originated from outside of Graitec. Do not click links or o…" at bounding box center [976, 480] width 379 height 62
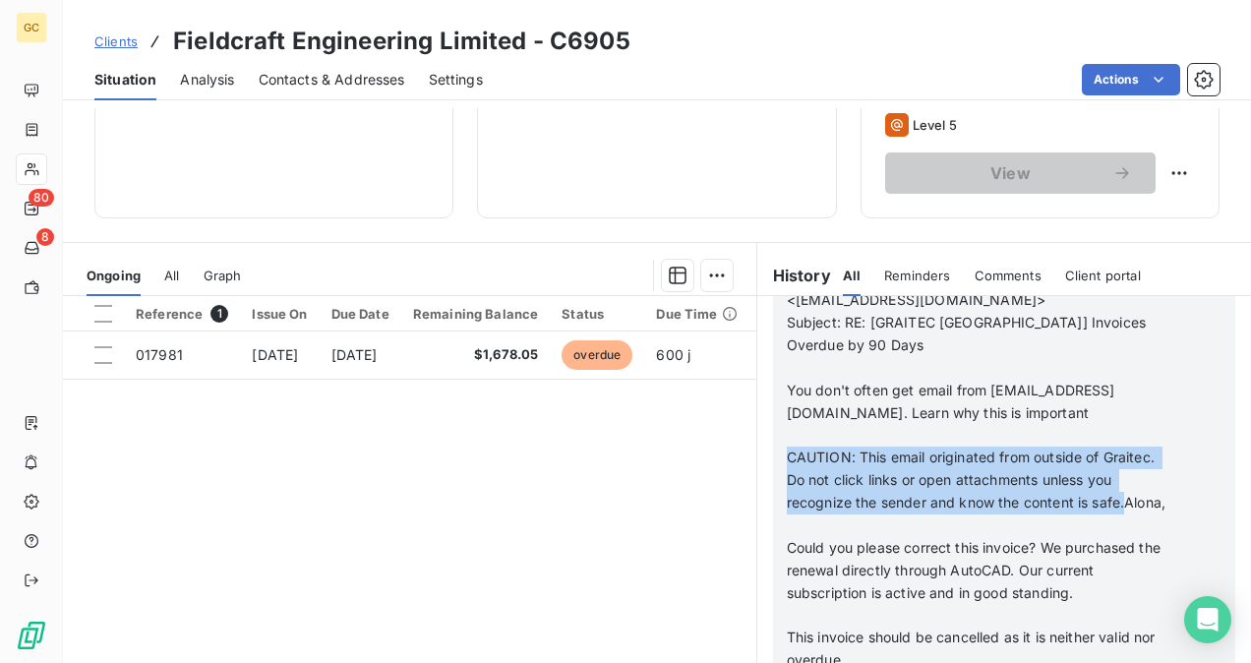
drag, startPoint x: 789, startPoint y: 407, endPoint x: 812, endPoint y: 452, distance: 51.0
click at [812, 452] on span "CAUTION: This email originated from outside of Graitec. Do not click links or o…" at bounding box center [976, 480] width 379 height 62
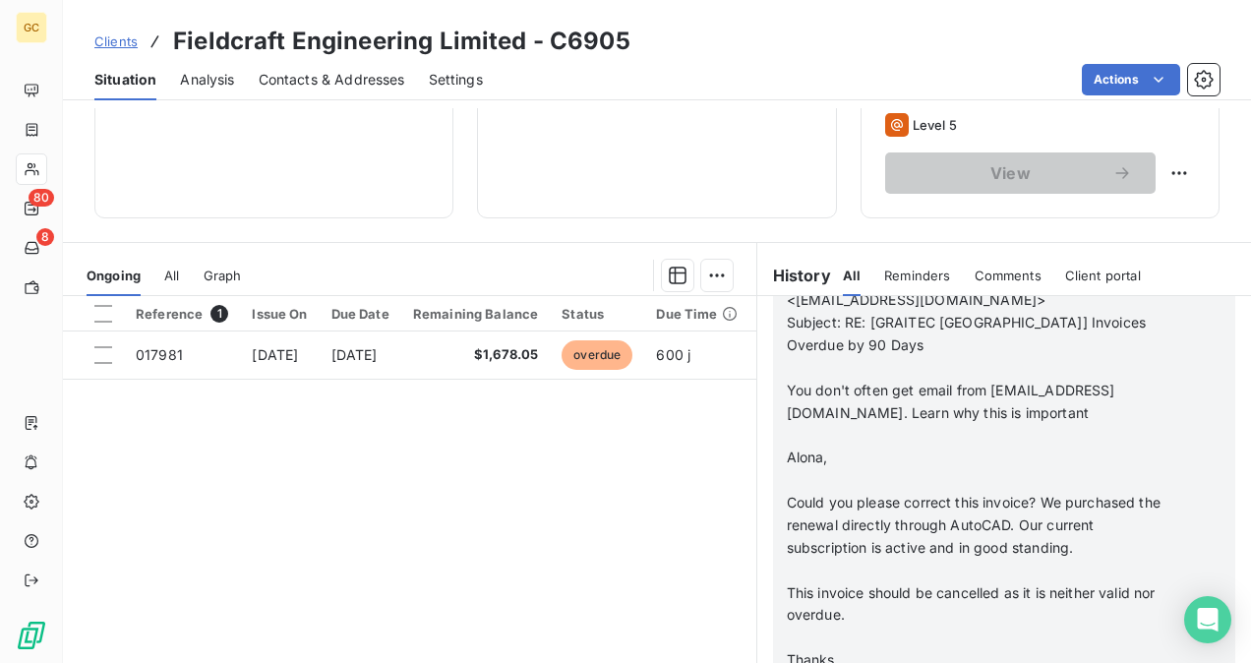
scroll to position [733, 0]
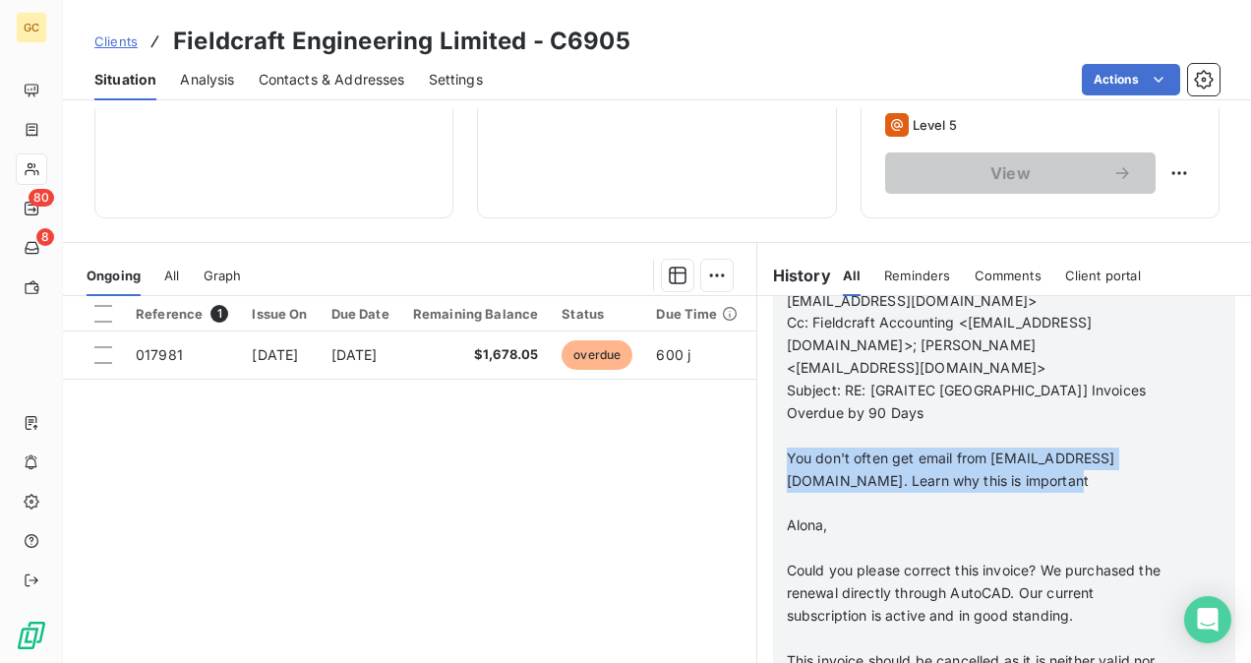
drag, startPoint x: 856, startPoint y: 419, endPoint x: 775, endPoint y: 374, distance: 92.5
click at [775, 374] on div "From: [PERSON_NAME] Sent: [DATE] 11:59 AM To: [PERSON_NAME] <[PERSON_NAME][EMAI…" at bounding box center [1004, 244] width 462 height 1184
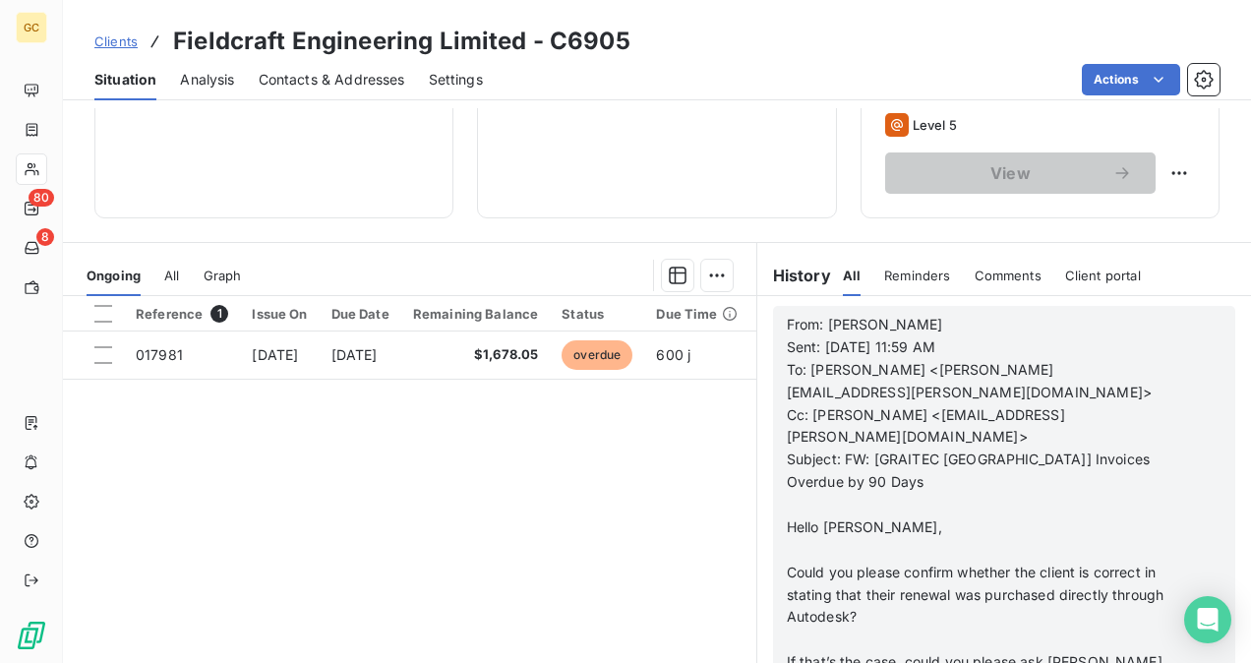
scroll to position [0, 0]
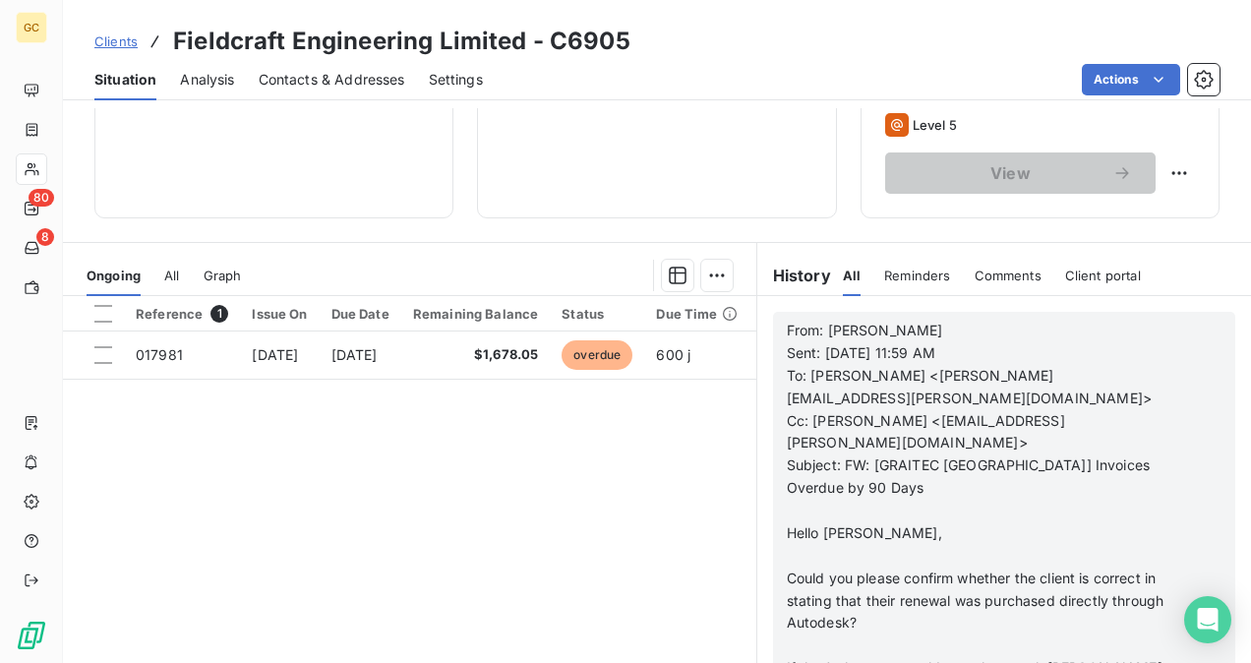
click at [787, 325] on span "From: [PERSON_NAME]" at bounding box center [865, 330] width 156 height 17
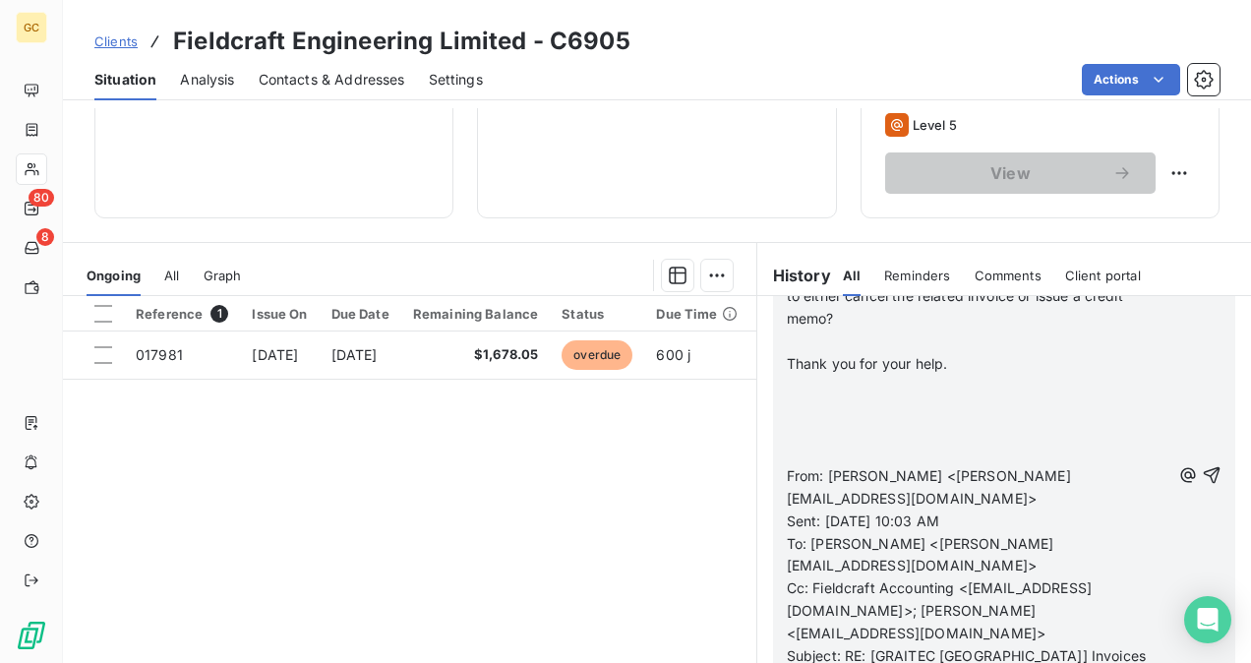
scroll to position [492, 0]
click at [1202, 463] on icon "button" at bounding box center [1212, 473] width 20 height 20
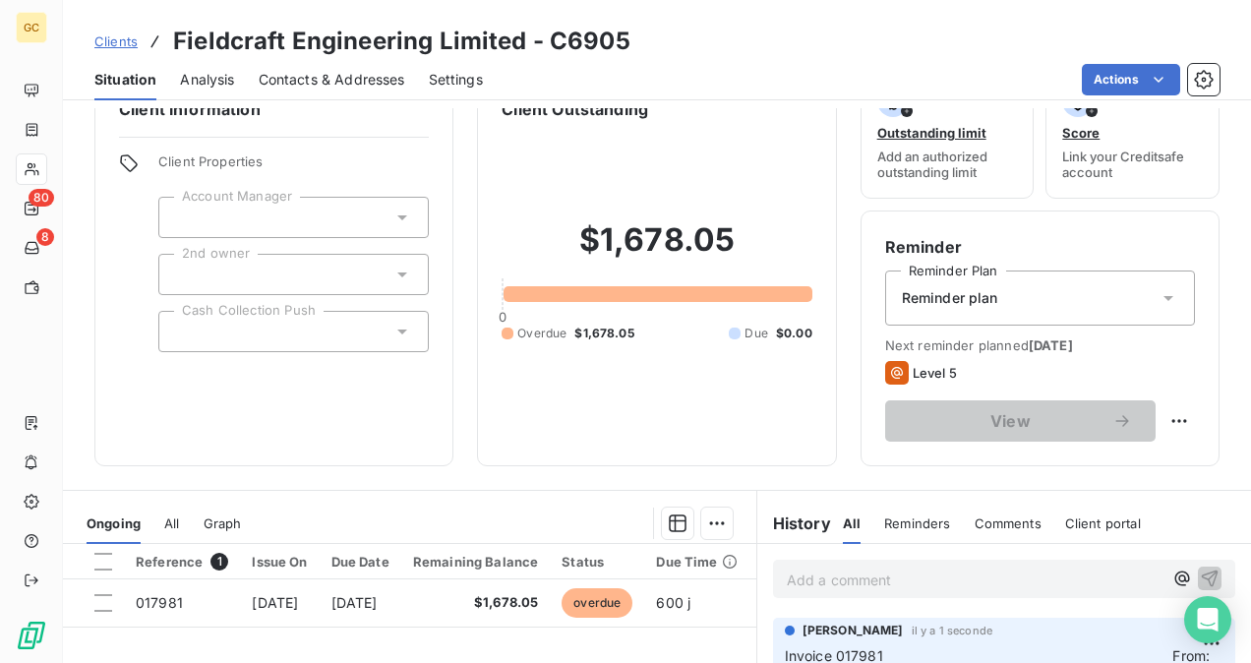
scroll to position [0, 0]
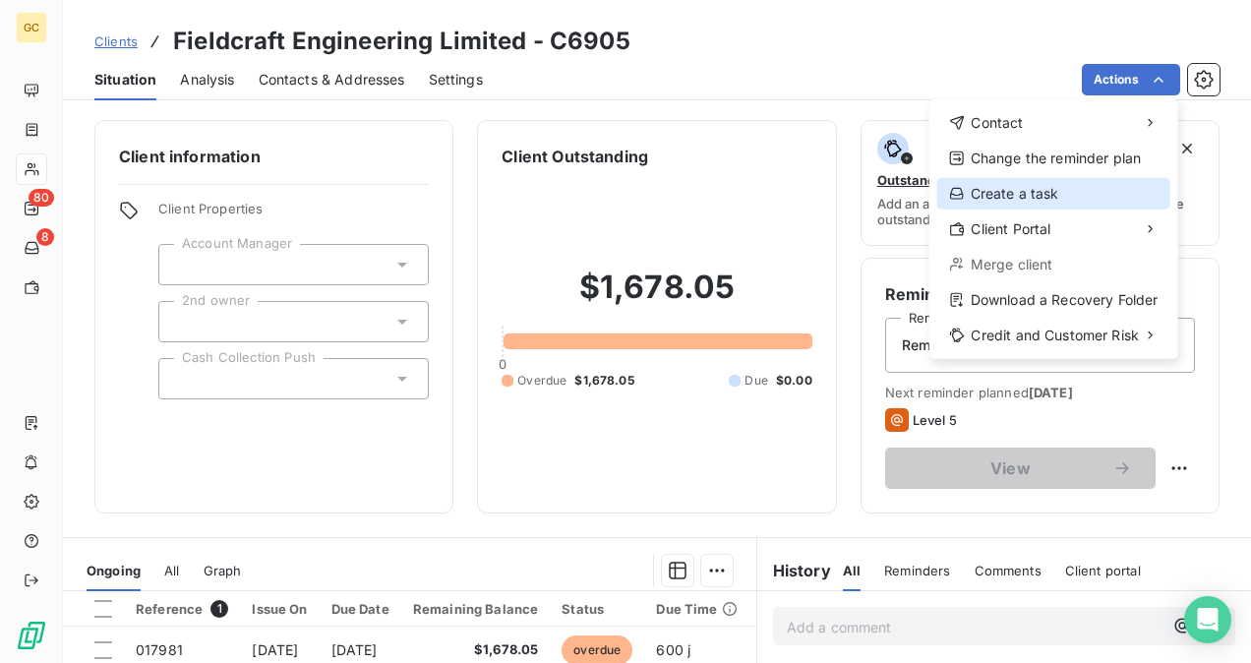
click at [1039, 187] on div "Create a task" at bounding box center [1053, 193] width 233 height 31
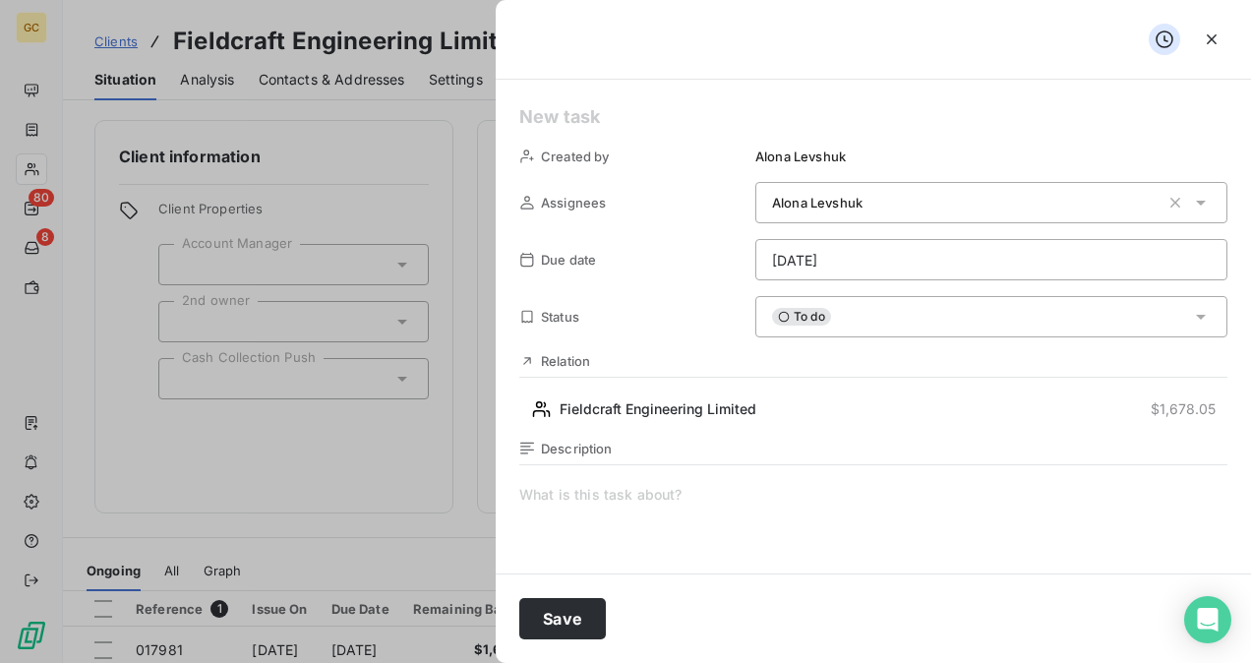
click at [865, 258] on html "GC 80 8 Clients Fieldcraft Engineering Limited - C6905 Situation Analysis Conta…" at bounding box center [625, 331] width 1251 height 663
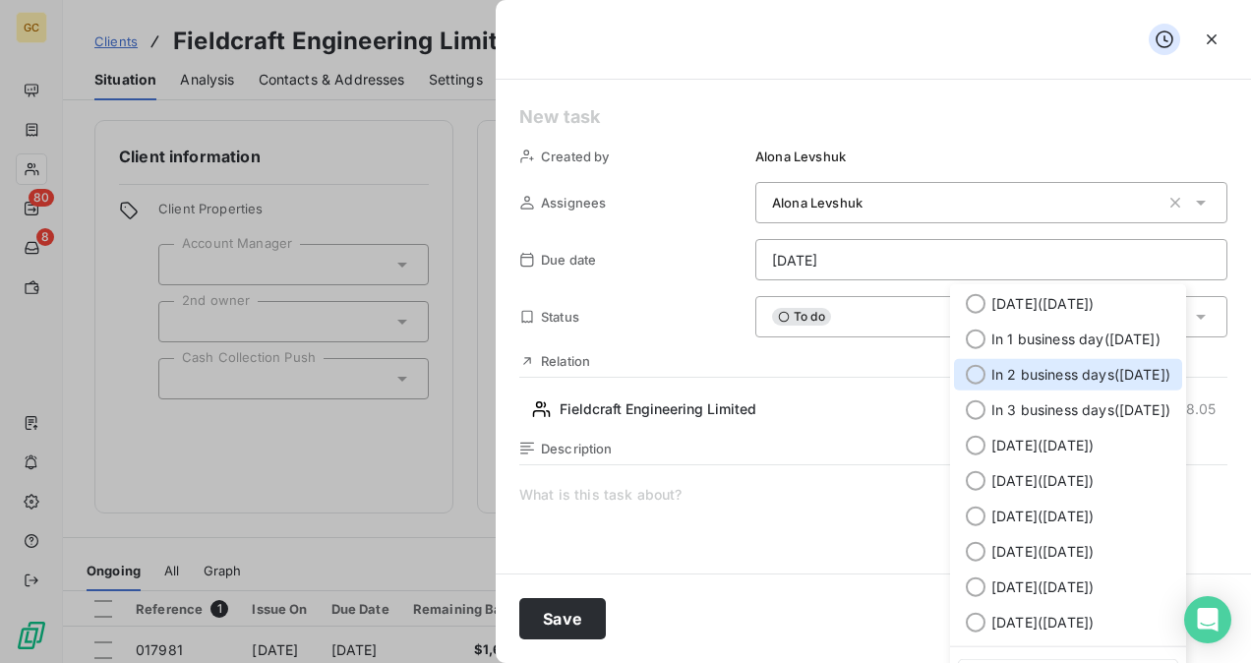
click at [1067, 374] on span "In 2 business days ( [DATE] )" at bounding box center [1080, 375] width 179 height 20
type input "[DATE]"
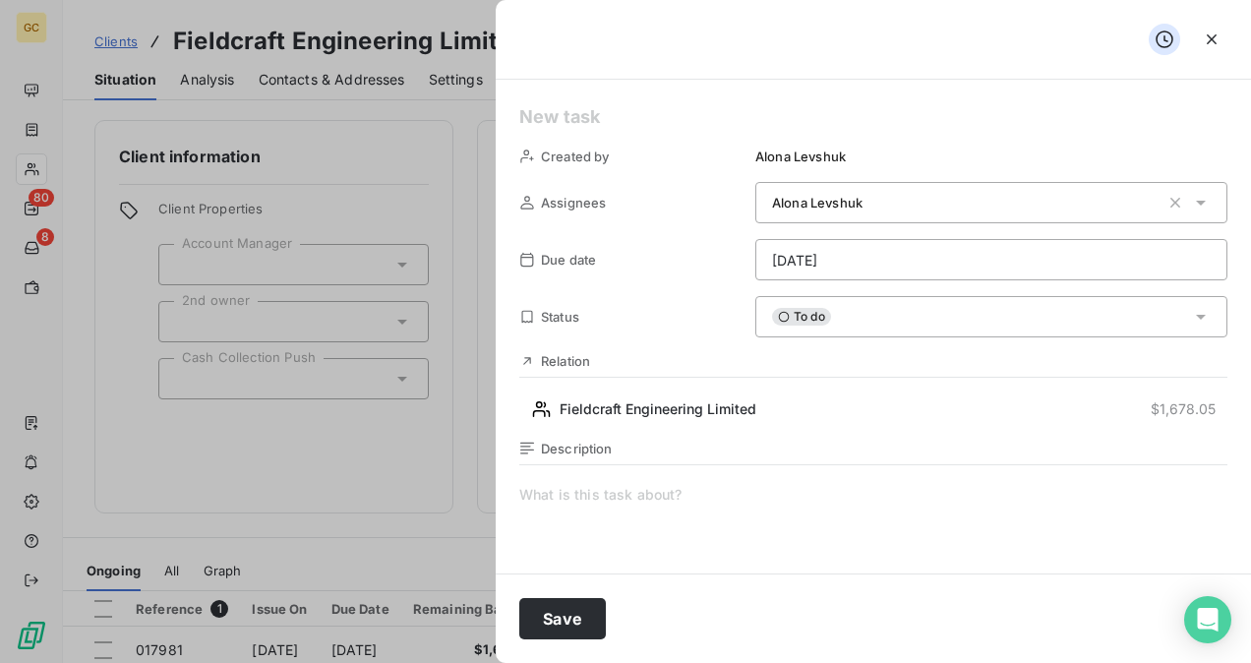
click at [696, 480] on div "Description" at bounding box center [873, 652] width 708 height 422
drag, startPoint x: 823, startPoint y: 495, endPoint x: 508, endPoint y: 490, distance: 315.8
click at [508, 490] on div "Created by [PERSON_NAME] Assignees [PERSON_NAME] Due date [DATE] Status To do R…" at bounding box center [873, 327] width 755 height 494
copy span "I need to contact with [PERSON_NAME] and [PERSON_NAME]"
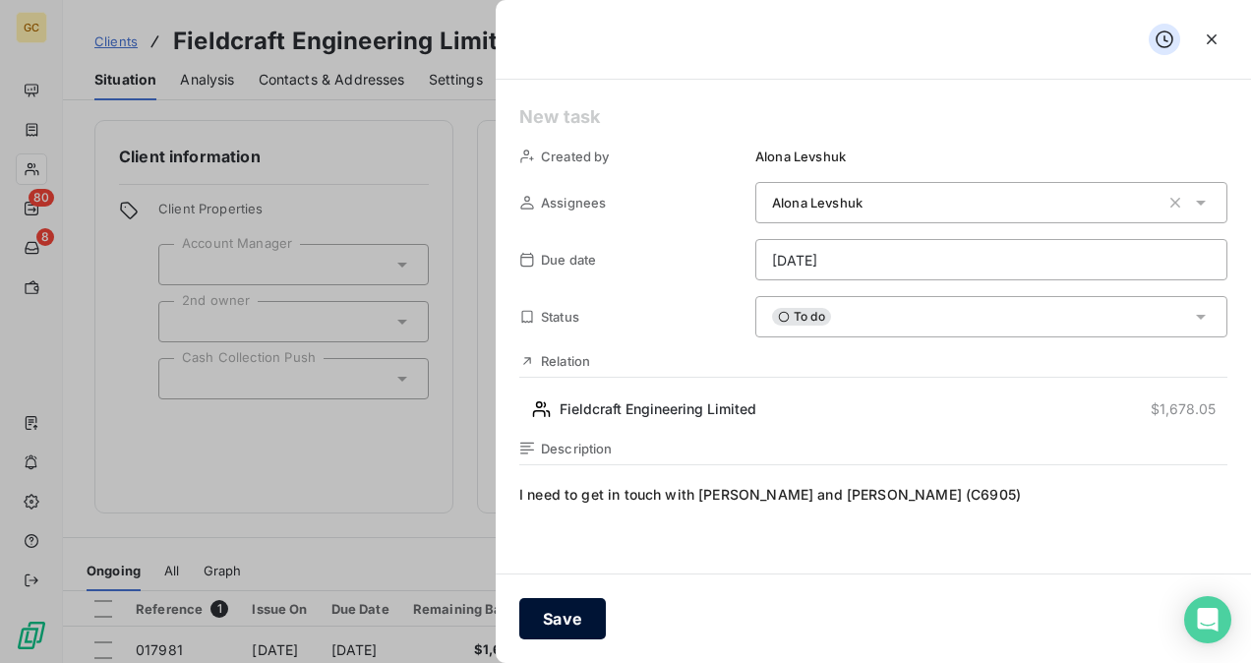
click at [559, 626] on button "Save" at bounding box center [562, 618] width 87 height 41
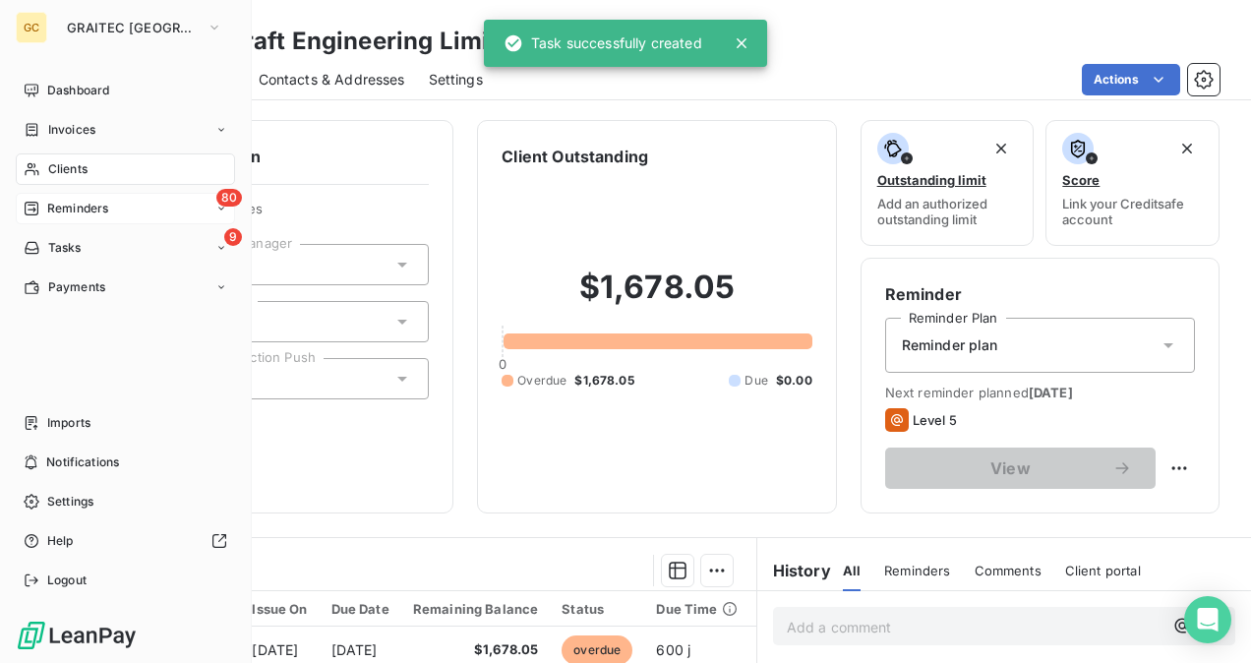
click at [73, 217] on div "80 Reminders" at bounding box center [125, 208] width 219 height 31
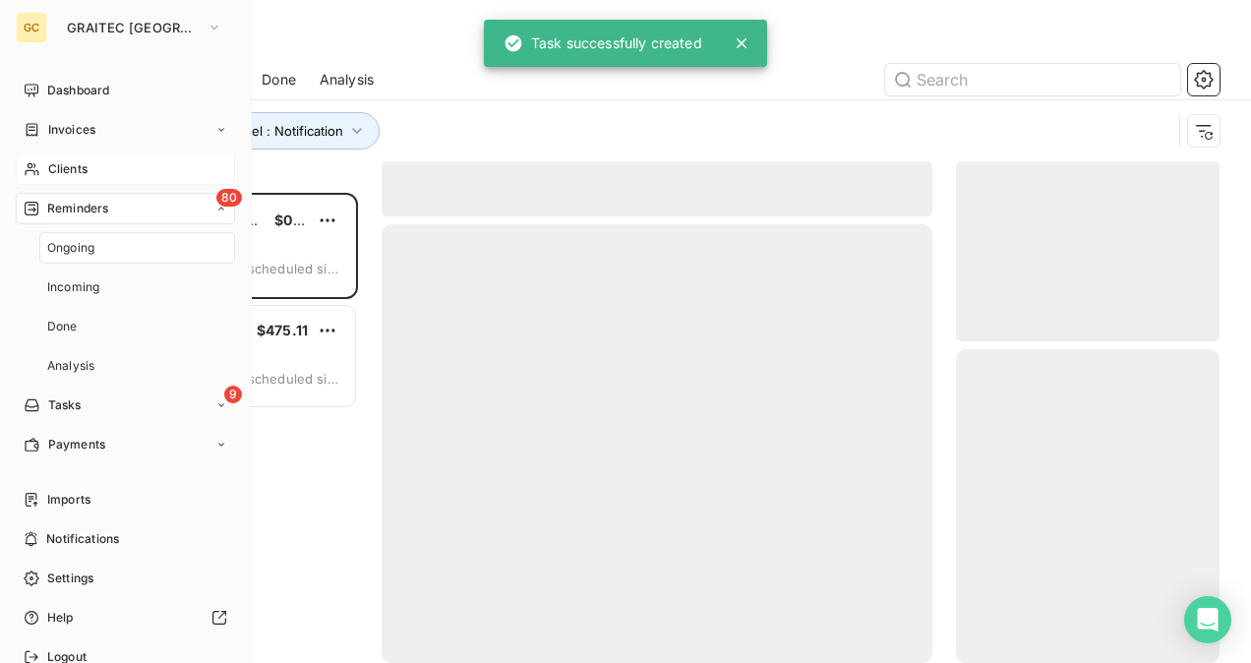
scroll to position [454, 248]
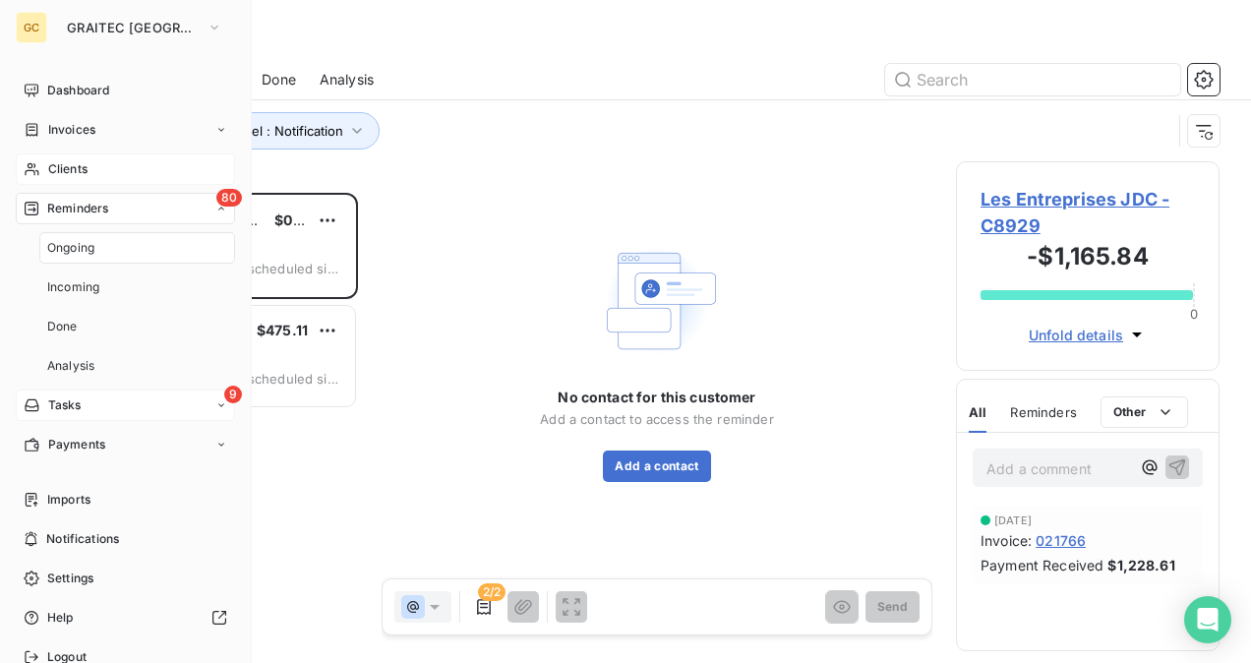
click at [83, 408] on div "9 Tasks" at bounding box center [125, 405] width 219 height 31
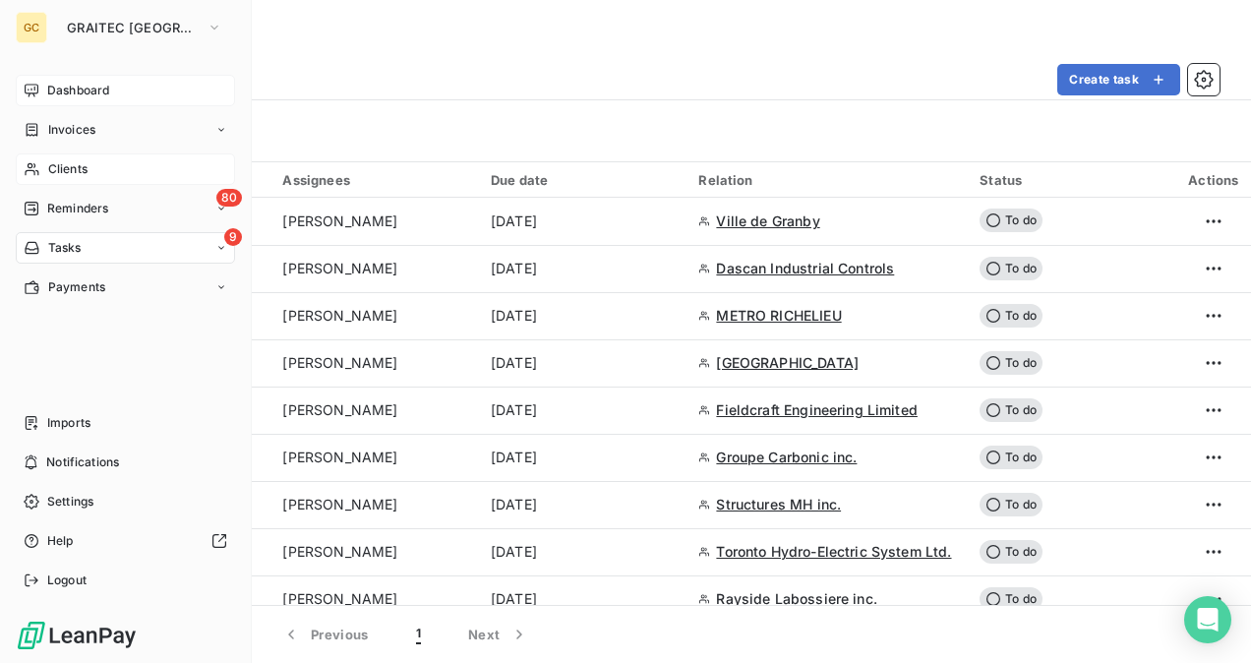
click at [79, 94] on span "Dashboard" at bounding box center [78, 91] width 62 height 18
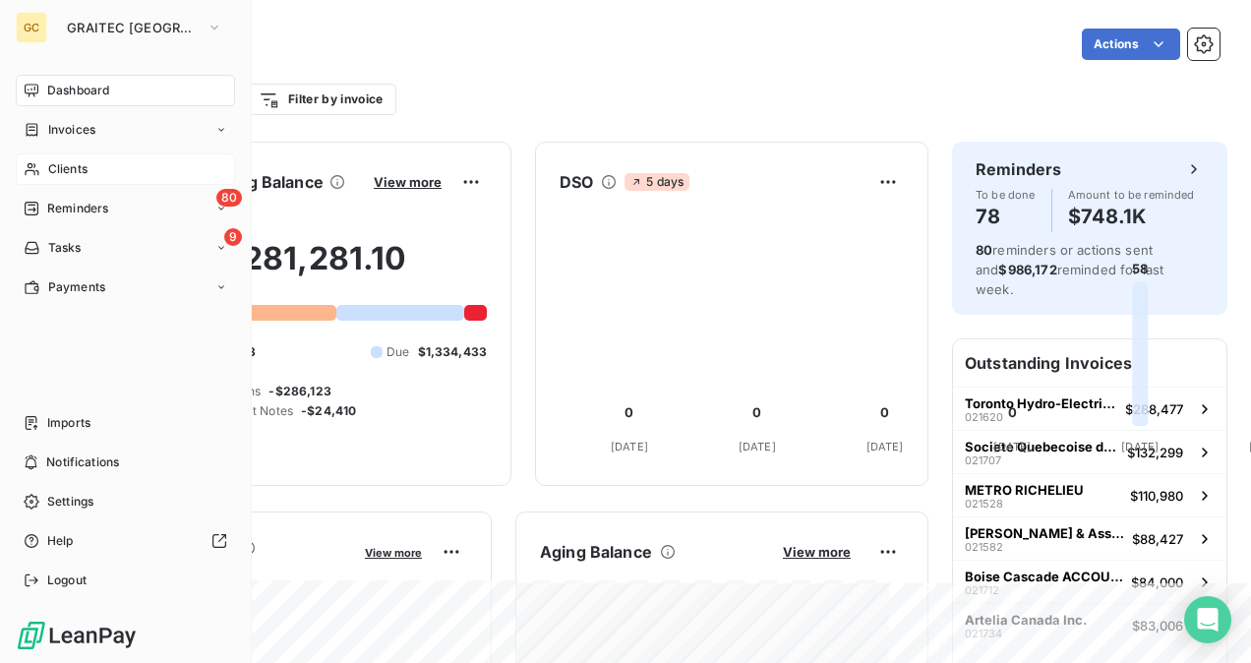
click at [69, 161] on span "Clients" at bounding box center [67, 169] width 39 height 18
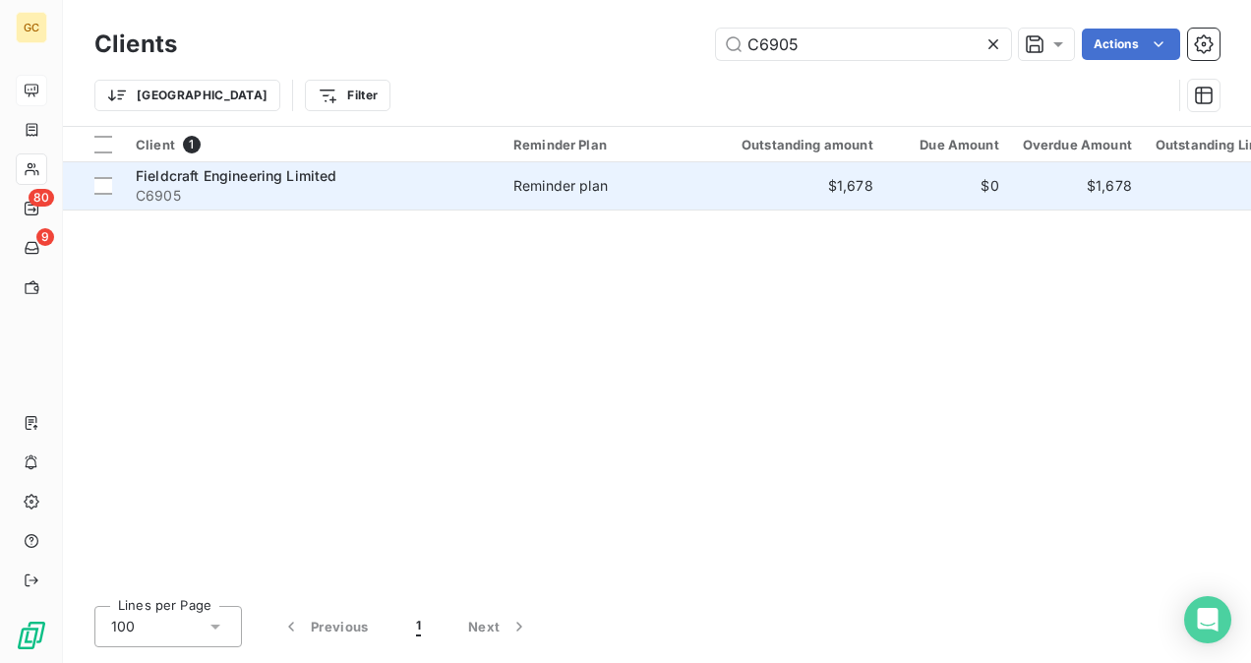
click at [369, 175] on div "Fieldcraft Engineering Limited" at bounding box center [313, 176] width 354 height 20
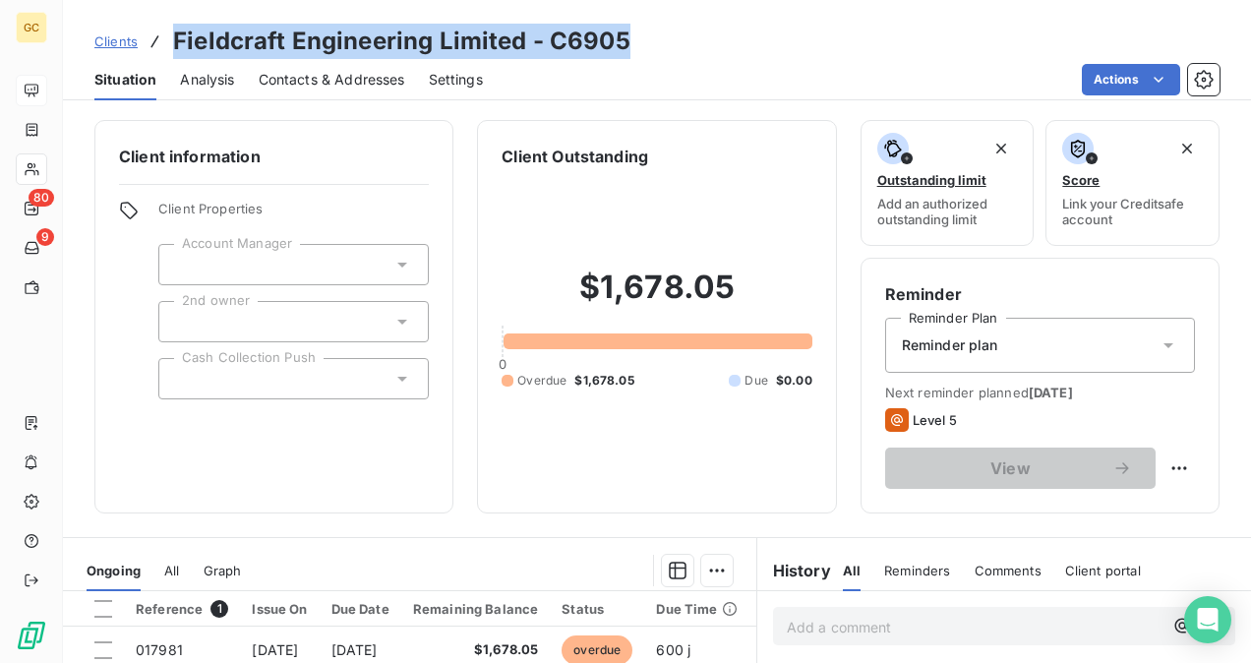
drag, startPoint x: 173, startPoint y: 42, endPoint x: 645, endPoint y: 40, distance: 472.1
click at [645, 40] on div "Clients Fieldcraft Engineering Limited - C6905" at bounding box center [657, 41] width 1188 height 35
copy h3 "Fieldcraft Engineering Limited - C6905"
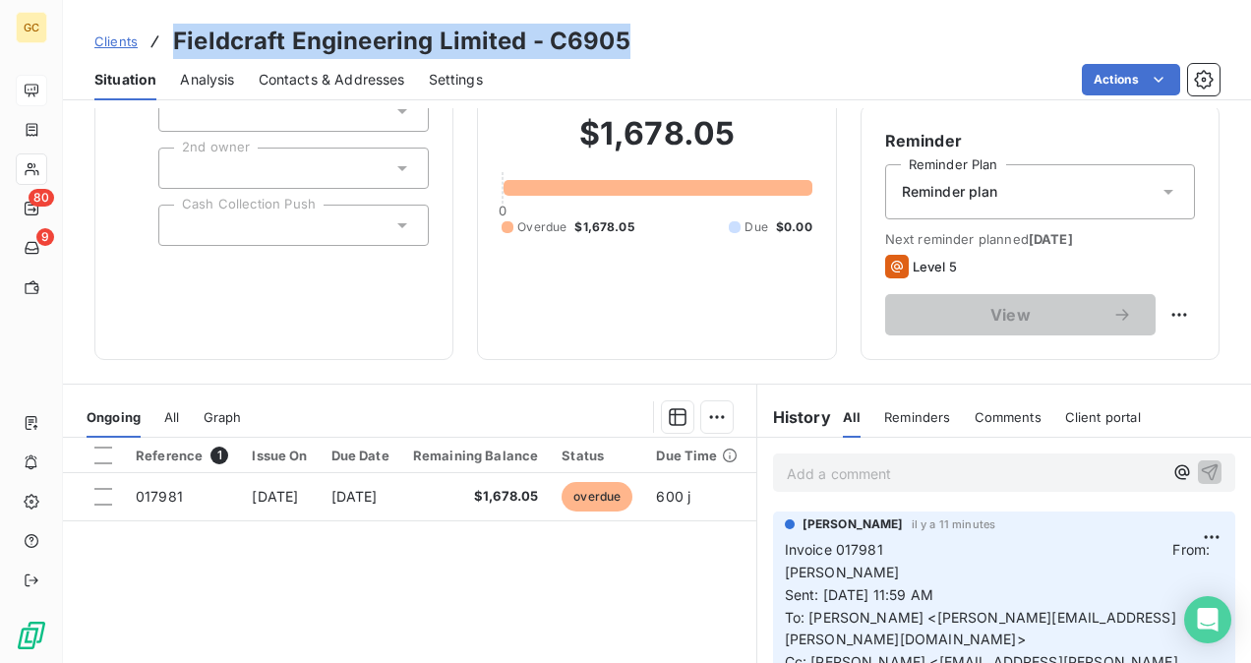
scroll to position [295, 0]
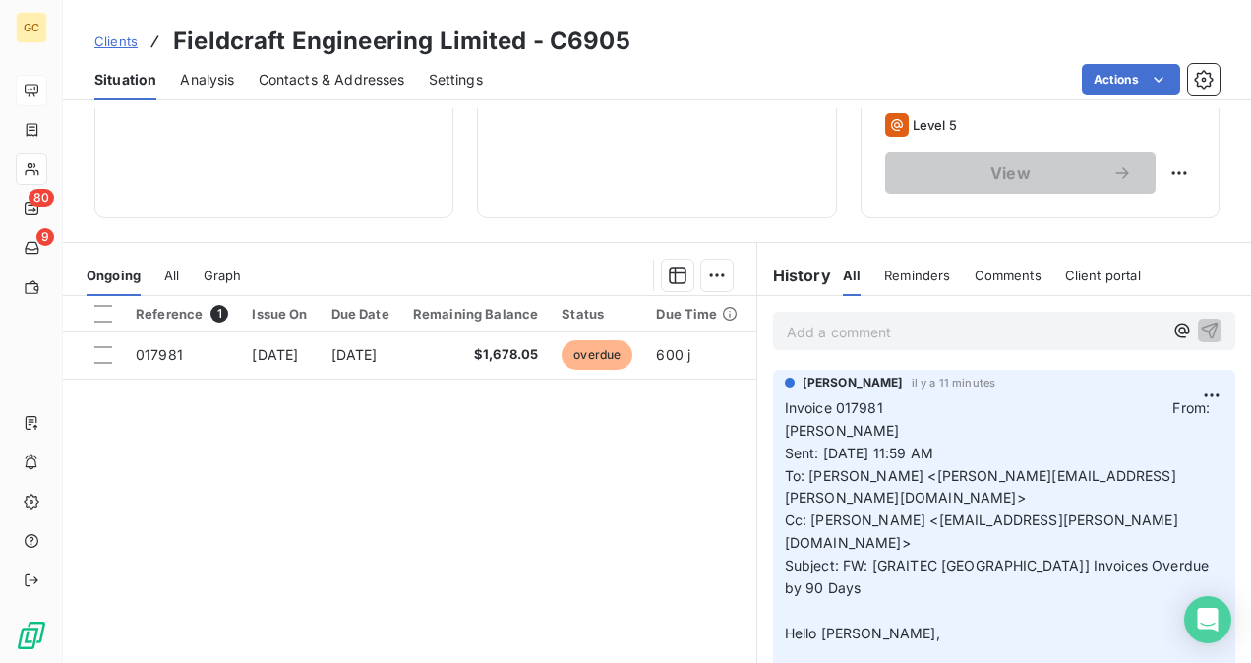
click at [843, 331] on p "Add a comment ﻿" at bounding box center [975, 332] width 376 height 25
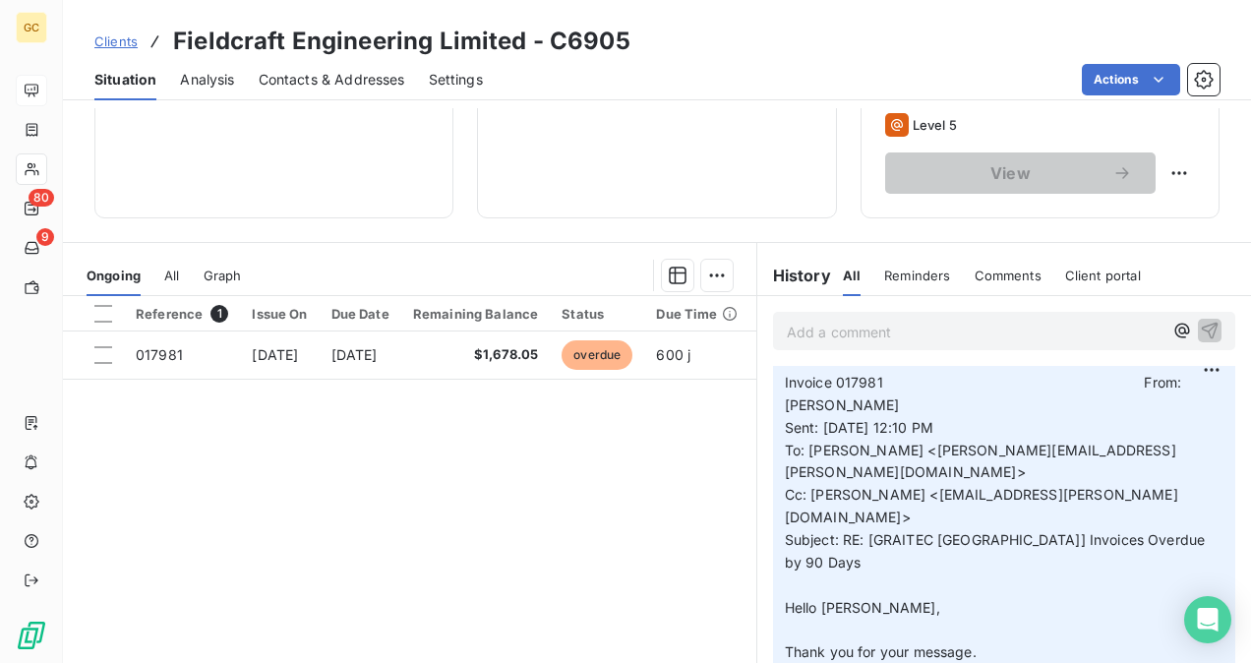
scroll to position [0, 0]
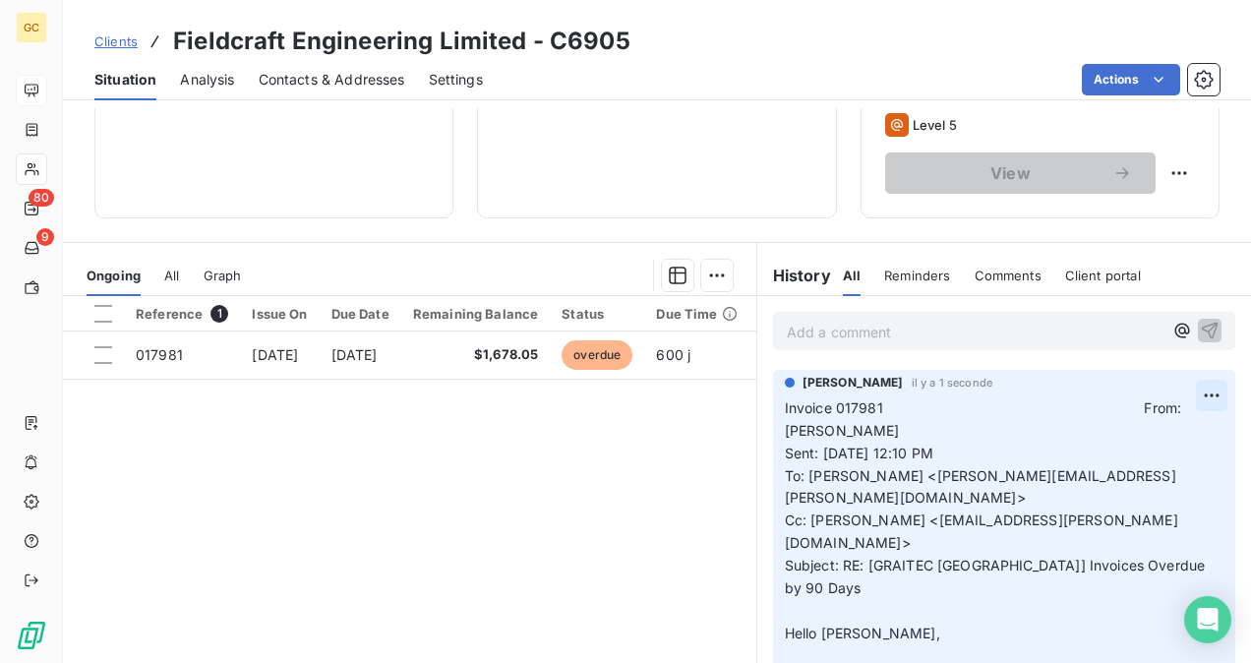
click at [1190, 392] on html "GC 80 9 Clients Fieldcraft Engineering Limited - C6905 Situation Analysis Conta…" at bounding box center [625, 331] width 1251 height 663
click at [1111, 423] on div "Edit" at bounding box center [1134, 437] width 110 height 31
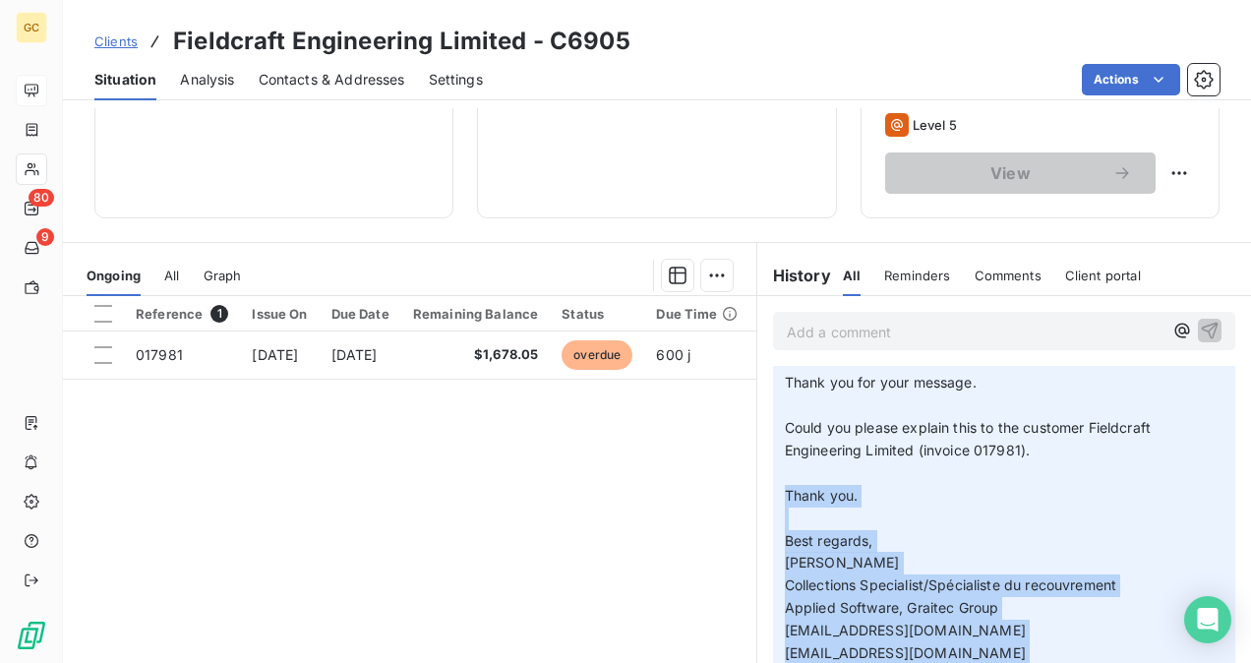
scroll to position [365, 0]
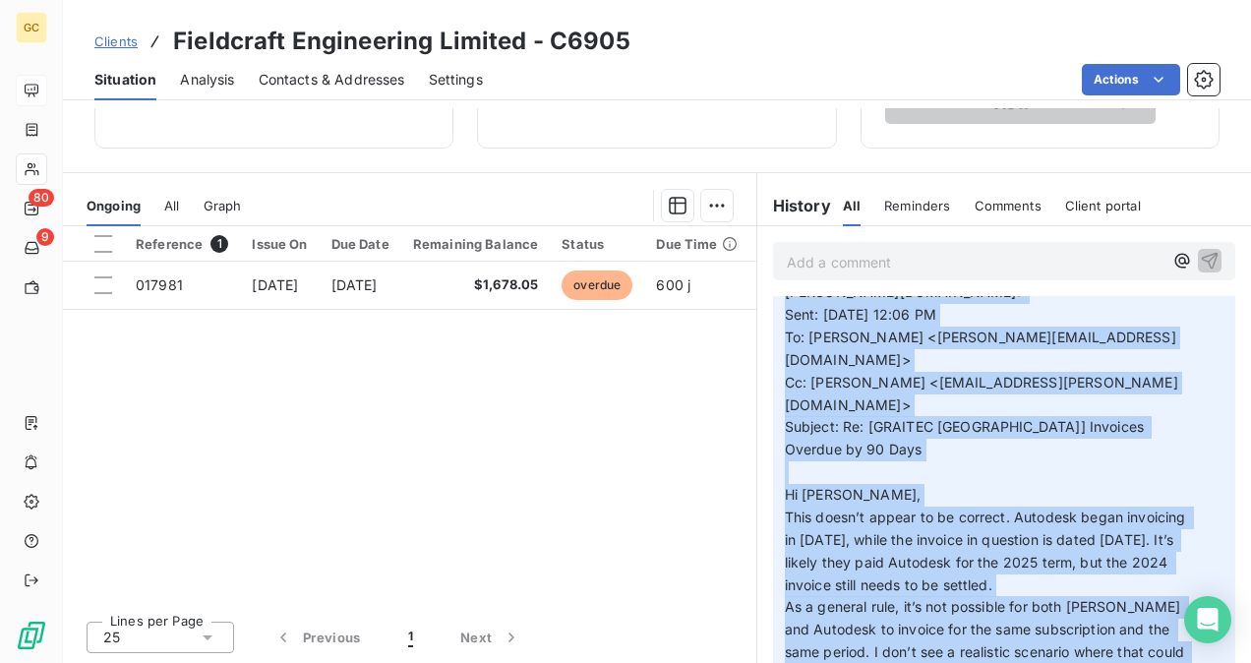
drag, startPoint x: 777, startPoint y: 449, endPoint x: 805, endPoint y: 706, distance: 259.2
click at [805, 662] on html "GC 80 9 Clients Fieldcraft Engineering Limited - C6905 Situation Analysis Conta…" at bounding box center [625, 331] width 1251 height 663
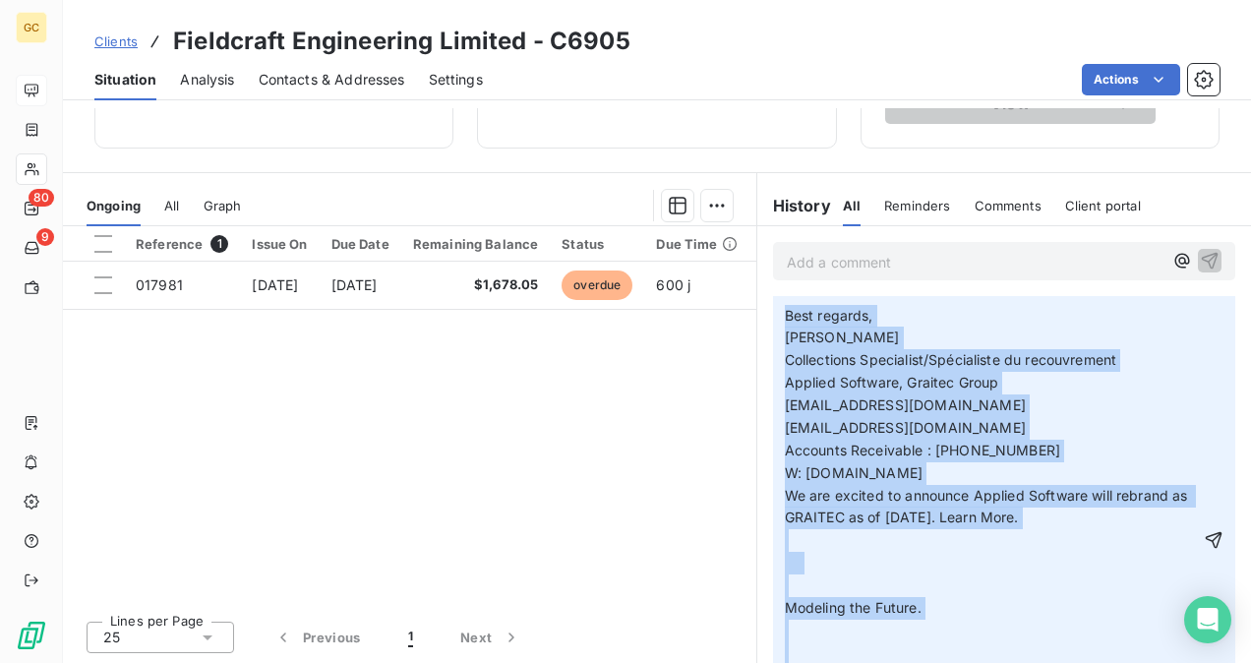
scroll to position [523, 0]
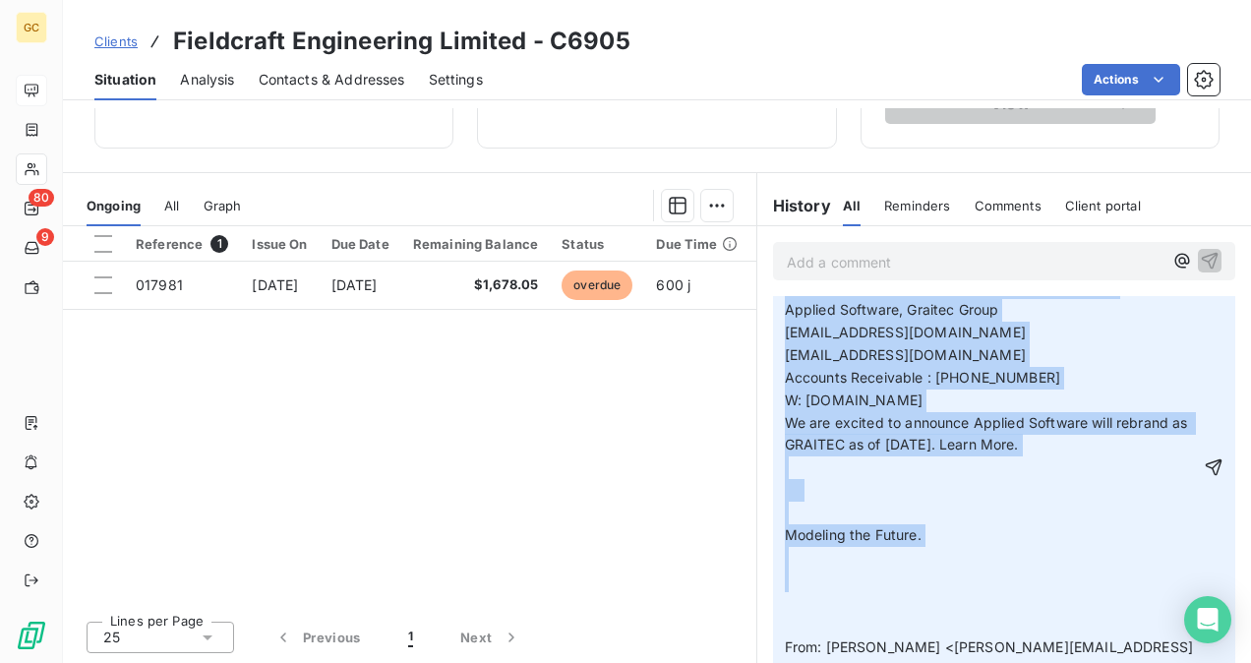
drag, startPoint x: 779, startPoint y: 434, endPoint x: 959, endPoint y: 555, distance: 216.9
click at [959, 555] on p "Invoice 017981 From: [PERSON_NAME] Sent: [DATE] 12:10 PM To: [PERSON_NAME] <[PE…" at bounding box center [992, 468] width 415 height 1328
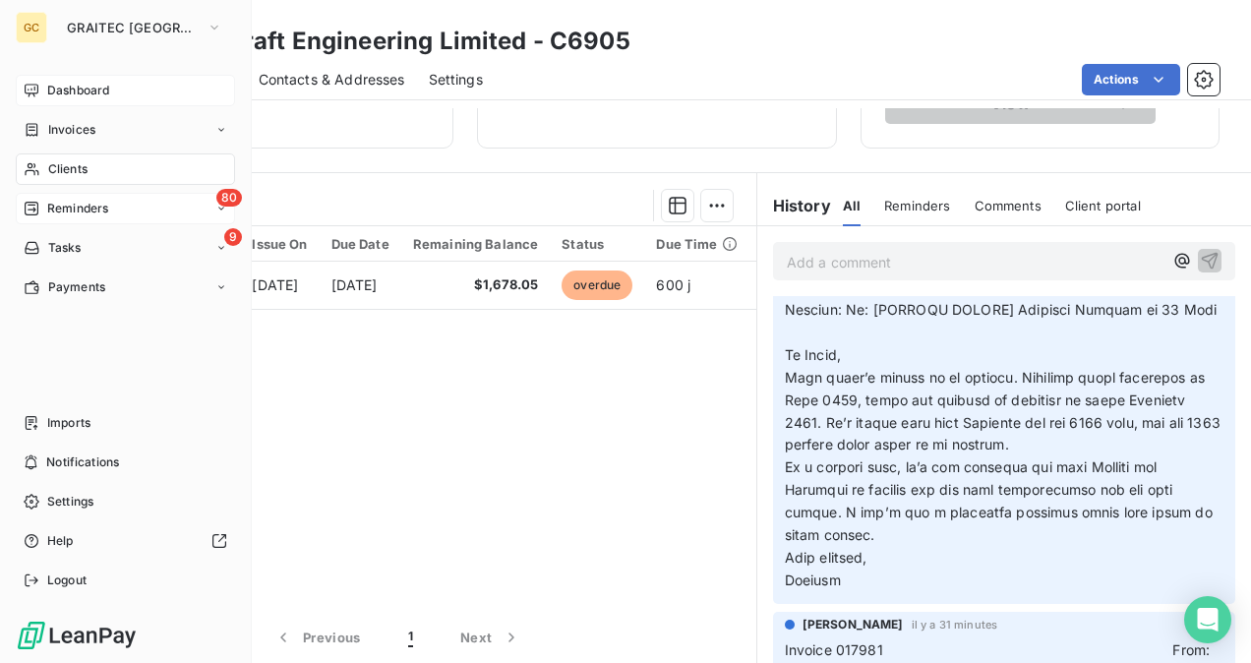
click at [71, 218] on div "80 Reminders" at bounding box center [125, 208] width 219 height 31
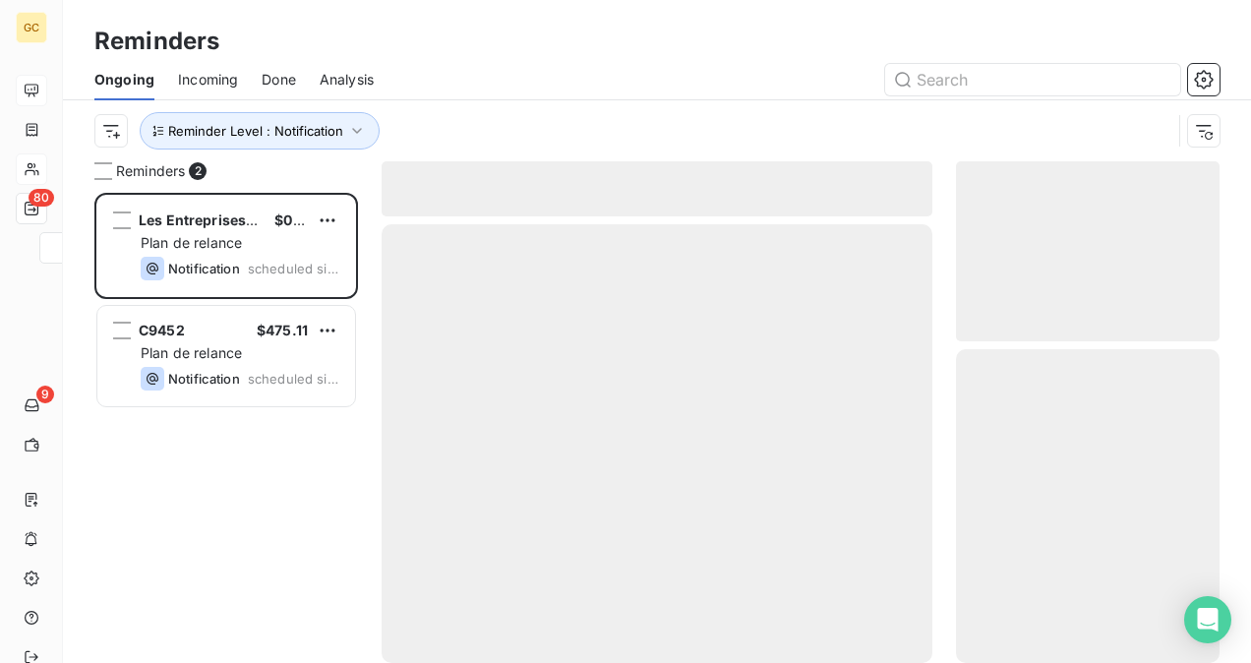
scroll to position [454, 248]
